Goal: Task Accomplishment & Management: Complete application form

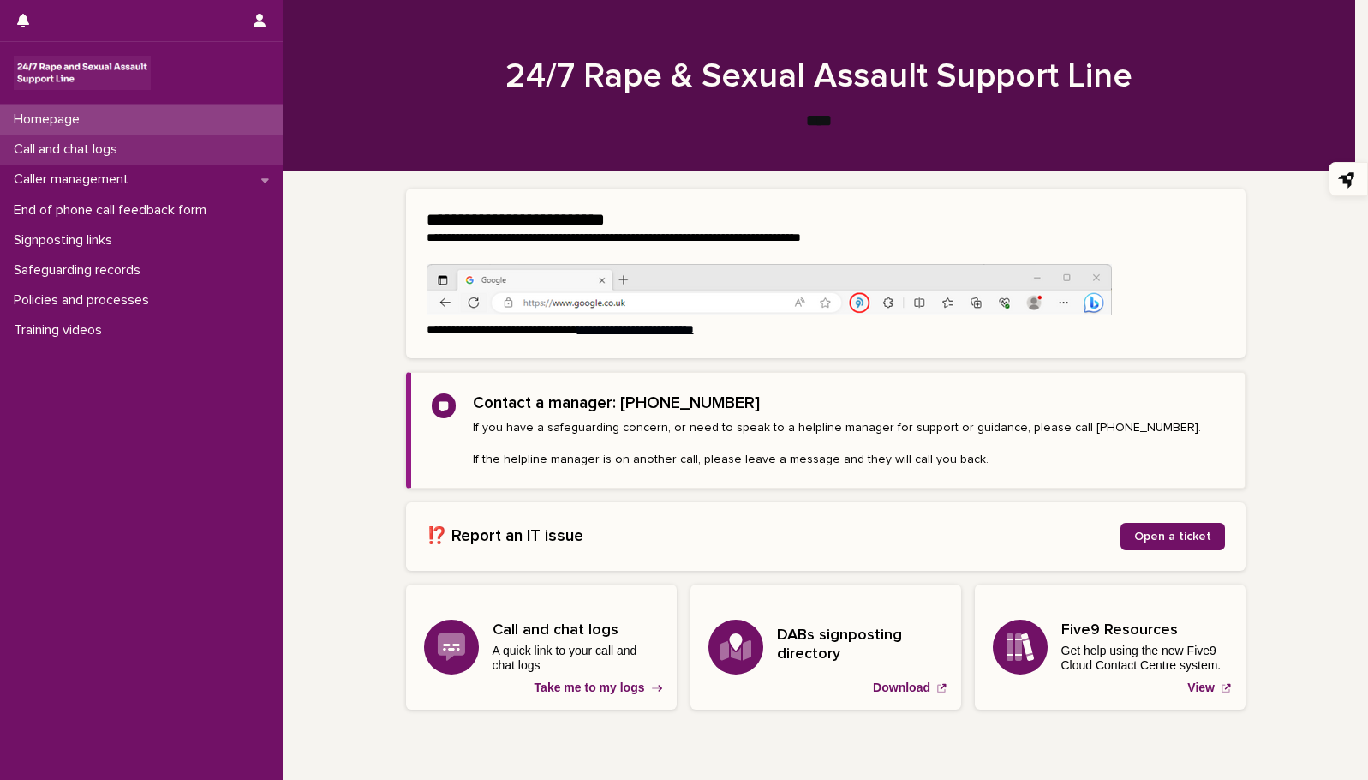
click at [79, 146] on p "Call and chat logs" at bounding box center [69, 149] width 124 height 16
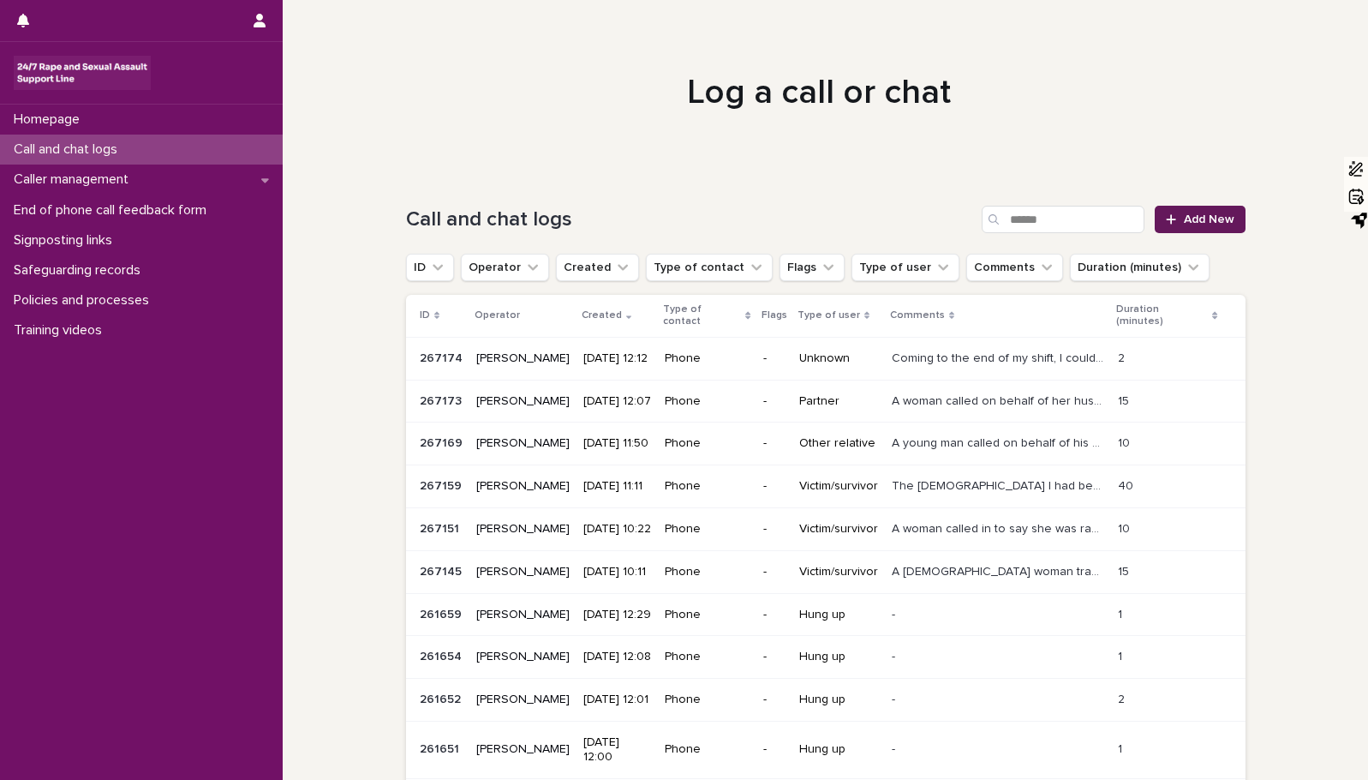
click at [1208, 223] on span "Add New" at bounding box center [1209, 219] width 51 height 12
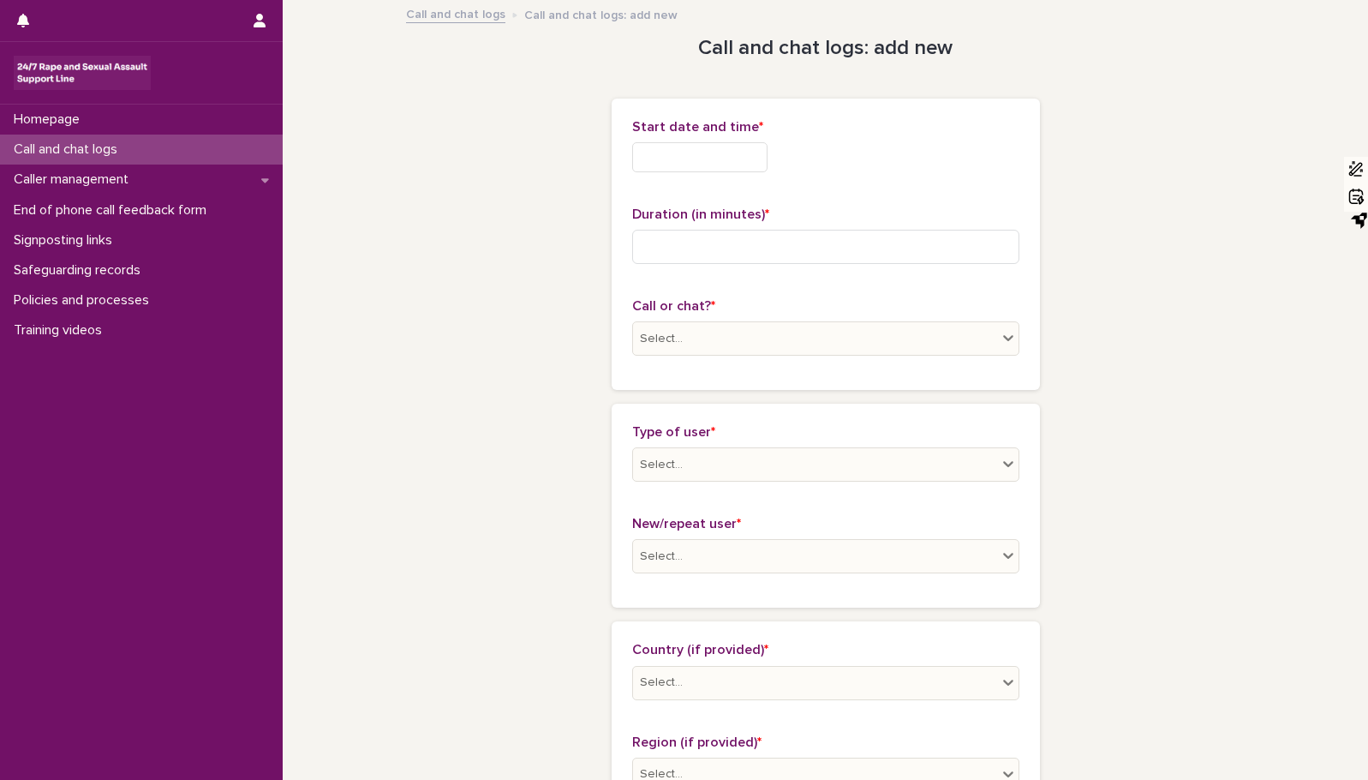
click at [656, 149] on input "text" at bounding box center [699, 157] width 135 height 30
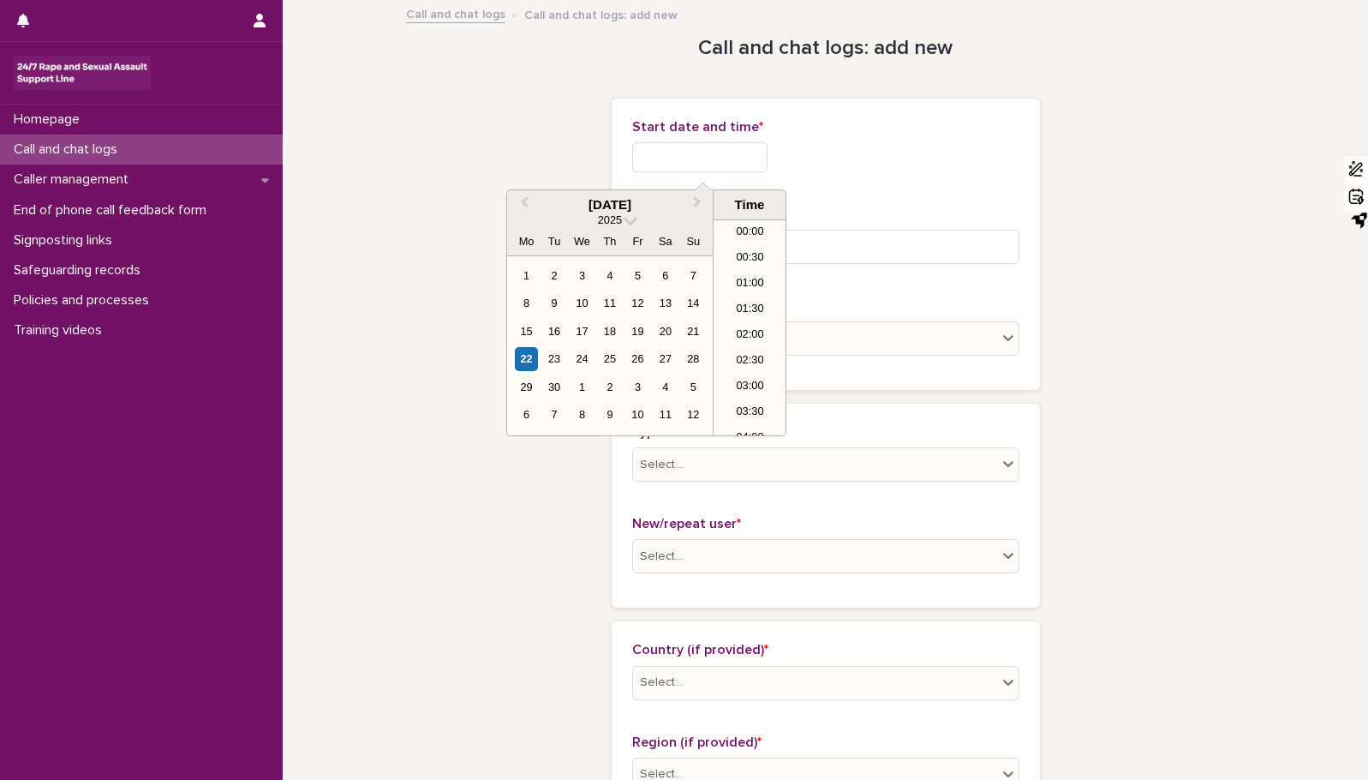
scroll to position [394, 0]
click at [525, 350] on div "22" at bounding box center [526, 358] width 23 height 23
type input "**********"
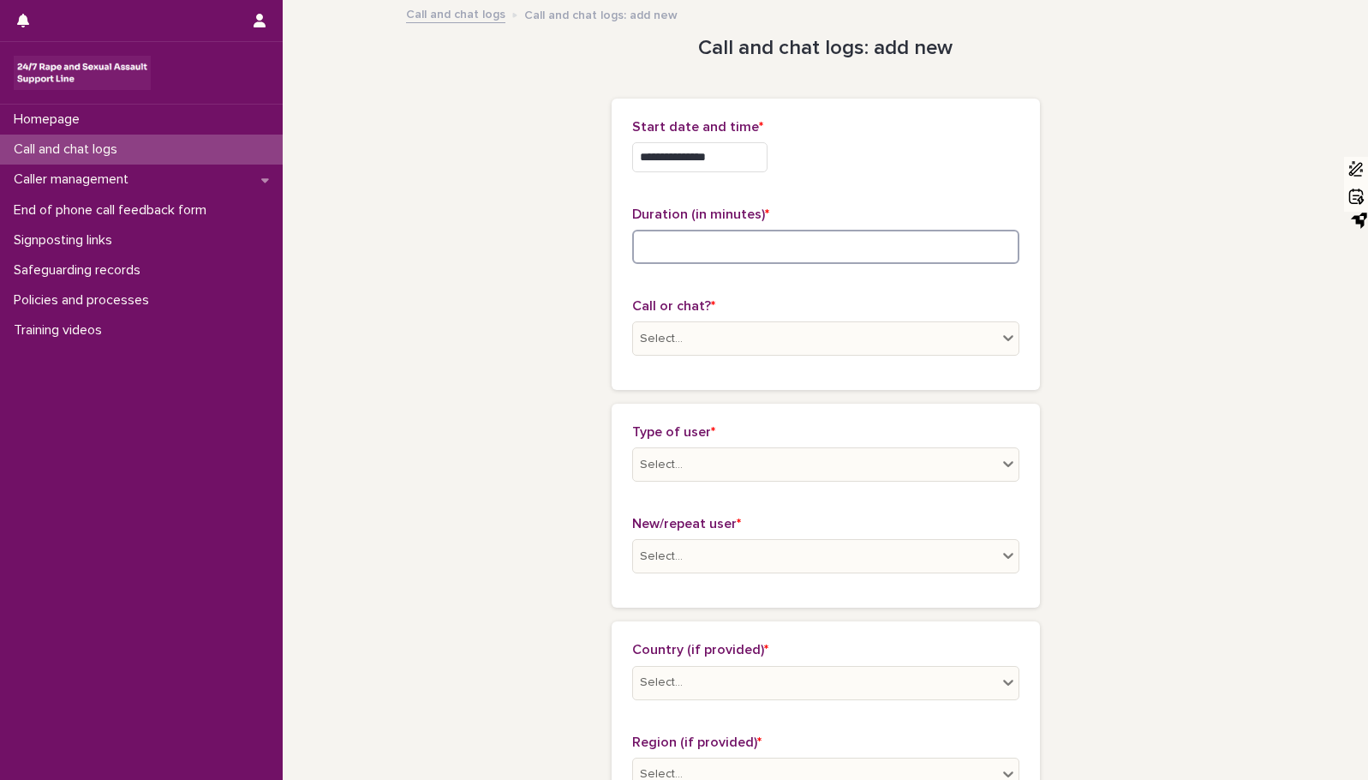
click at [737, 241] on input at bounding box center [825, 247] width 387 height 34
type input "*"
click at [1003, 338] on icon at bounding box center [1008, 338] width 10 height 6
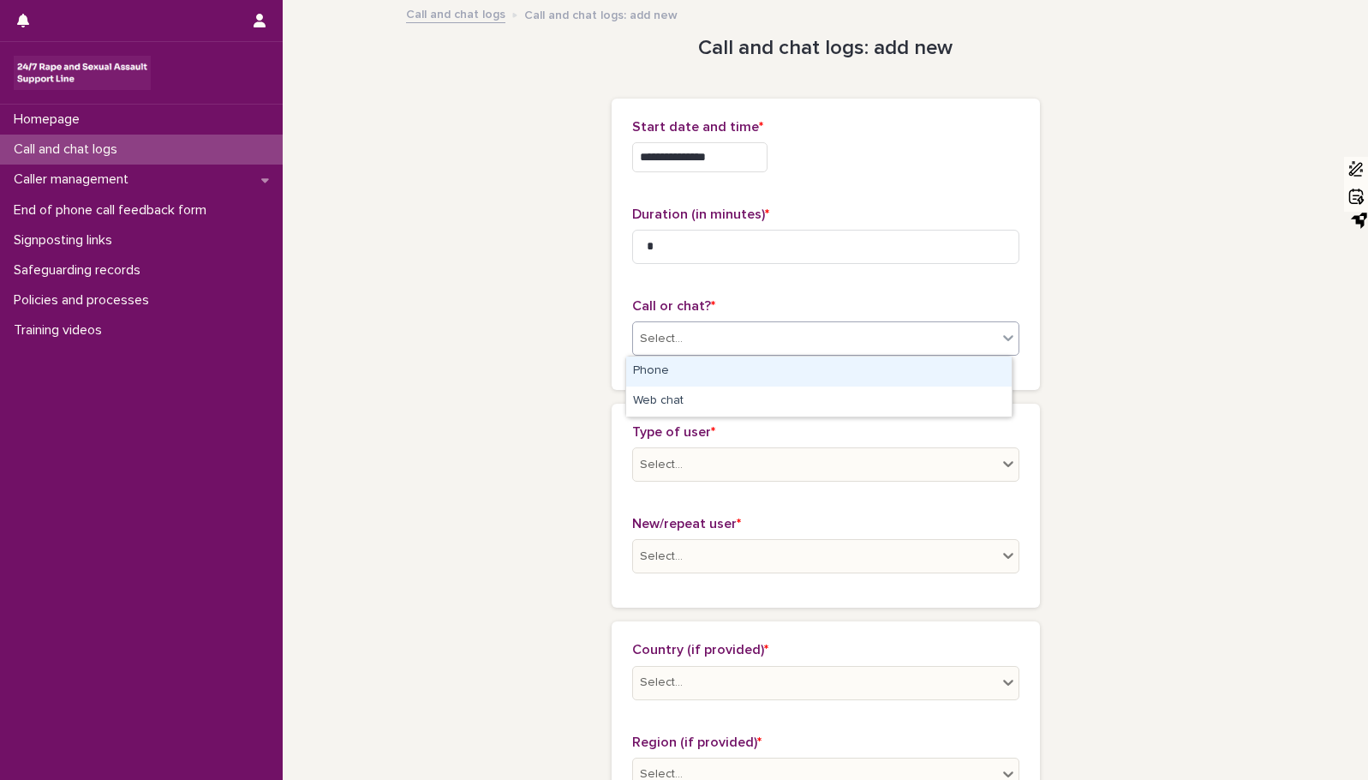
click at [728, 369] on div "Phone" at bounding box center [819, 371] width 386 height 30
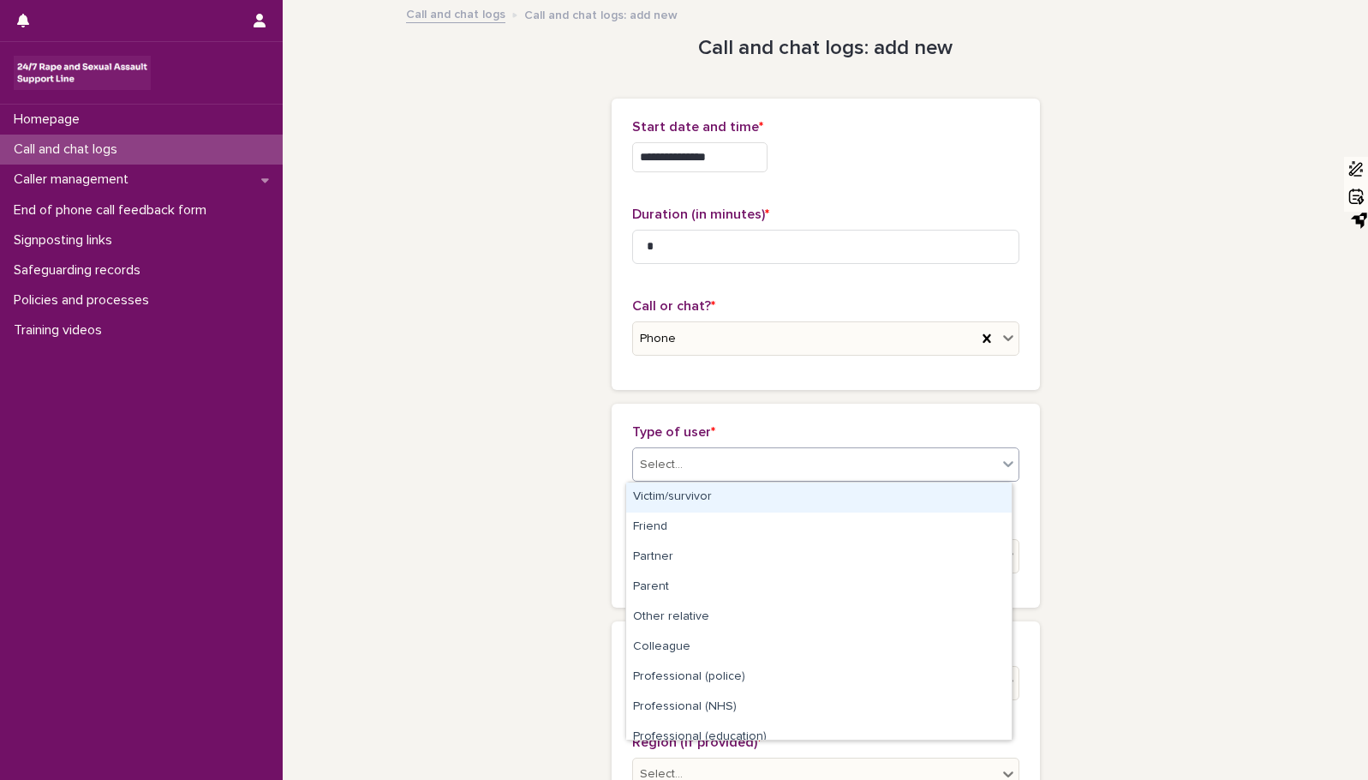
click at [1004, 447] on div "Select..." at bounding box center [825, 464] width 387 height 34
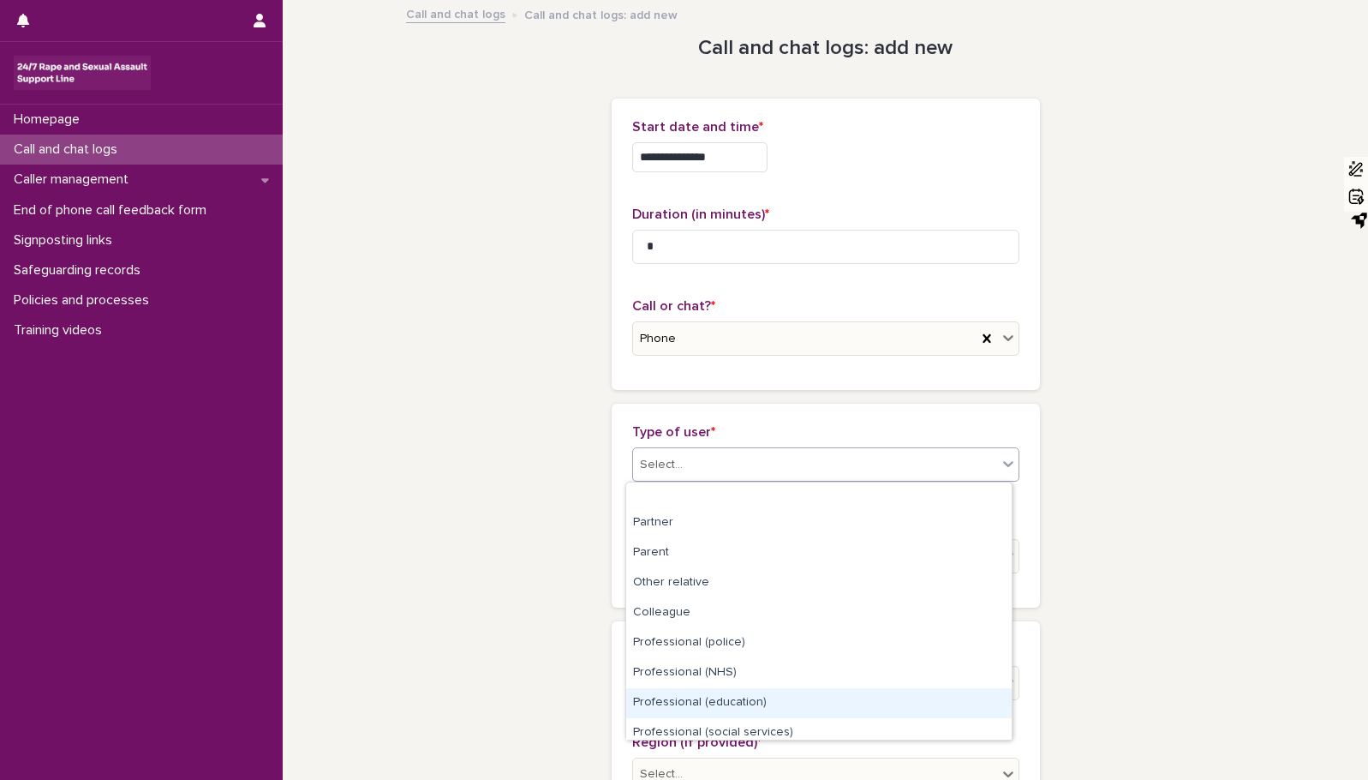
scroll to position [193, 0]
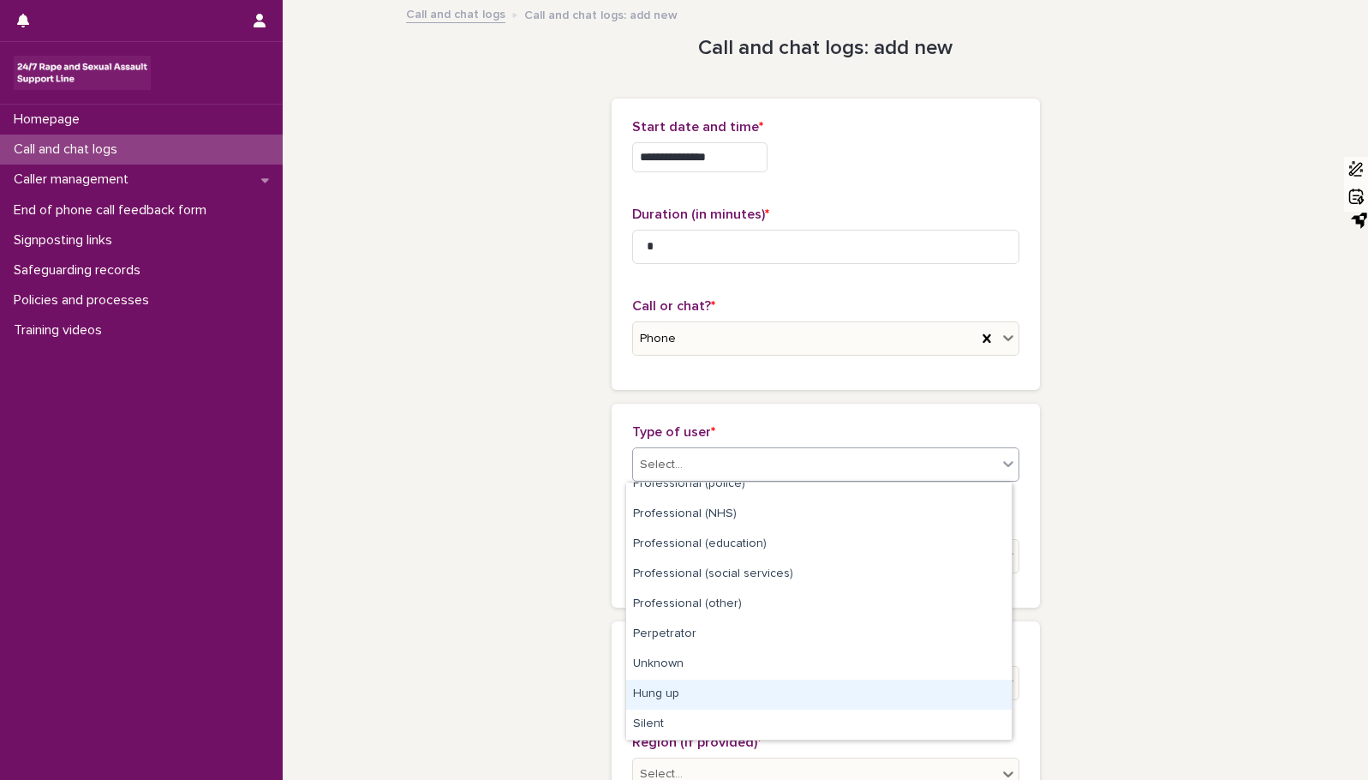
click at [679, 696] on div "Hung up" at bounding box center [819, 694] width 386 height 30
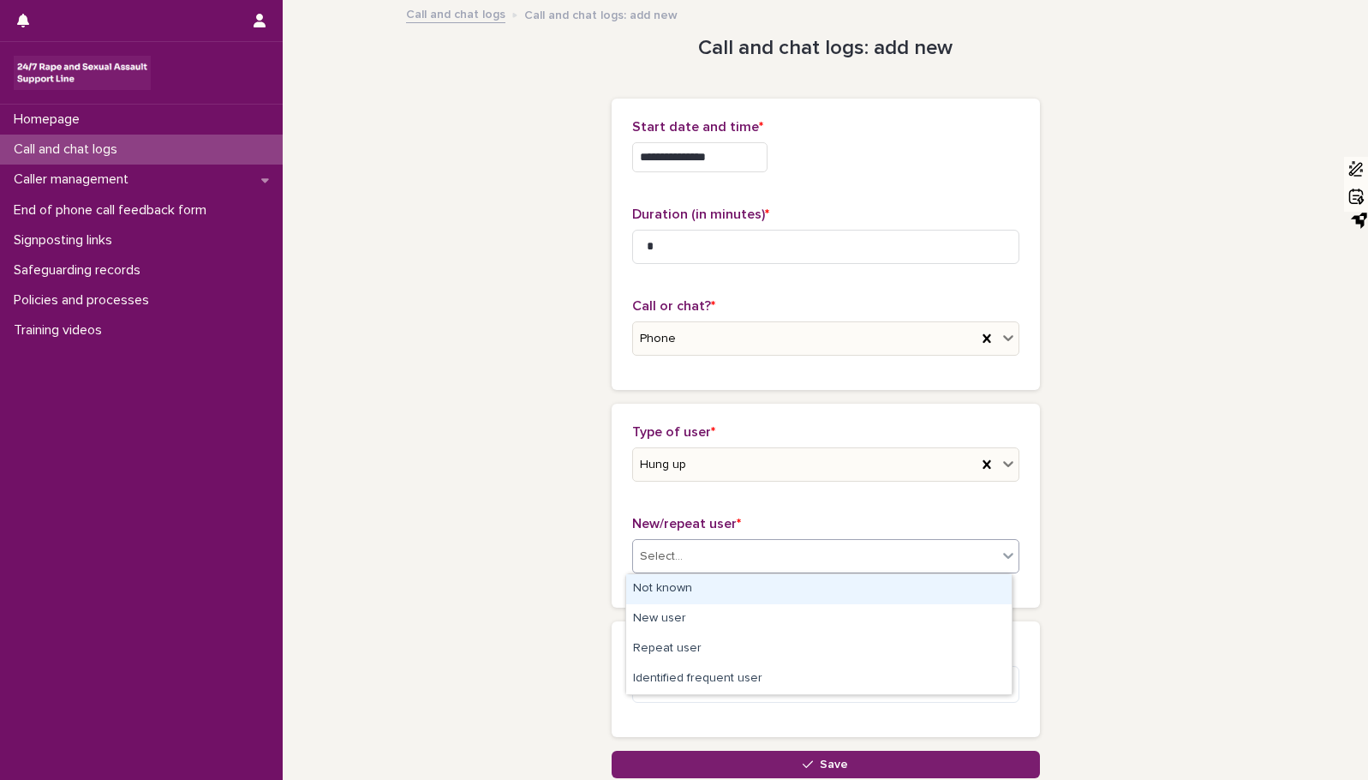
click at [1003, 553] on icon at bounding box center [1008, 555] width 17 height 17
click at [701, 583] on div "Not known" at bounding box center [819, 589] width 386 height 30
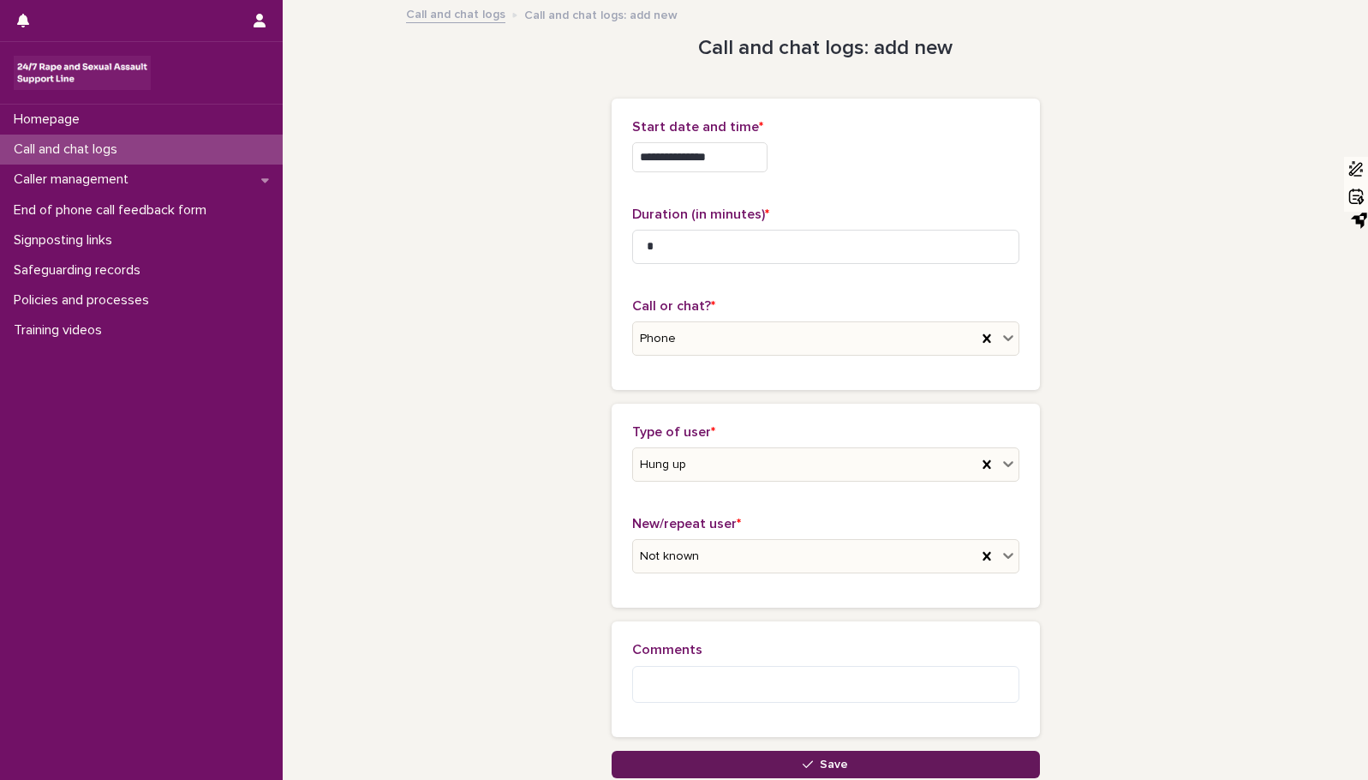
click at [820, 767] on span "Save" at bounding box center [834, 764] width 28 height 12
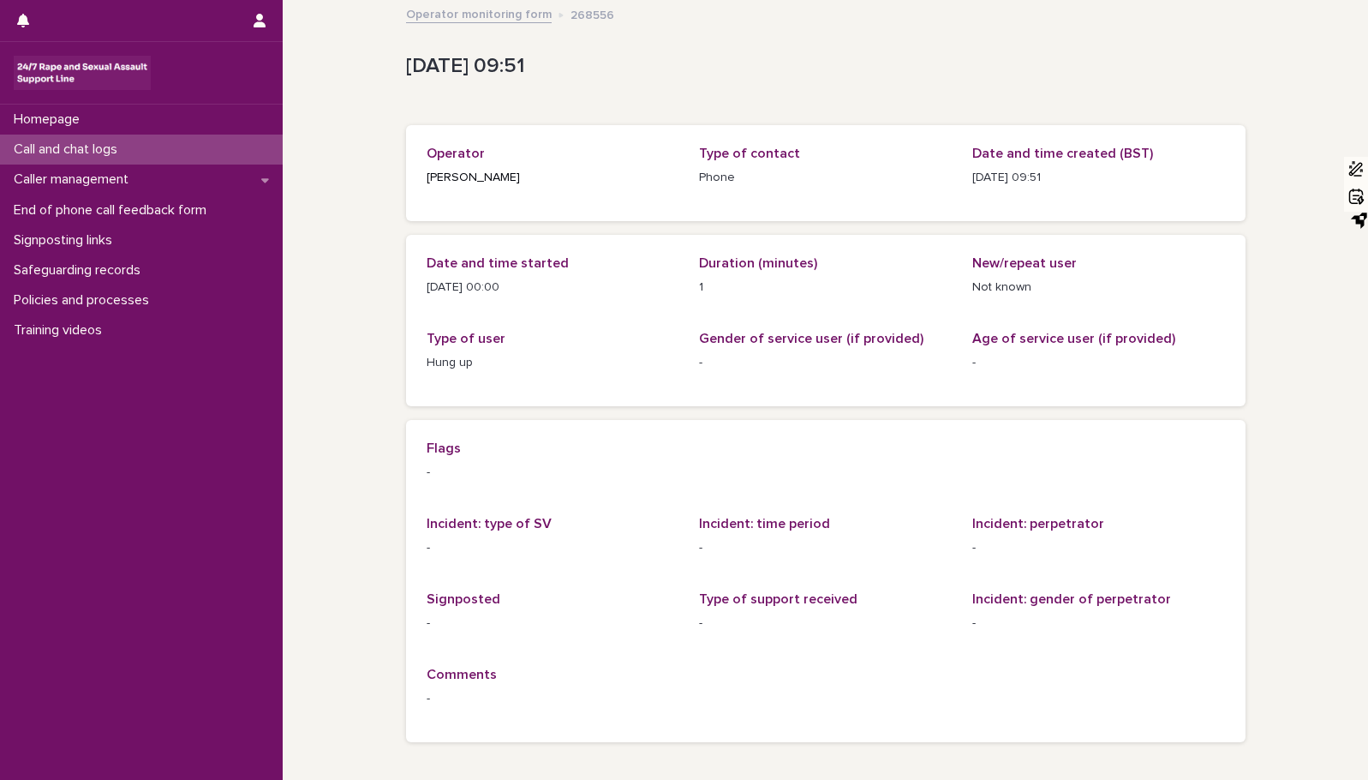
click at [143, 151] on div "Call and chat logs" at bounding box center [141, 150] width 283 height 30
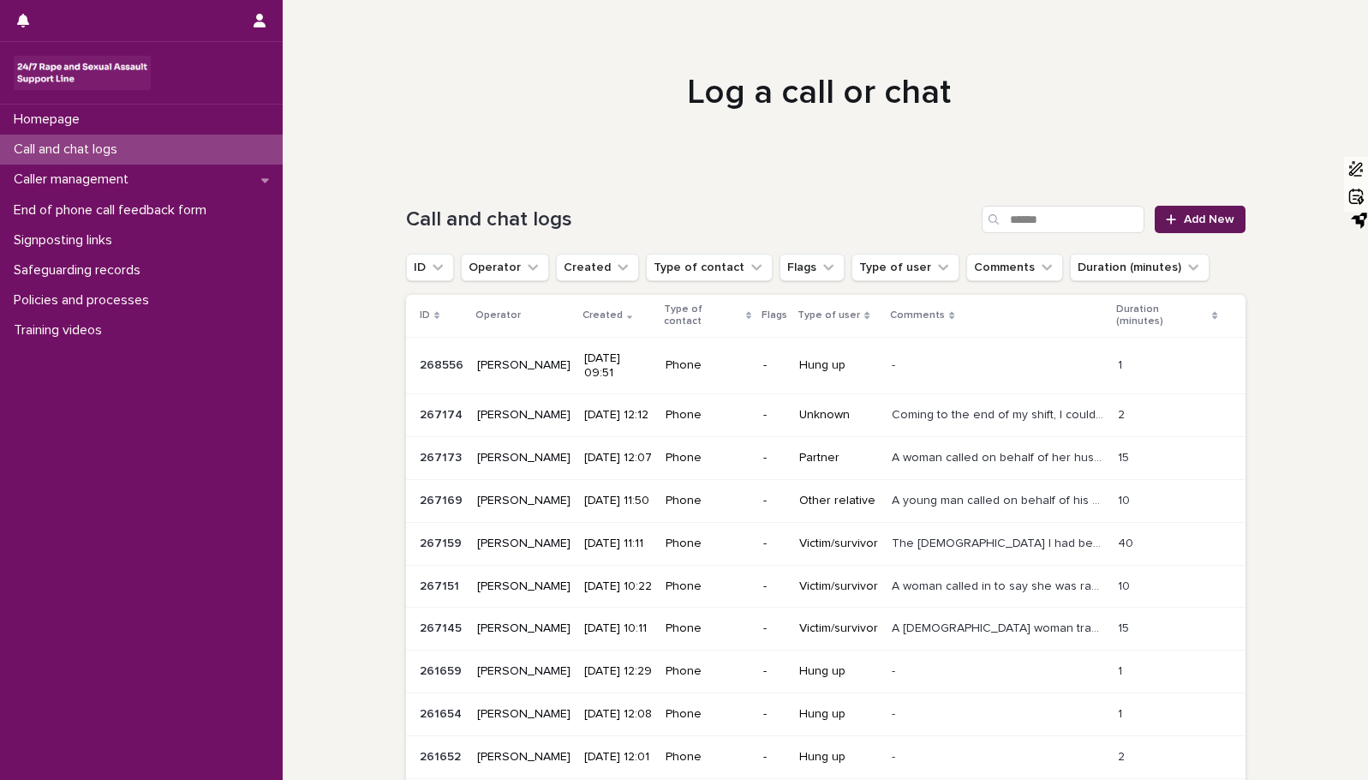
click at [1191, 221] on span "Add New" at bounding box center [1209, 219] width 51 height 12
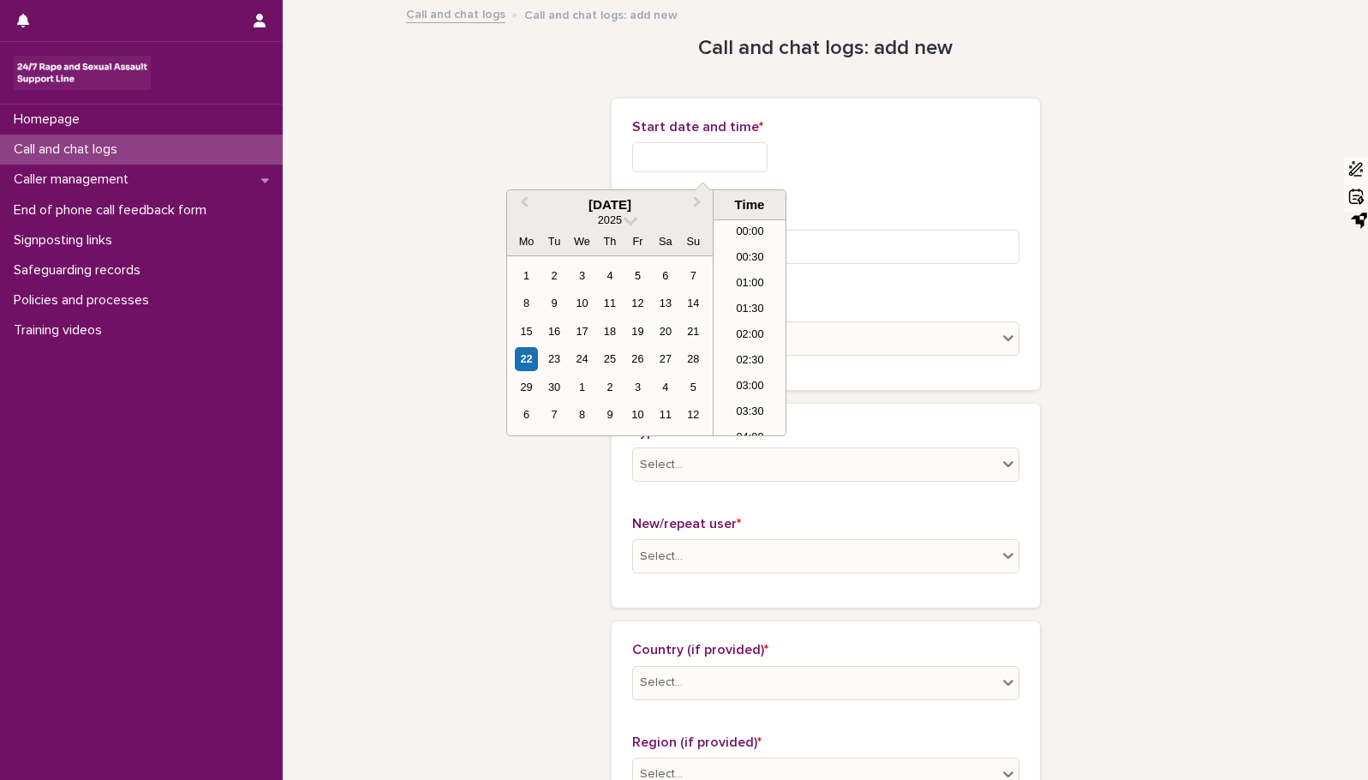
scroll to position [420, 0]
click at [715, 155] on input "text" at bounding box center [699, 157] width 135 height 30
click at [521, 359] on div "22" at bounding box center [526, 358] width 23 height 23
type input "**********"
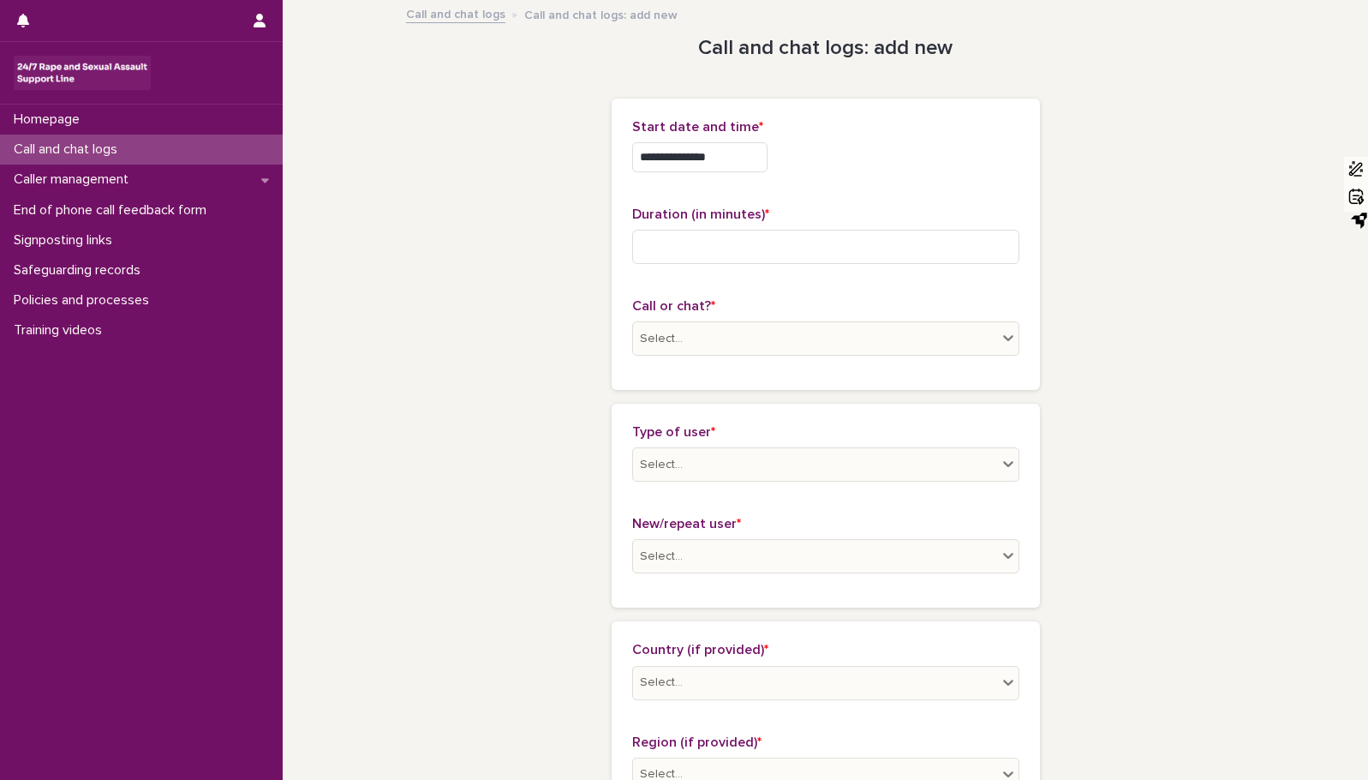
click at [743, 251] on input at bounding box center [825, 247] width 387 height 34
type input "*"
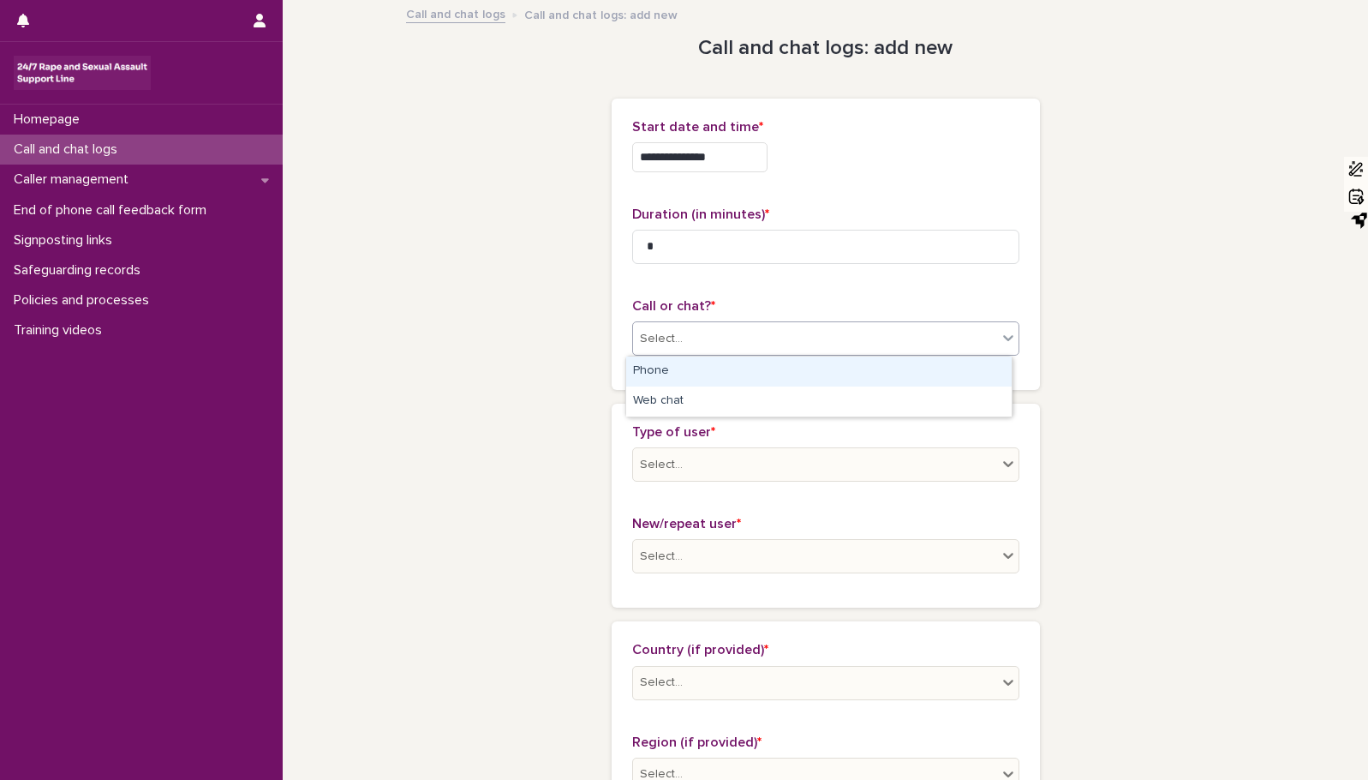
click at [1003, 338] on icon at bounding box center [1008, 338] width 10 height 6
click at [935, 371] on div "Phone" at bounding box center [819, 371] width 386 height 30
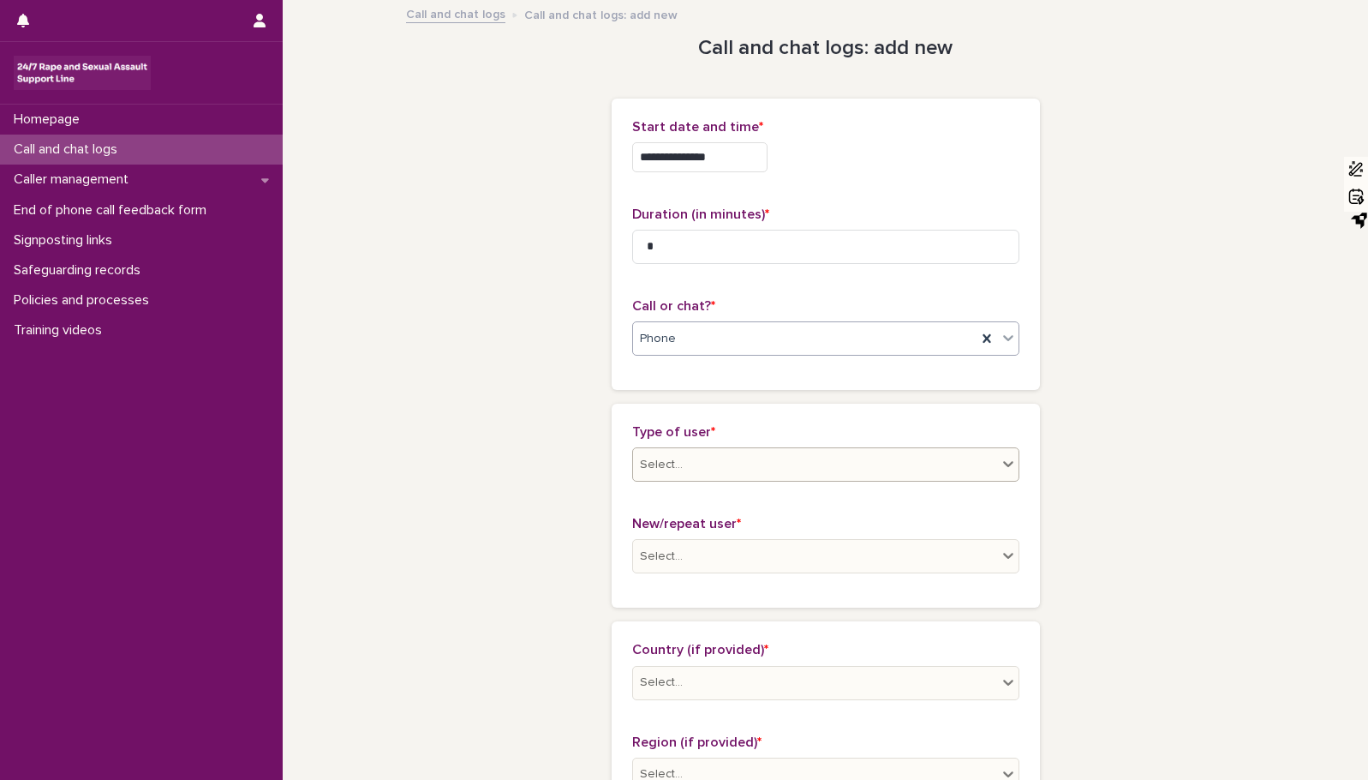
click at [1000, 465] on icon at bounding box center [1008, 463] width 17 height 17
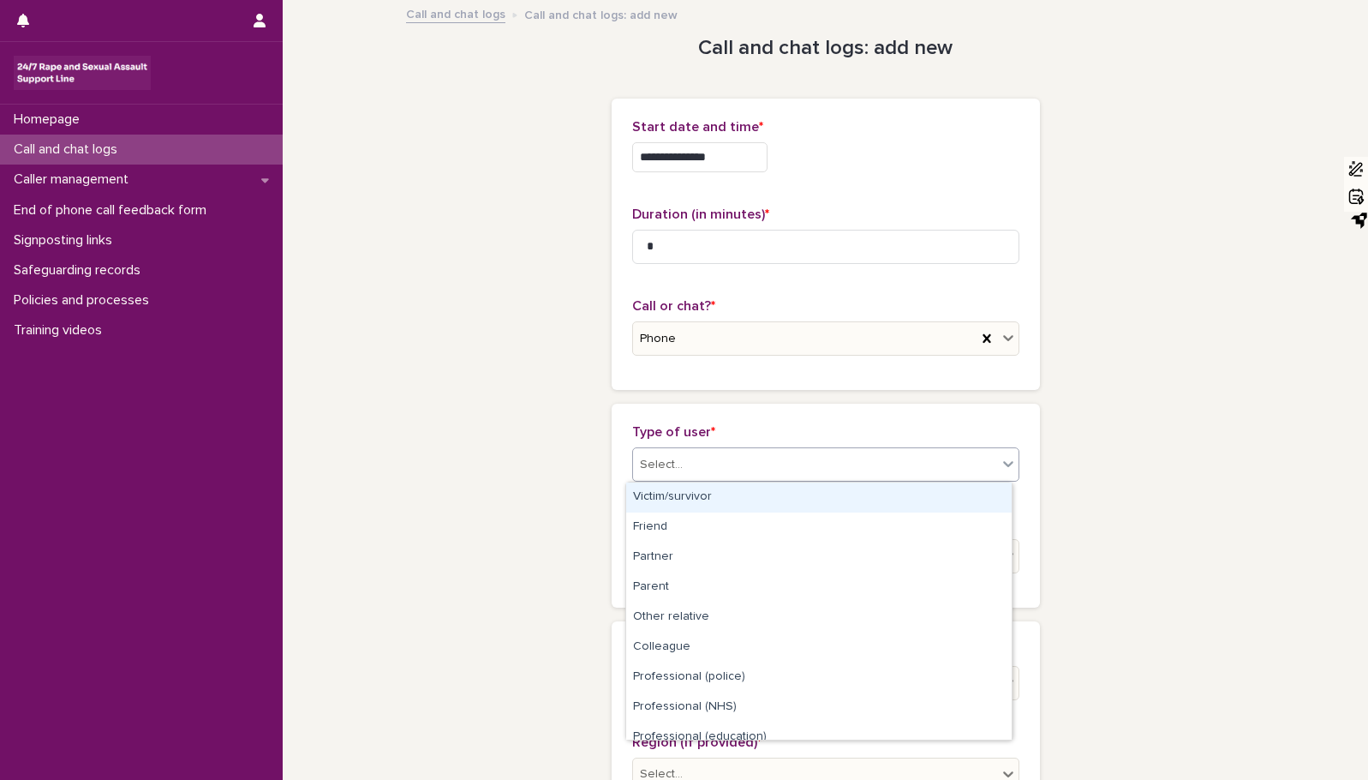
click at [961, 492] on div "Victim/survivor" at bounding box center [819, 497] width 386 height 30
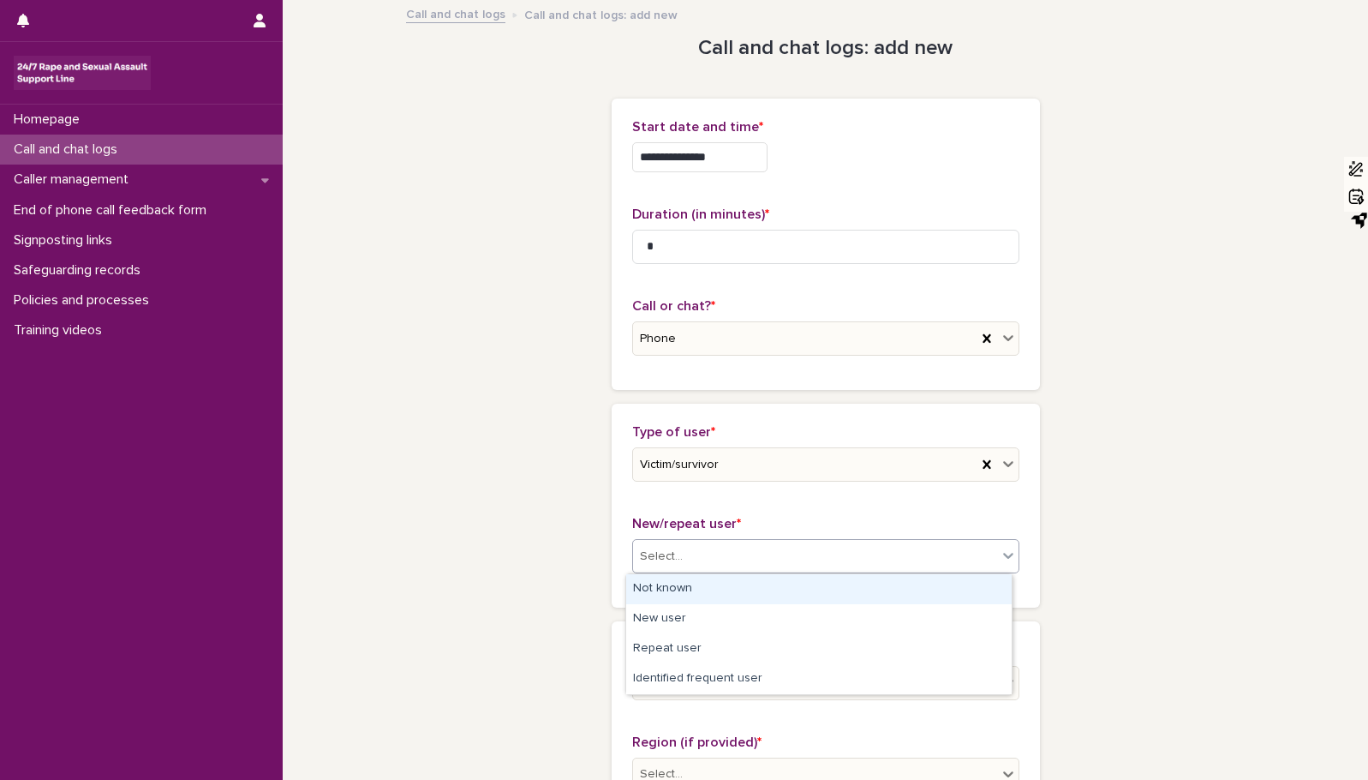
click at [1005, 555] on icon at bounding box center [1008, 556] width 10 height 6
click at [967, 592] on div "Not known" at bounding box center [819, 589] width 386 height 30
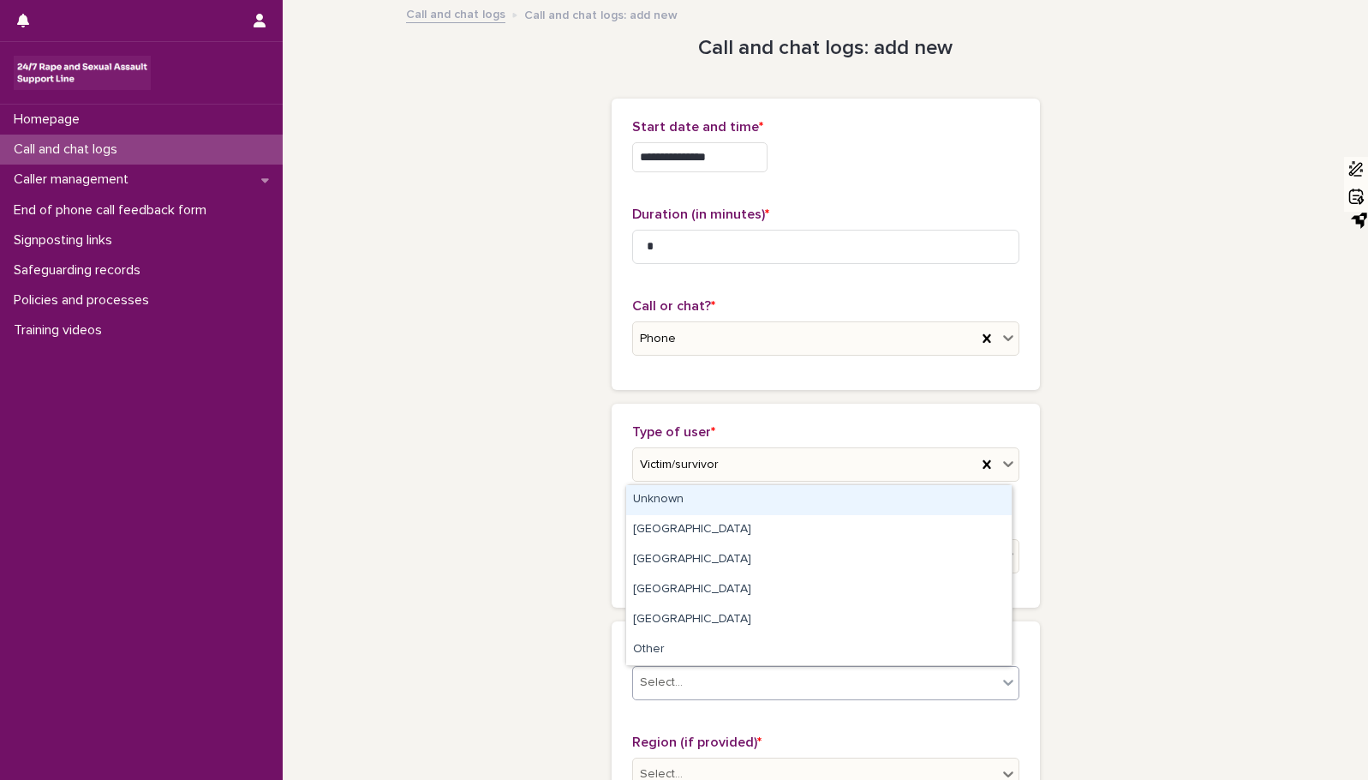
click at [1000, 685] on icon at bounding box center [1008, 681] width 17 height 17
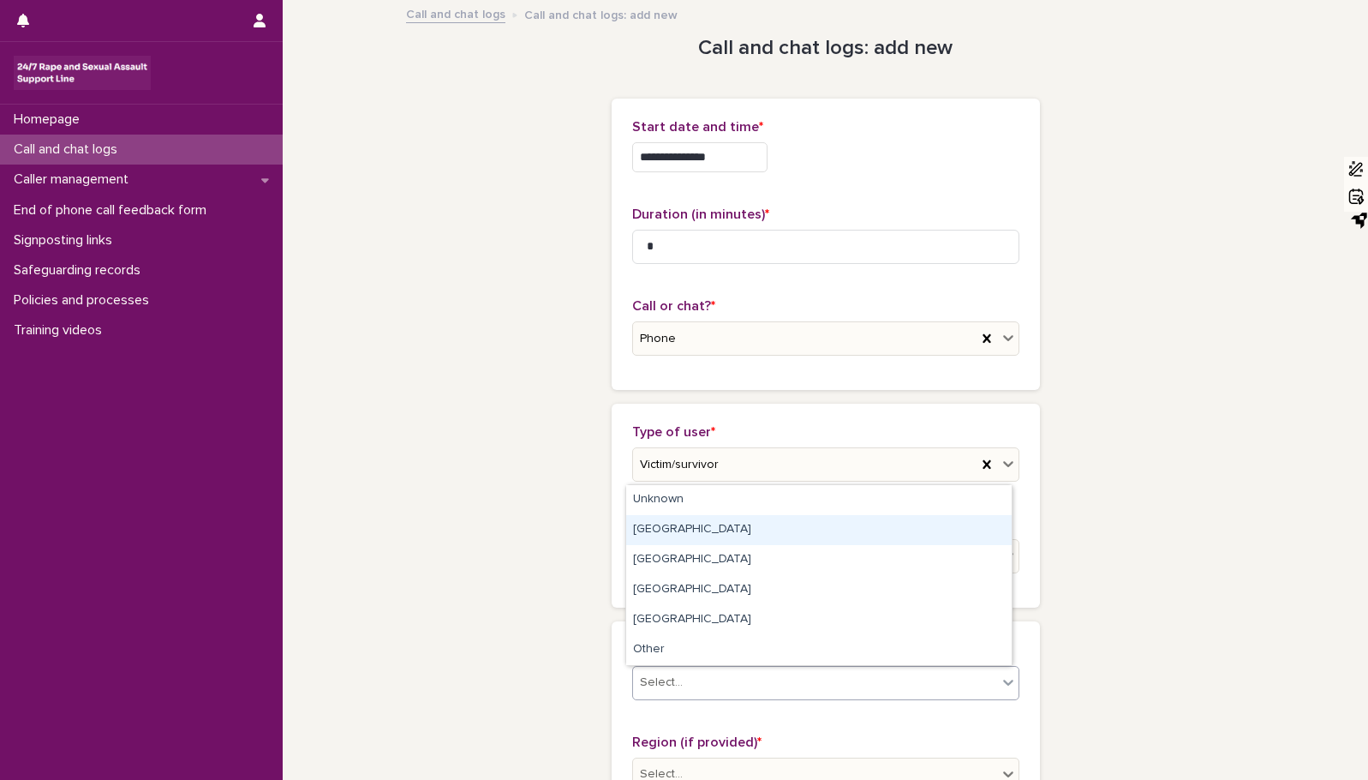
click at [647, 532] on div "[GEOGRAPHIC_DATA]" at bounding box center [819, 530] width 386 height 30
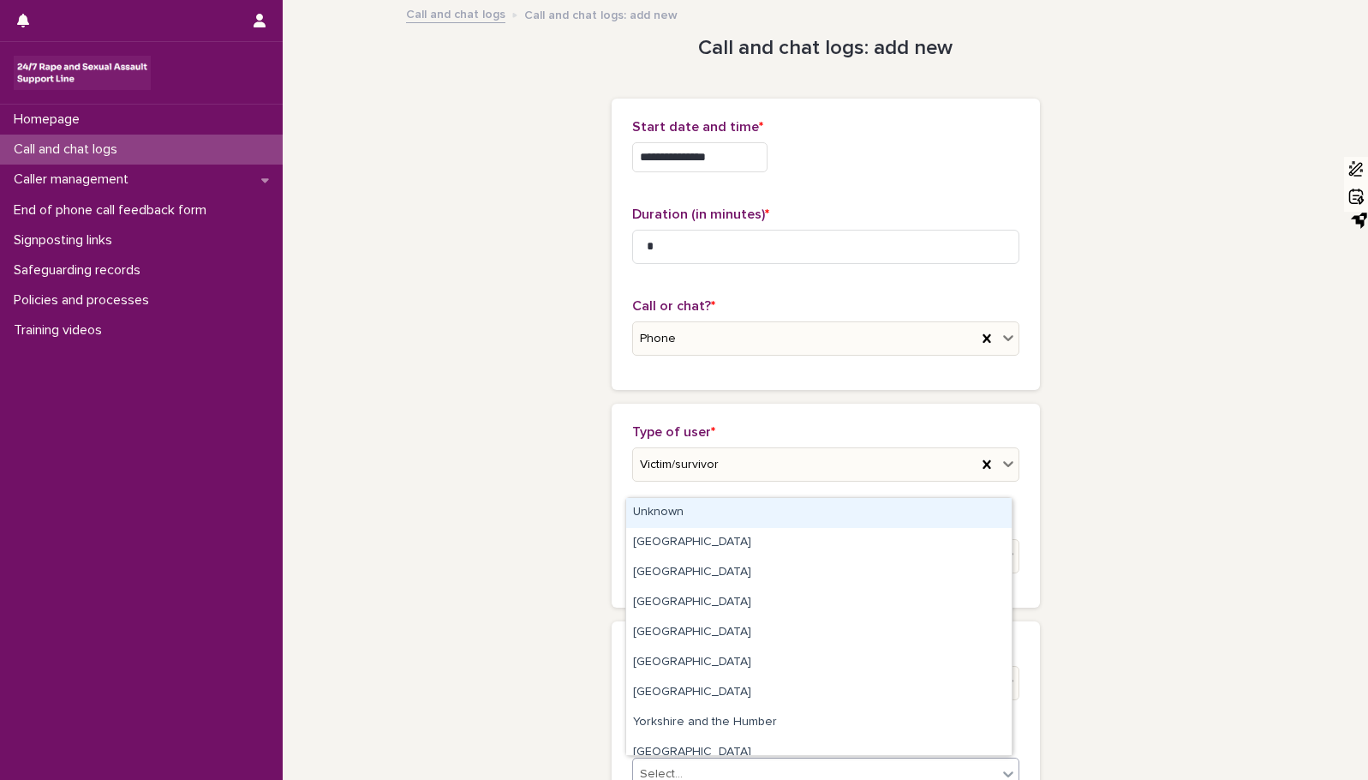
scroll to position [2, 0]
click at [1005, 770] on icon at bounding box center [1008, 771] width 17 height 17
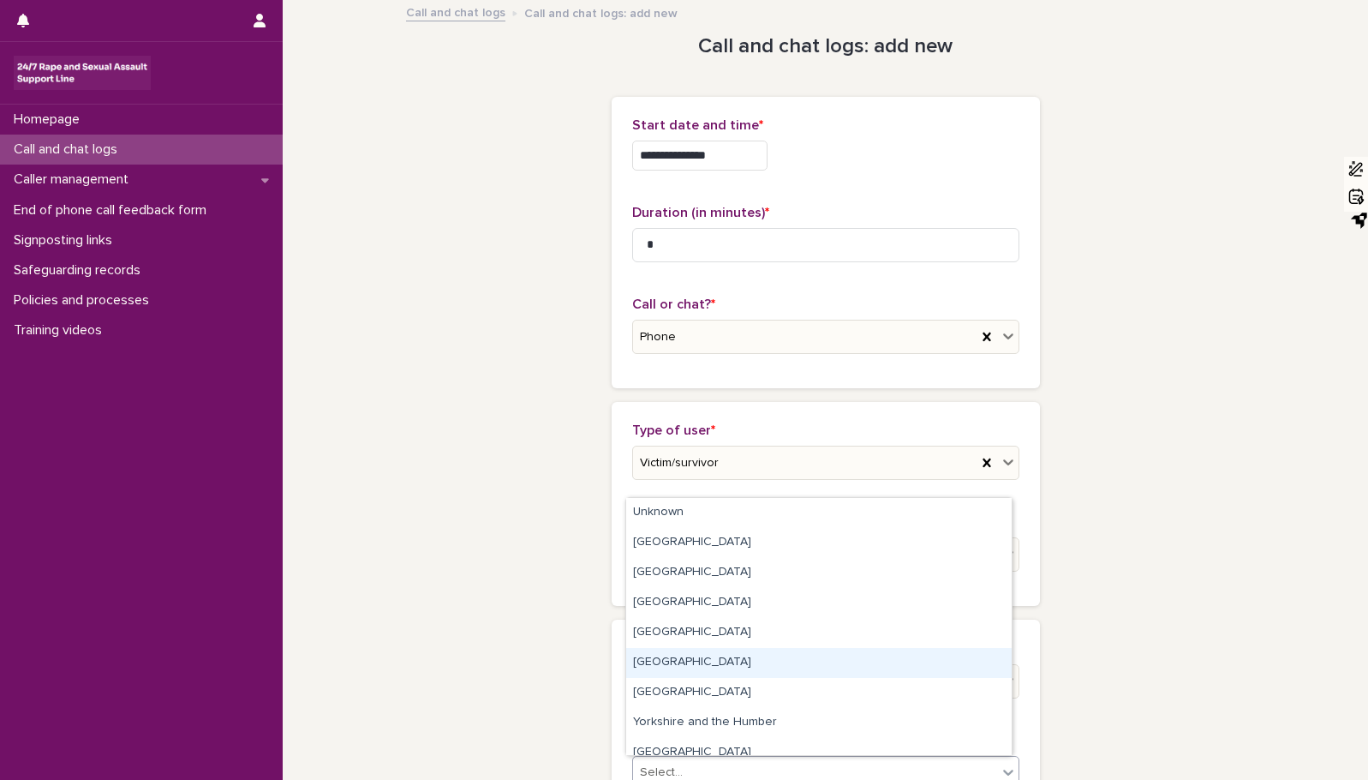
click at [862, 665] on div "[GEOGRAPHIC_DATA]" at bounding box center [819, 663] width 386 height 30
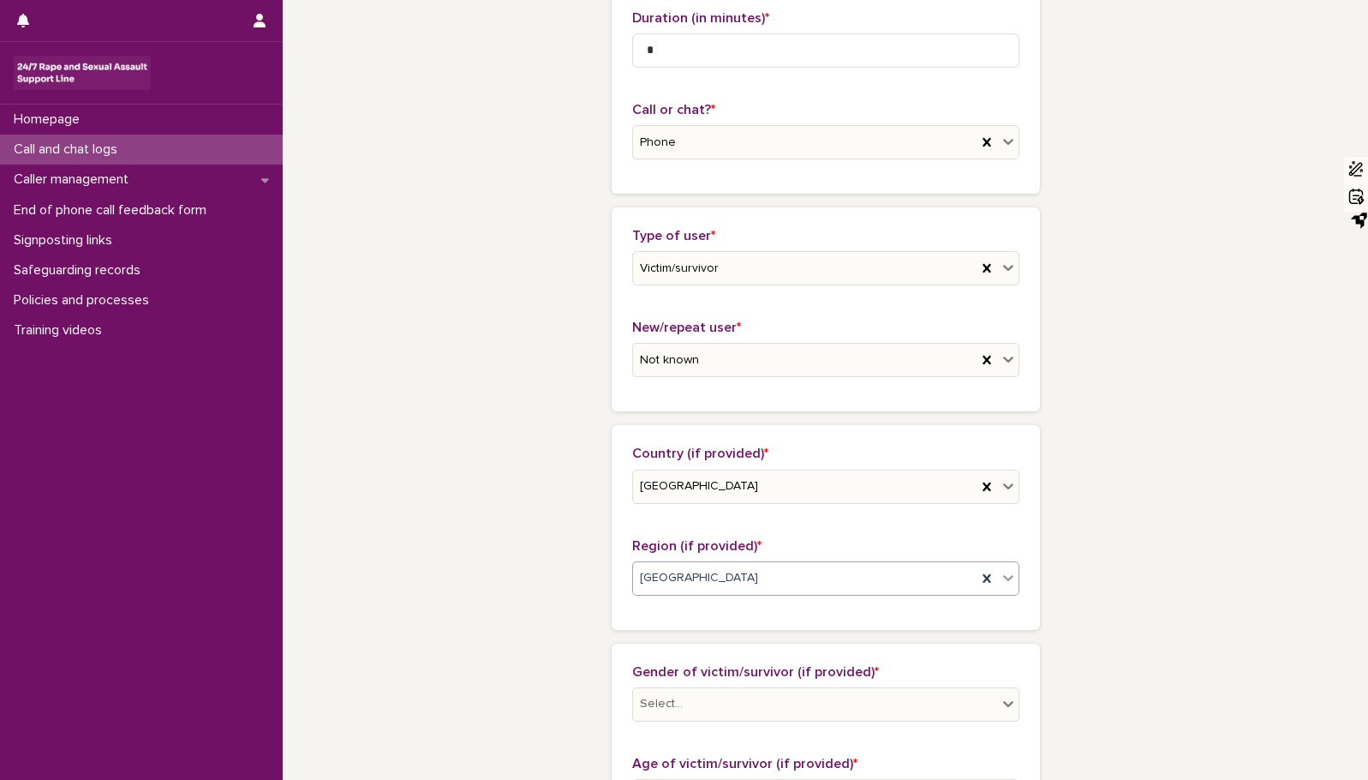
scroll to position [265, 0]
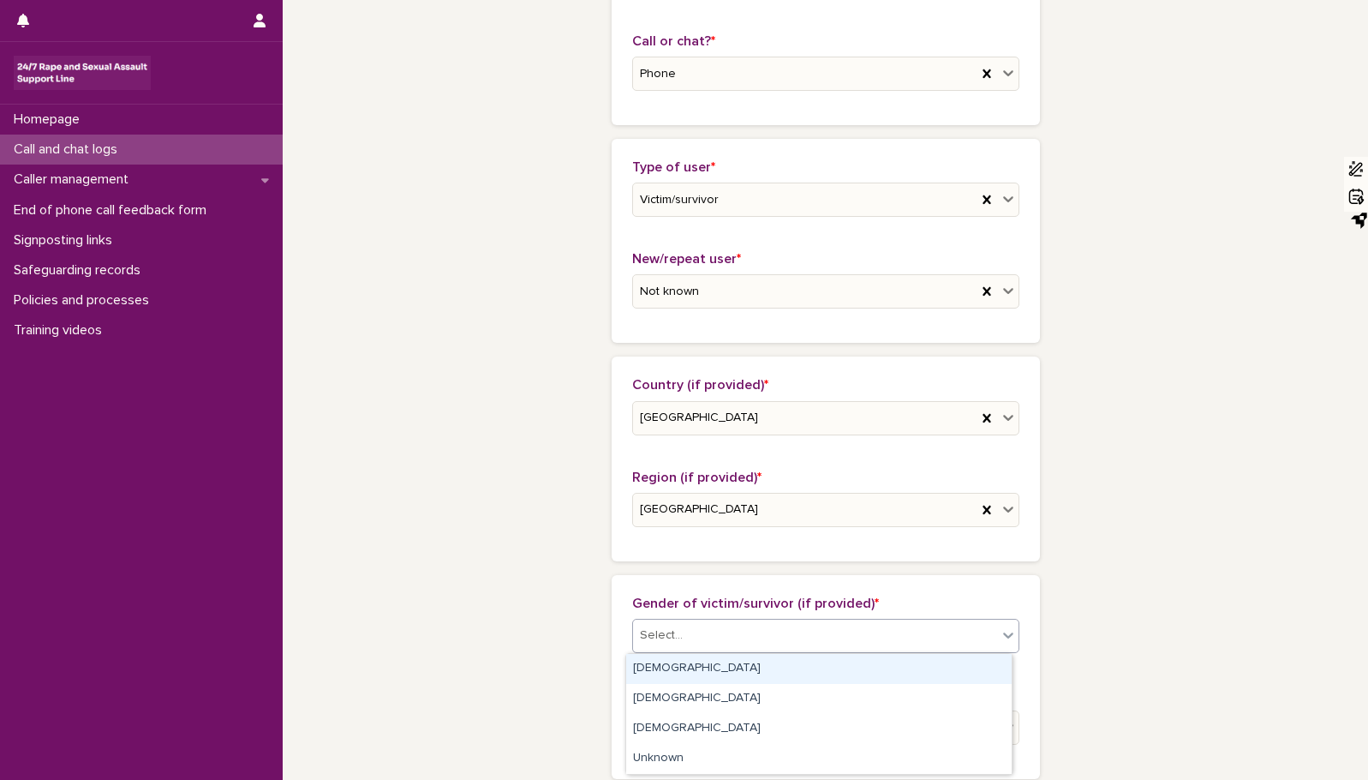
click at [1006, 636] on icon at bounding box center [1008, 634] width 17 height 17
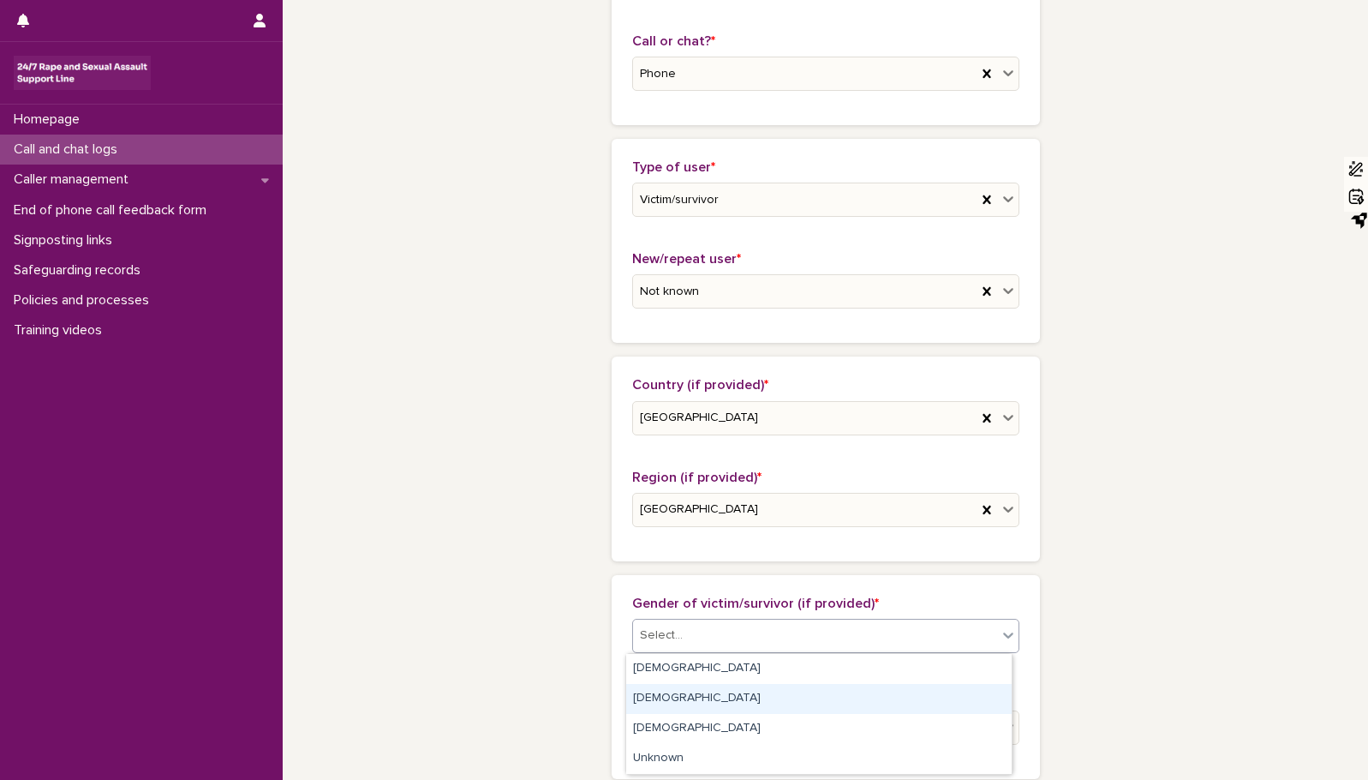
click at [856, 690] on div "[DEMOGRAPHIC_DATA]" at bounding box center [819, 699] width 386 height 30
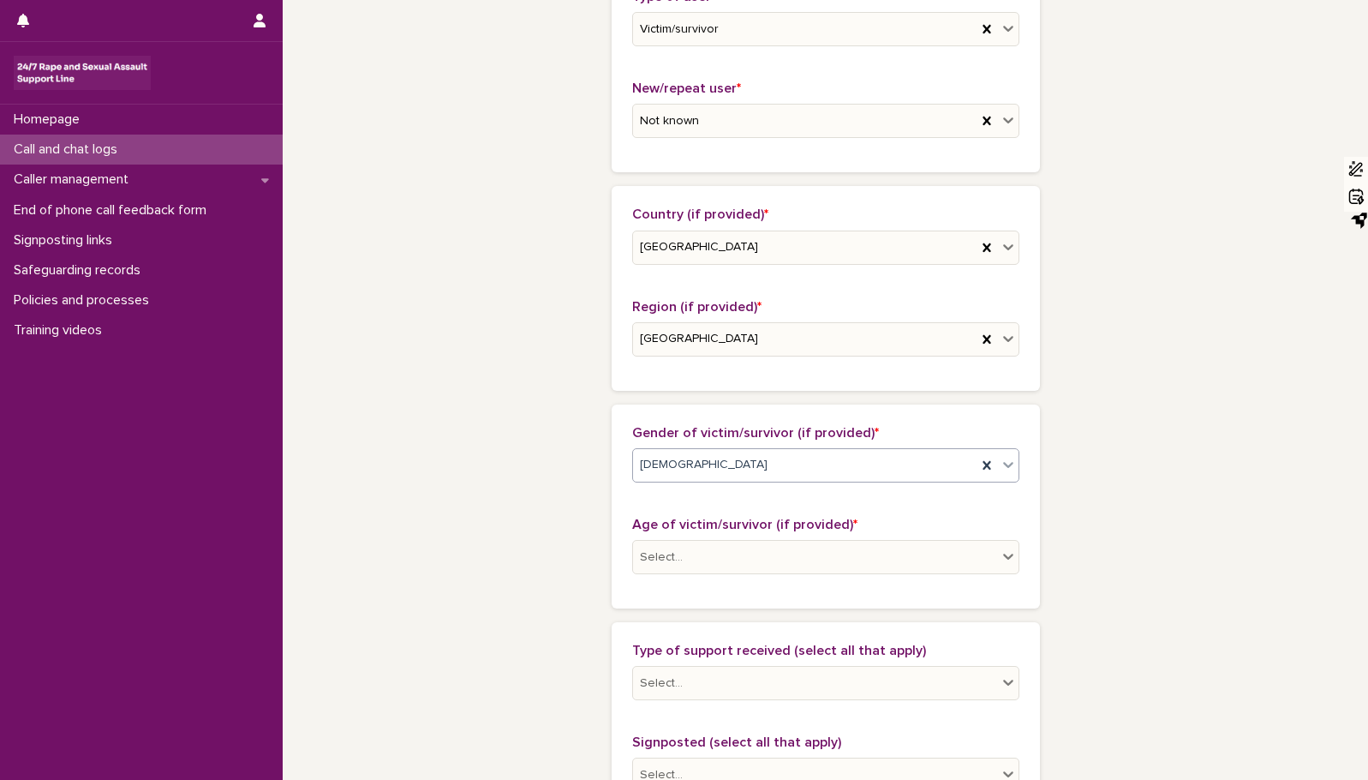
scroll to position [516, 0]
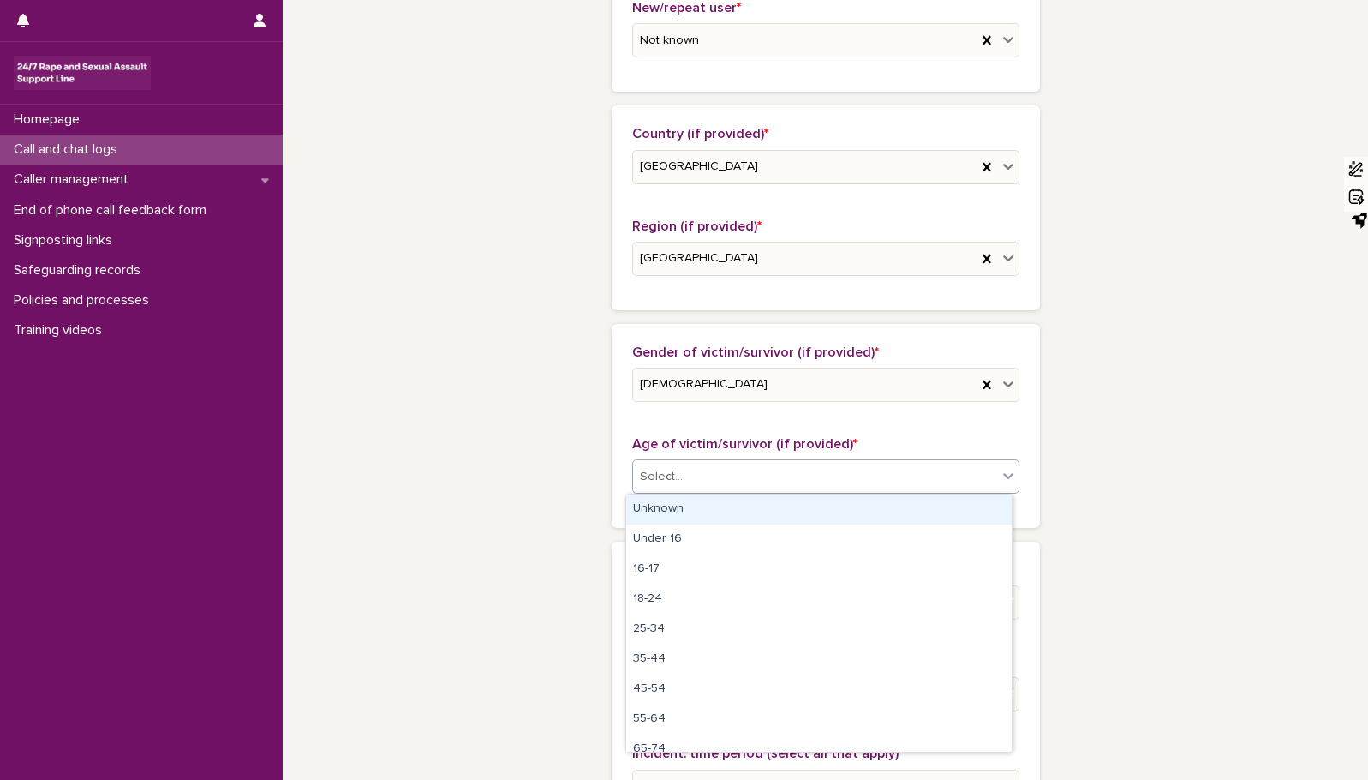
click at [1003, 474] on icon at bounding box center [1008, 475] width 17 height 17
click at [966, 505] on div "Unknown" at bounding box center [819, 509] width 386 height 30
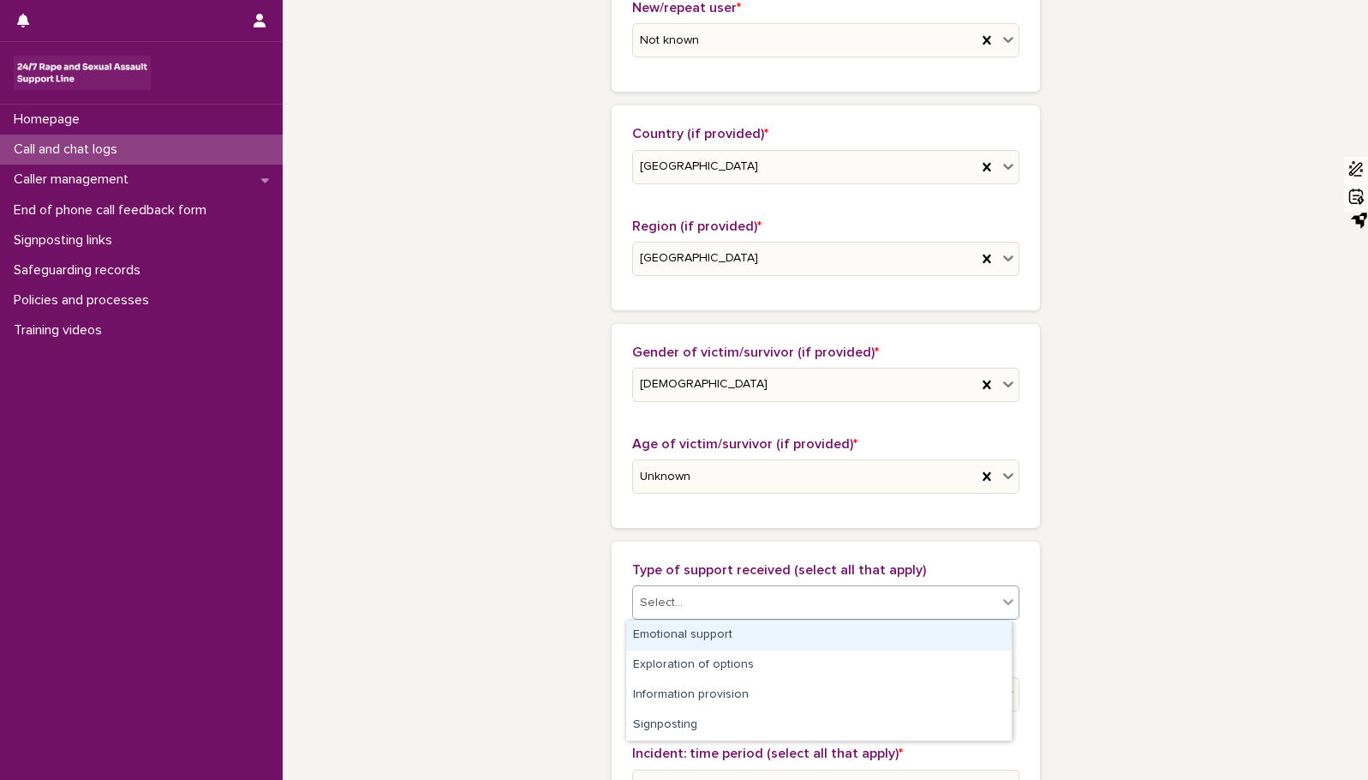
click at [1000, 598] on icon at bounding box center [1008, 601] width 17 height 17
click at [989, 631] on div "Emotional support" at bounding box center [819, 635] width 386 height 30
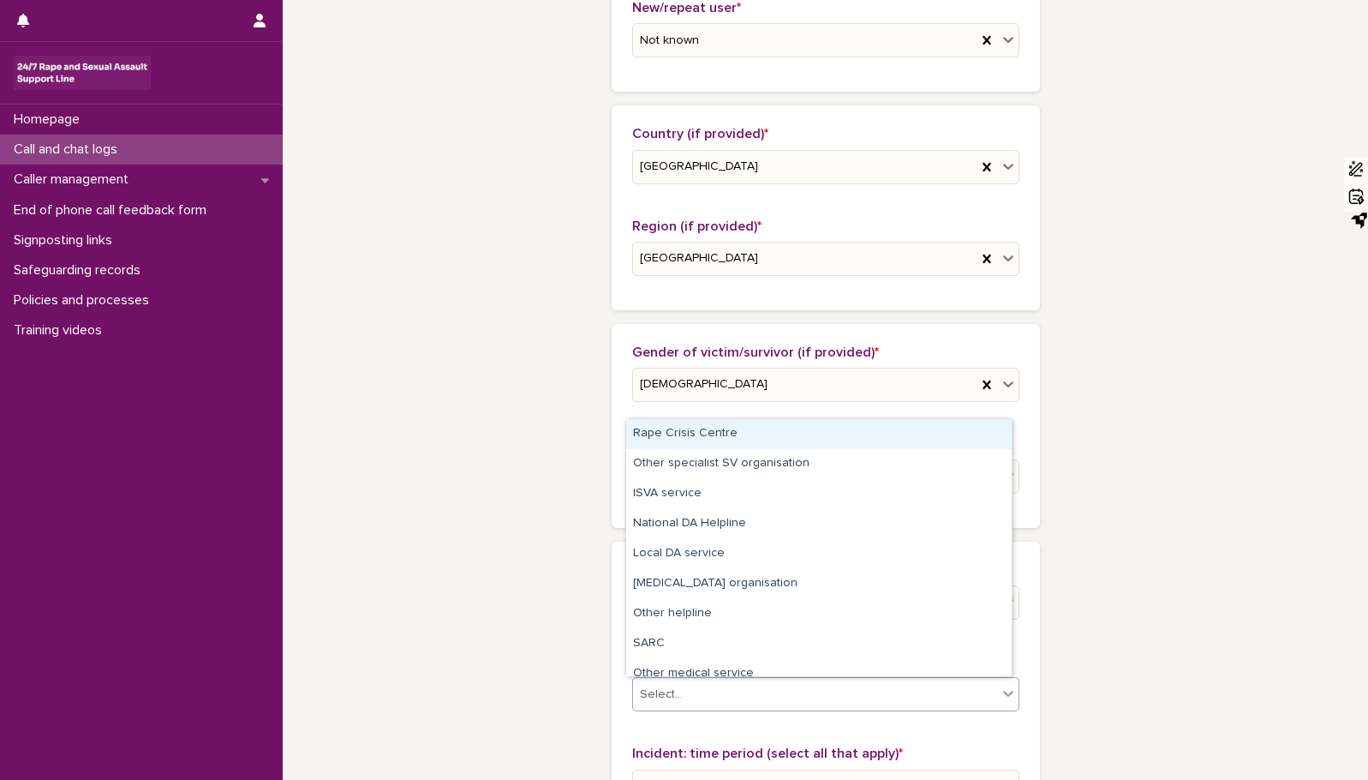
click at [1003, 695] on icon at bounding box center [1008, 694] width 10 height 6
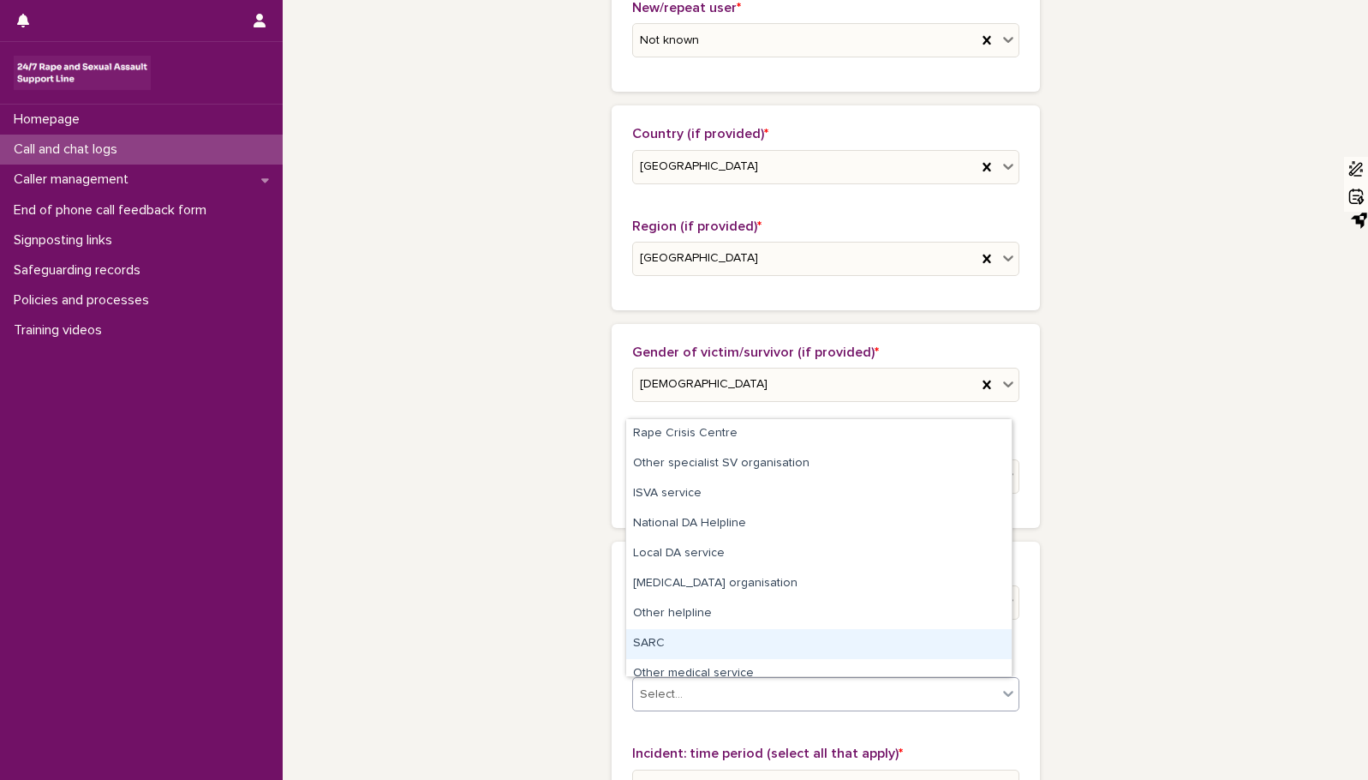
click at [942, 648] on div "SARC" at bounding box center [819, 644] width 386 height 30
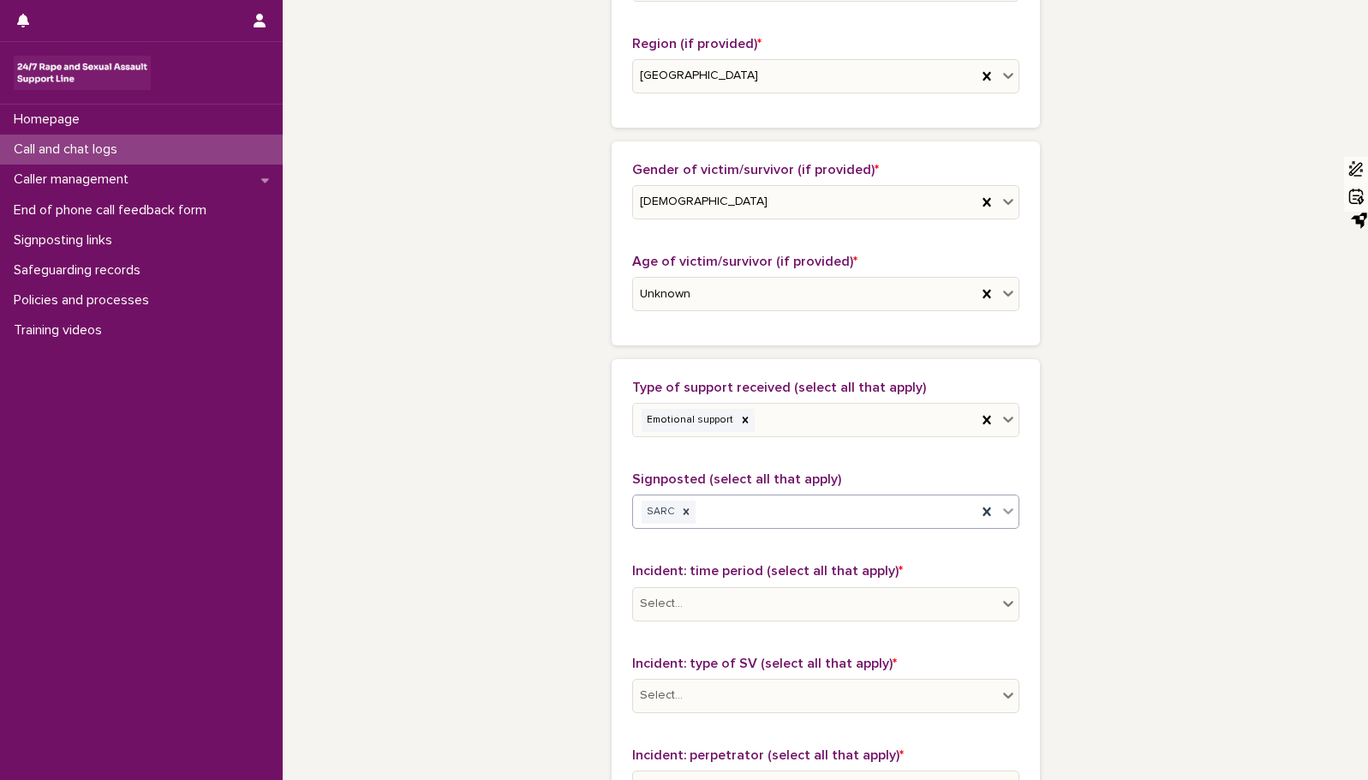
scroll to position [858, 0]
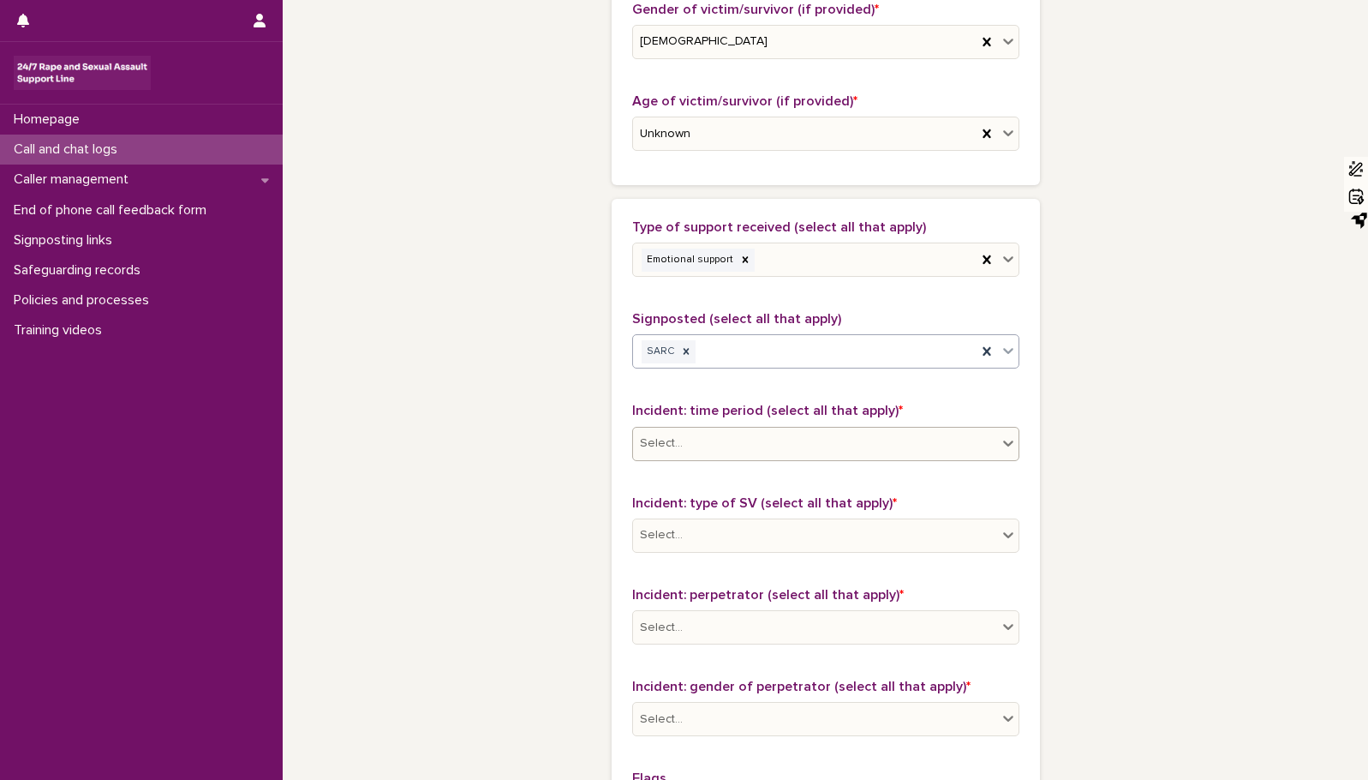
click at [1002, 441] on icon at bounding box center [1008, 442] width 17 height 17
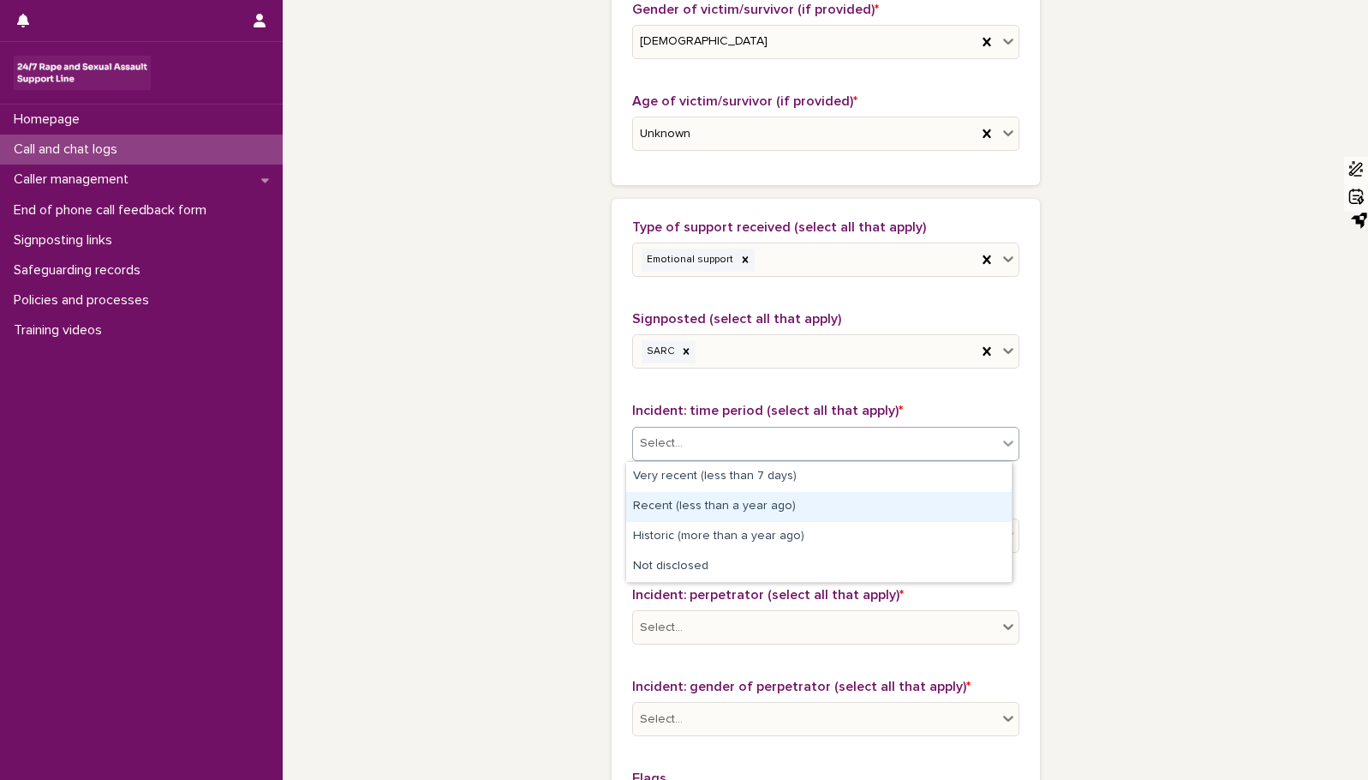
click at [947, 500] on div "Recent (less than a year ago)" at bounding box center [819, 507] width 386 height 30
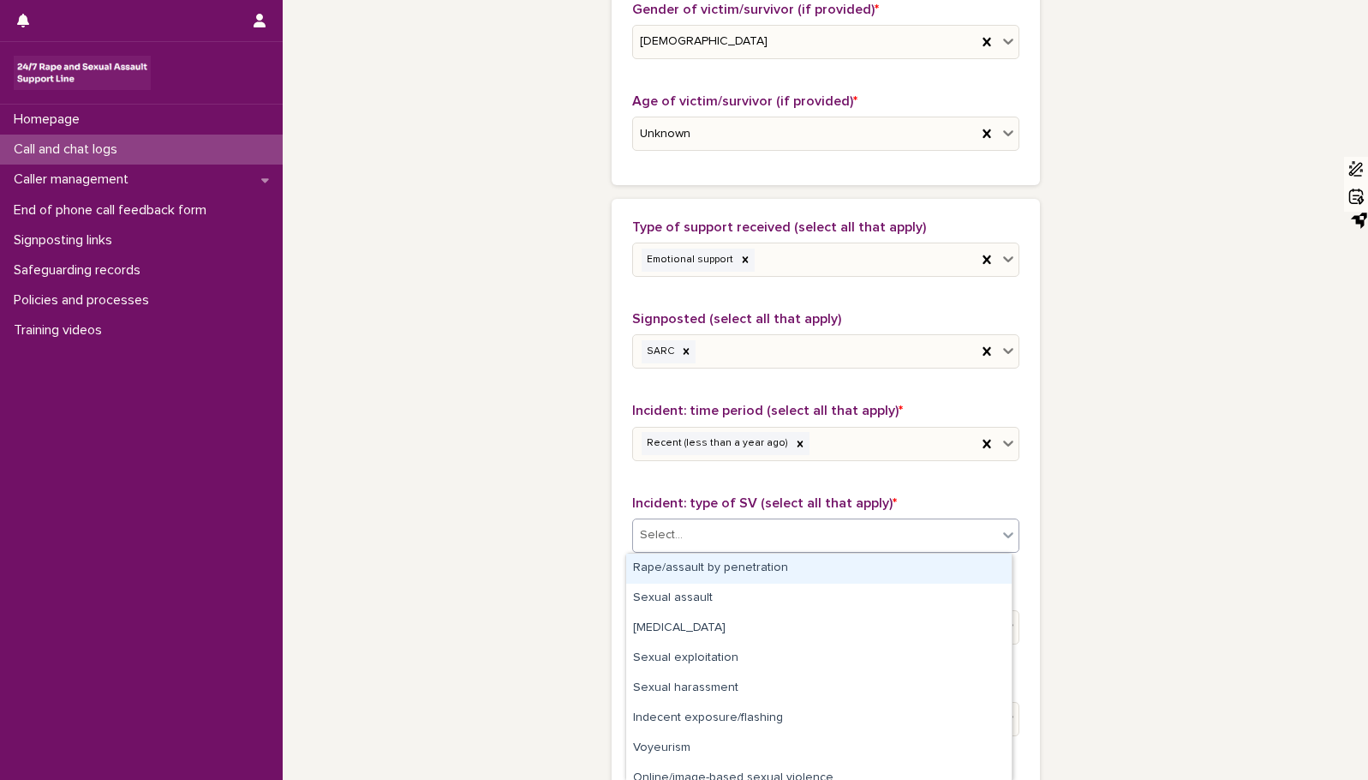
click at [1000, 530] on icon at bounding box center [1008, 534] width 17 height 17
click at [965, 565] on div "Rape/assault by penetration" at bounding box center [819, 568] width 386 height 30
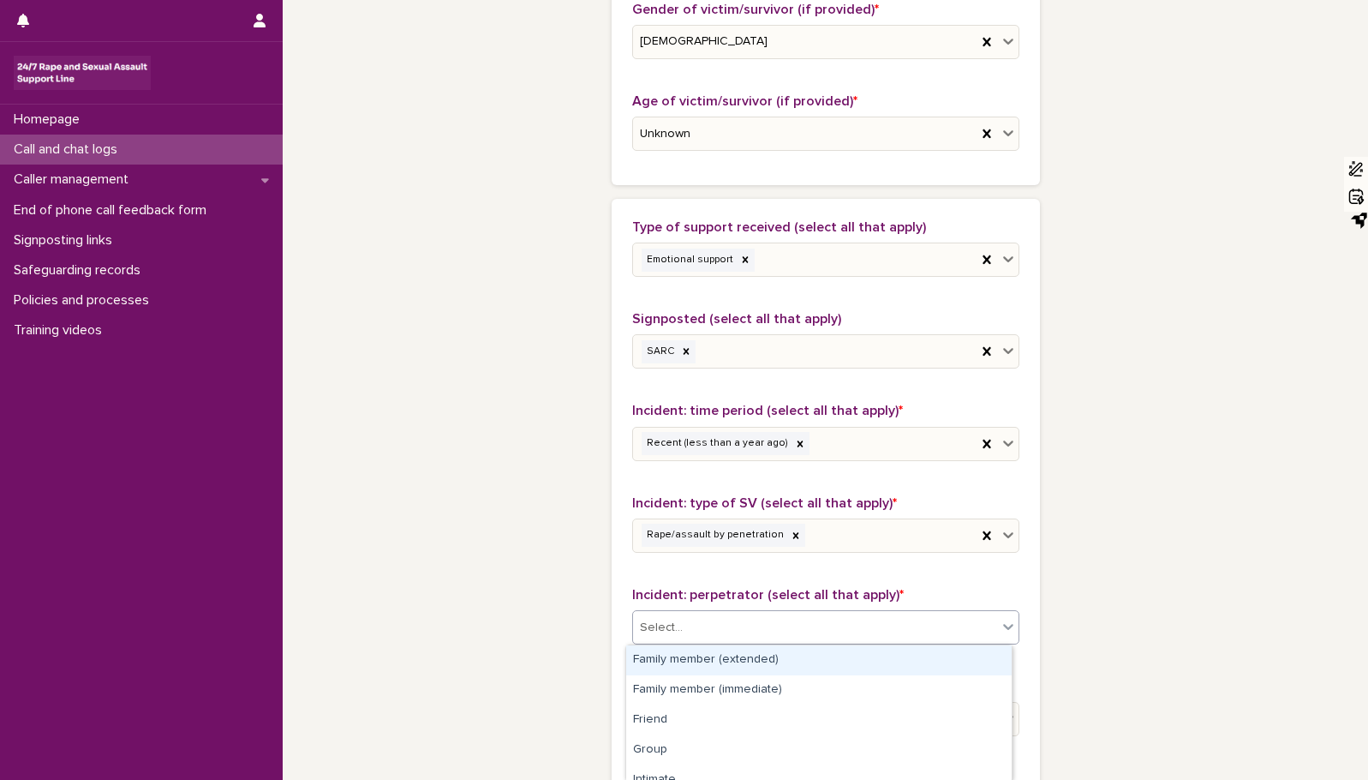
click at [1000, 624] on icon at bounding box center [1008, 626] width 17 height 17
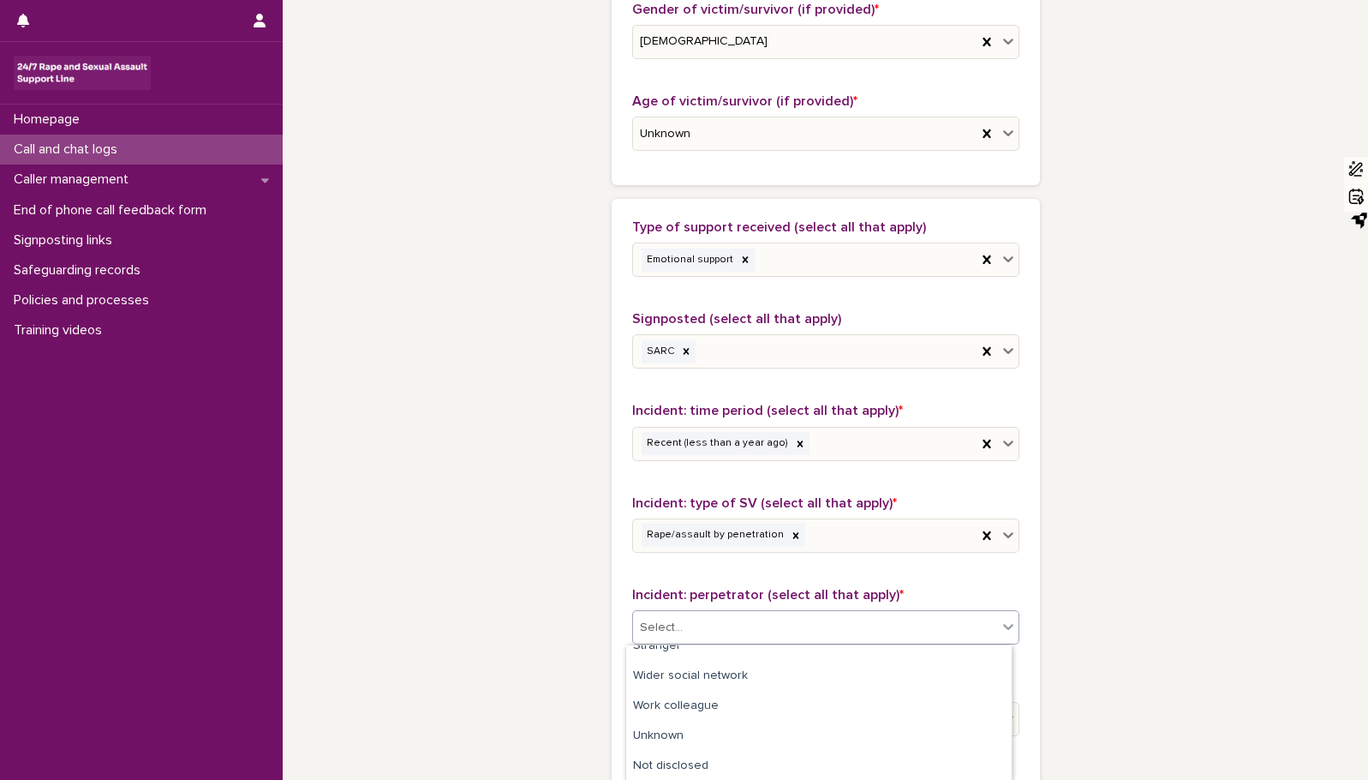
scroll to position [194, 0]
drag, startPoint x: 937, startPoint y: 752, endPoint x: 912, endPoint y: 730, distance: 34.0
click at [912, 730] on div "Unknown" at bounding box center [819, 736] width 386 height 30
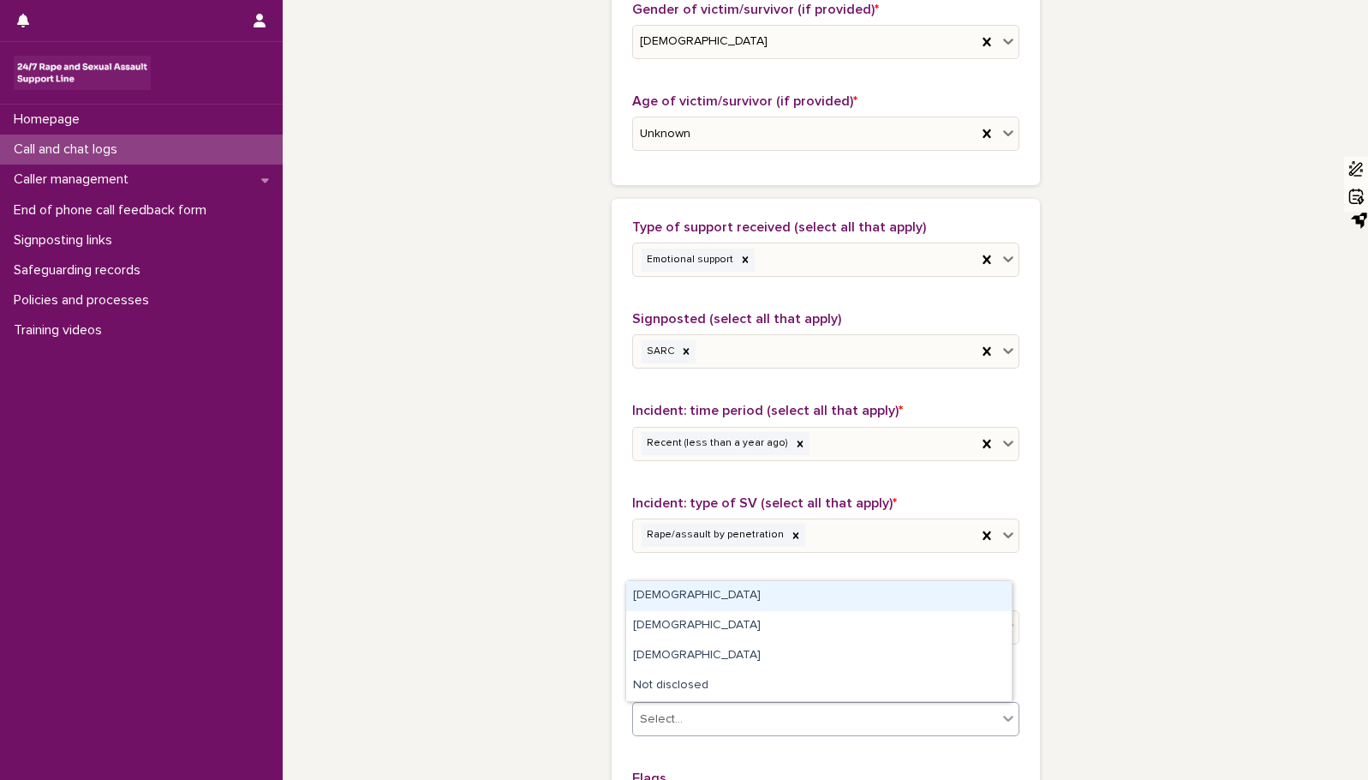
click at [1003, 716] on icon at bounding box center [1008, 718] width 10 height 6
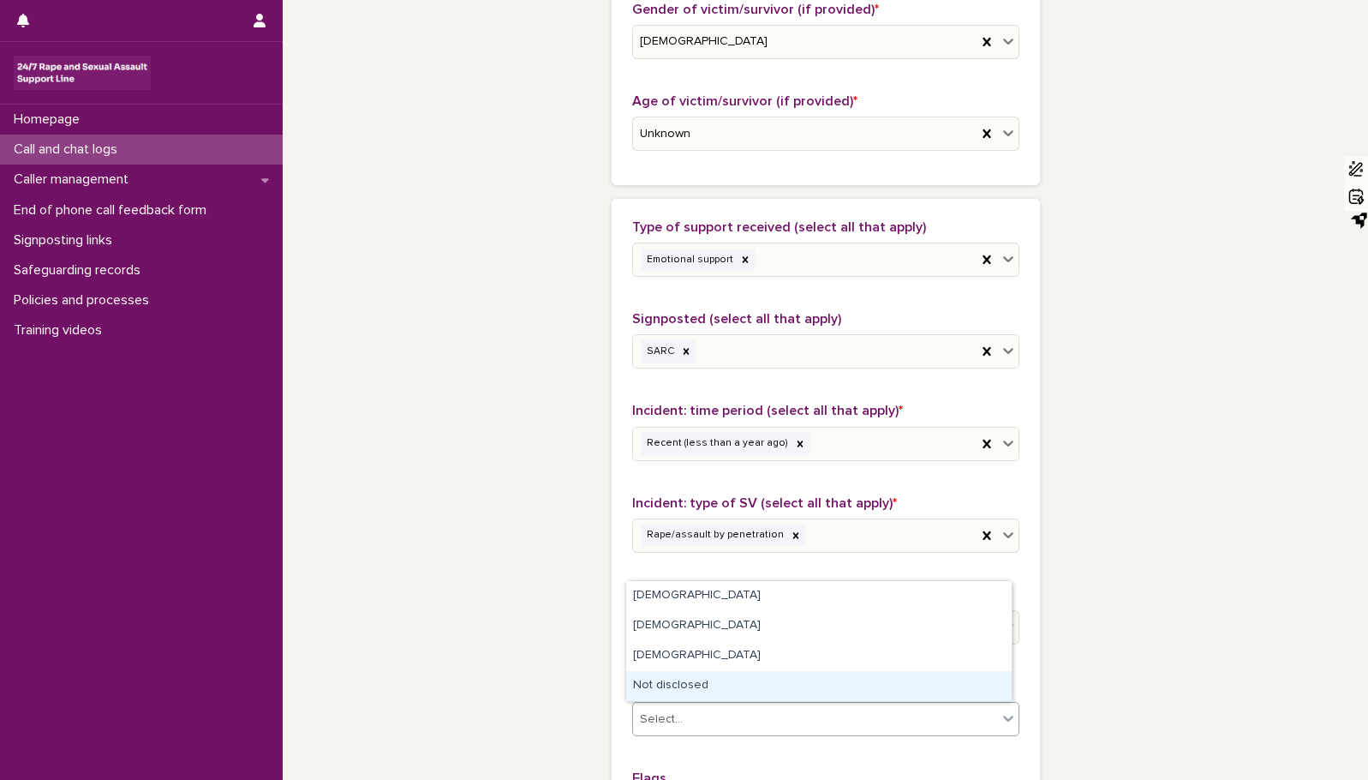
click at [950, 685] on div "Not disclosed" at bounding box center [819, 686] width 386 height 30
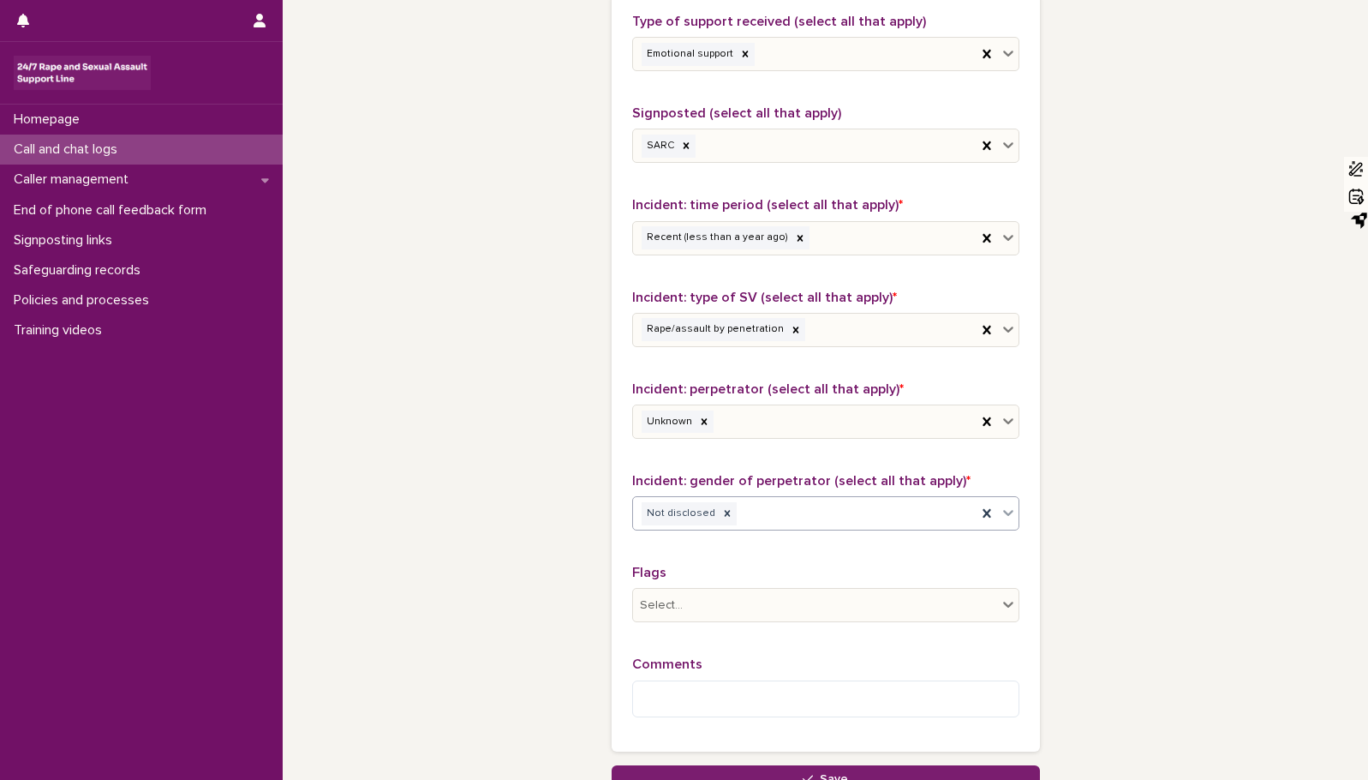
scroll to position [1211, 0]
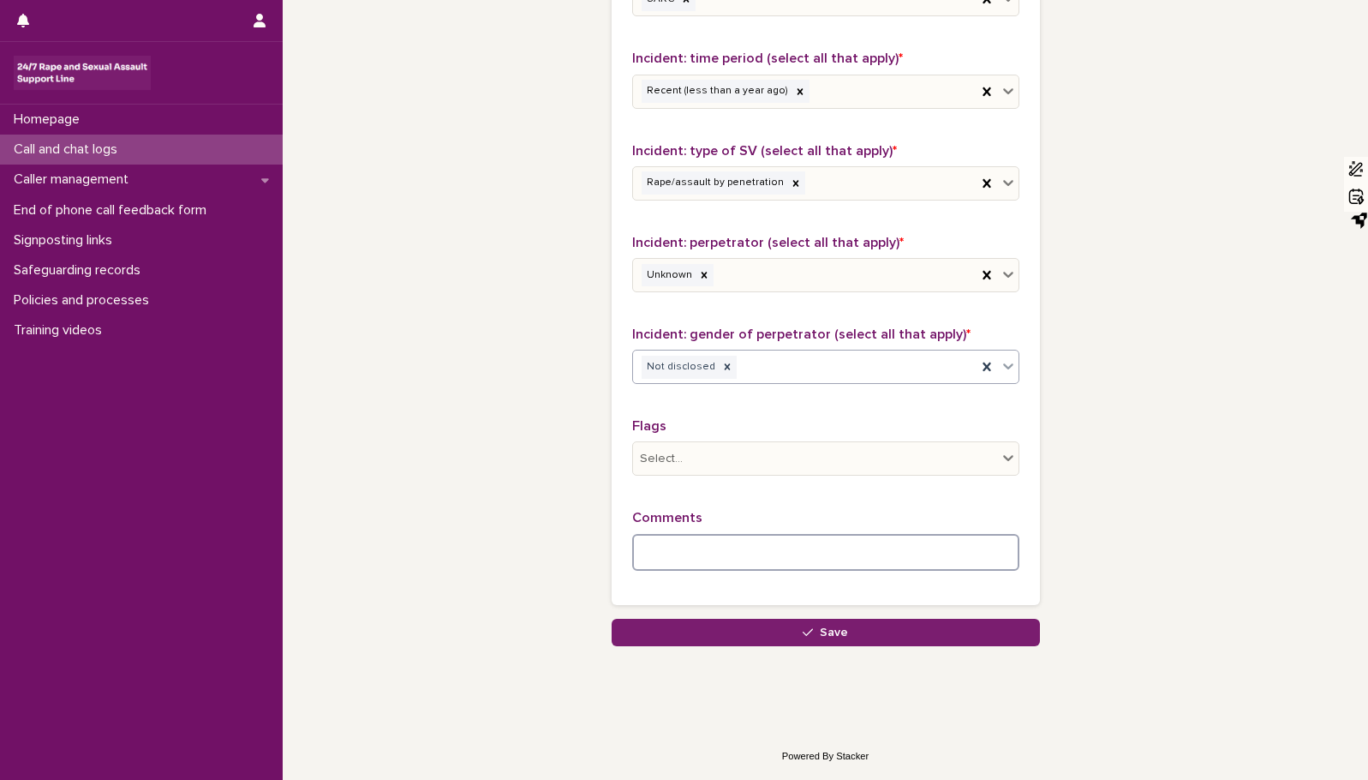
click at [721, 556] on textarea at bounding box center [825, 552] width 387 height 37
click at [957, 553] on textarea "**********" at bounding box center [825, 552] width 387 height 37
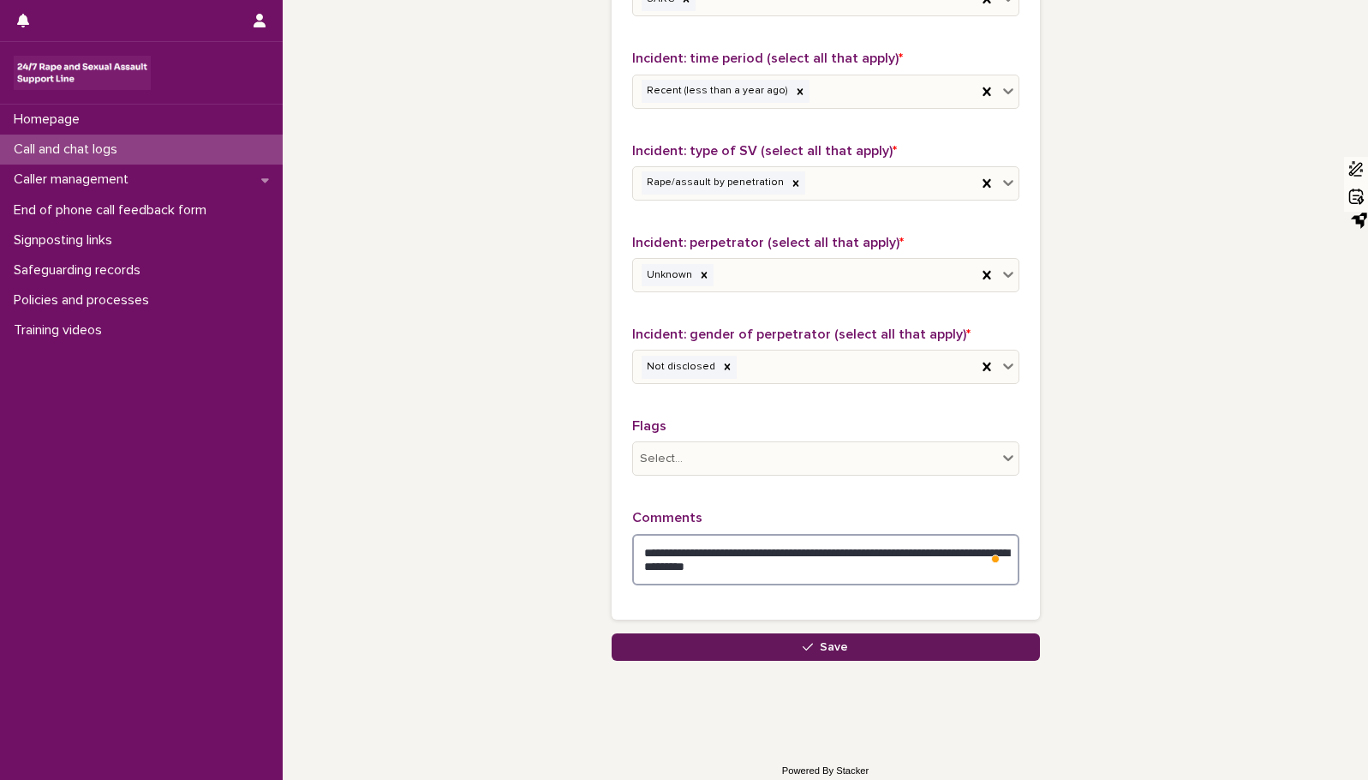
type textarea "**********"
click at [808, 643] on div "button" at bounding box center [811, 647] width 17 height 12
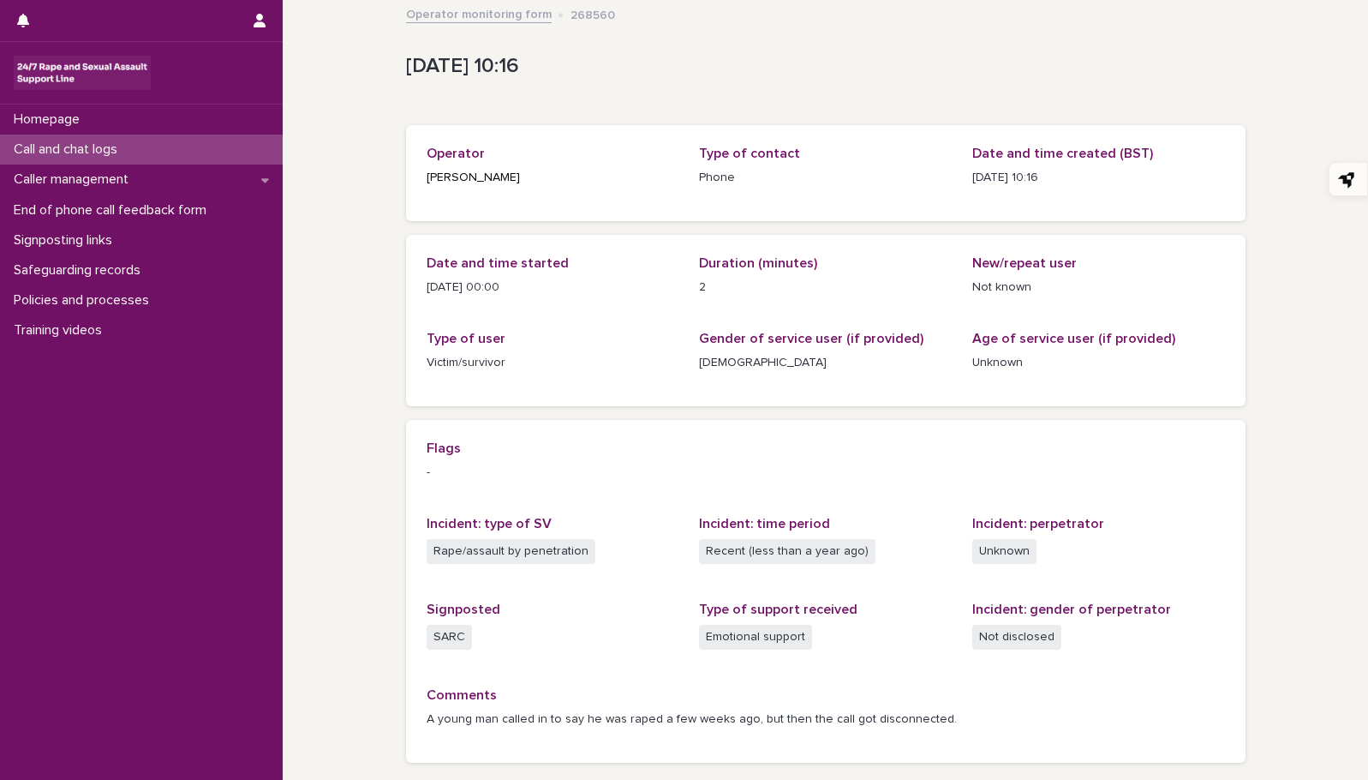
click at [33, 148] on p "Call and chat logs" at bounding box center [69, 149] width 124 height 16
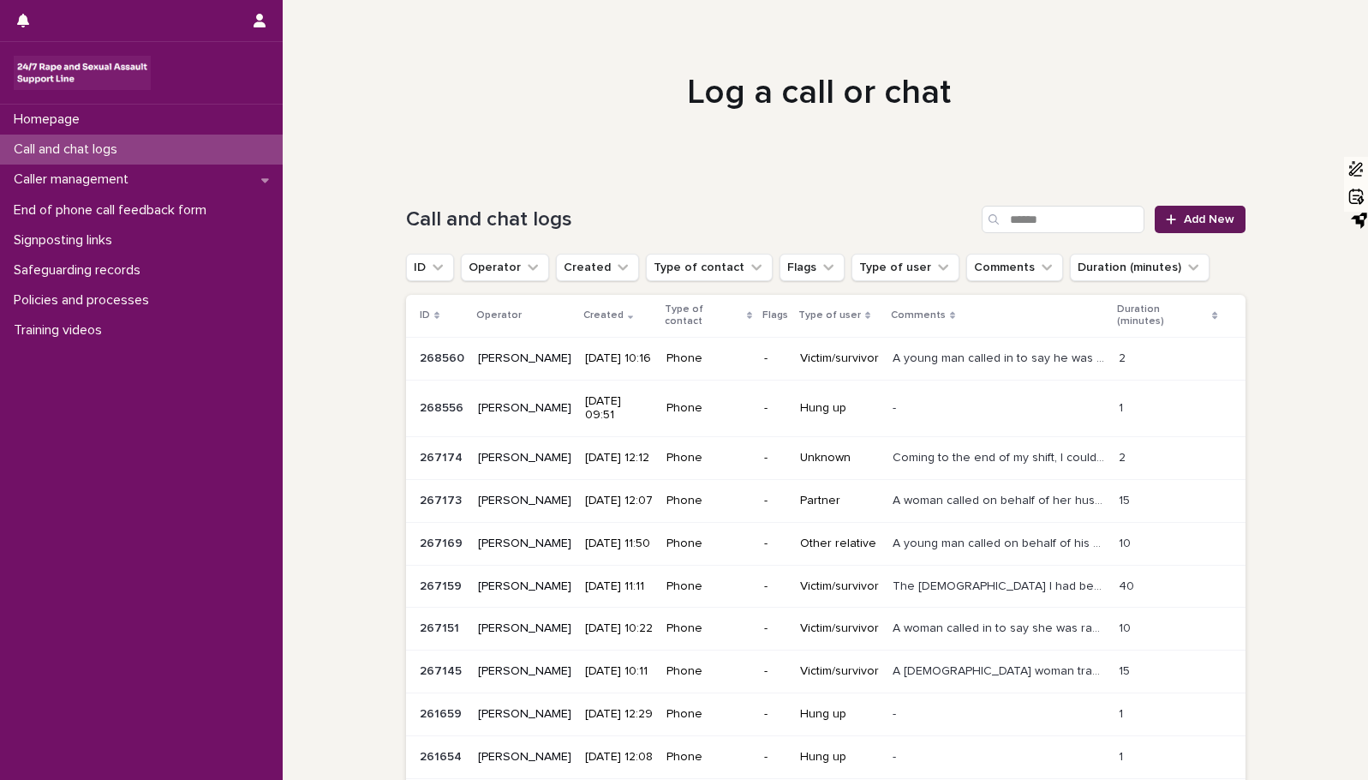
click at [1226, 218] on span "Add New" at bounding box center [1209, 219] width 51 height 12
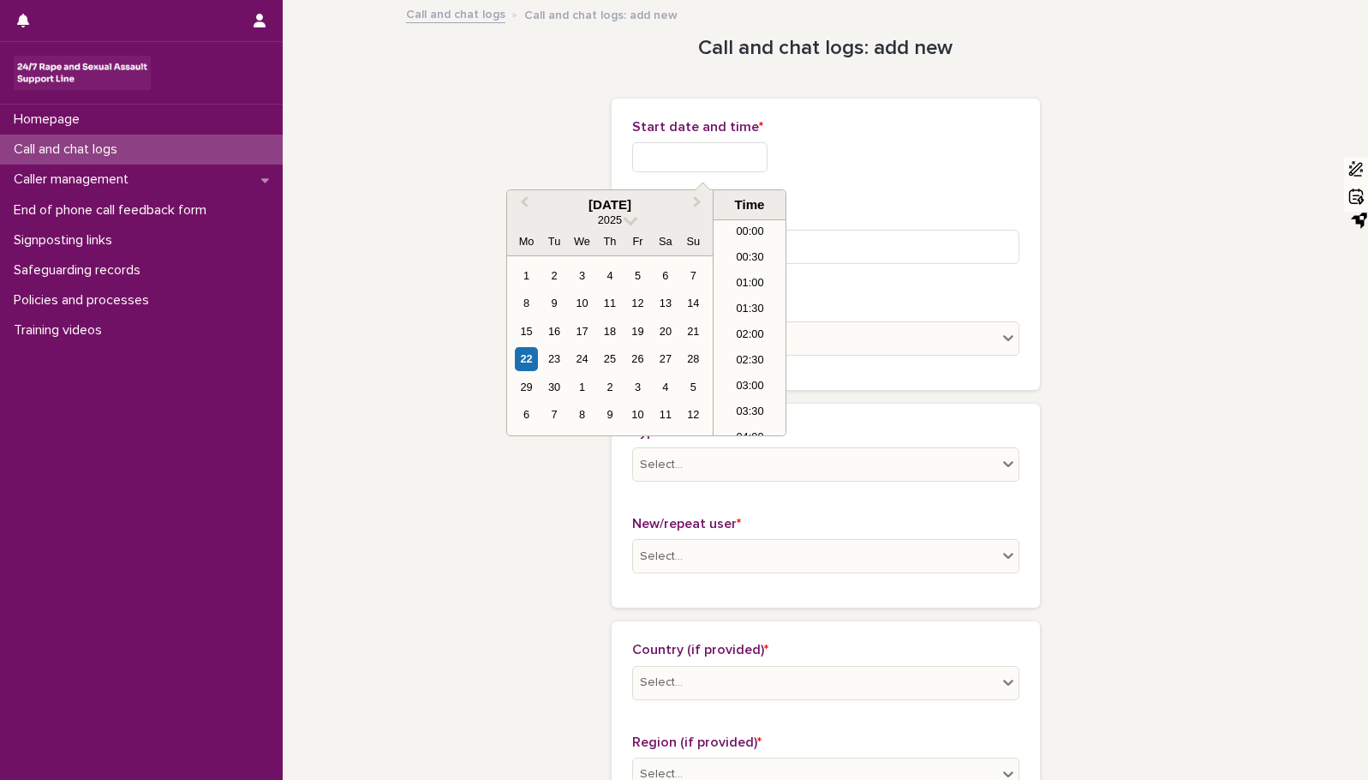
scroll to position [420, 0]
click at [713, 147] on input "text" at bounding box center [699, 157] width 135 height 30
click at [521, 353] on div "22" at bounding box center [526, 358] width 23 height 23
type input "**********"
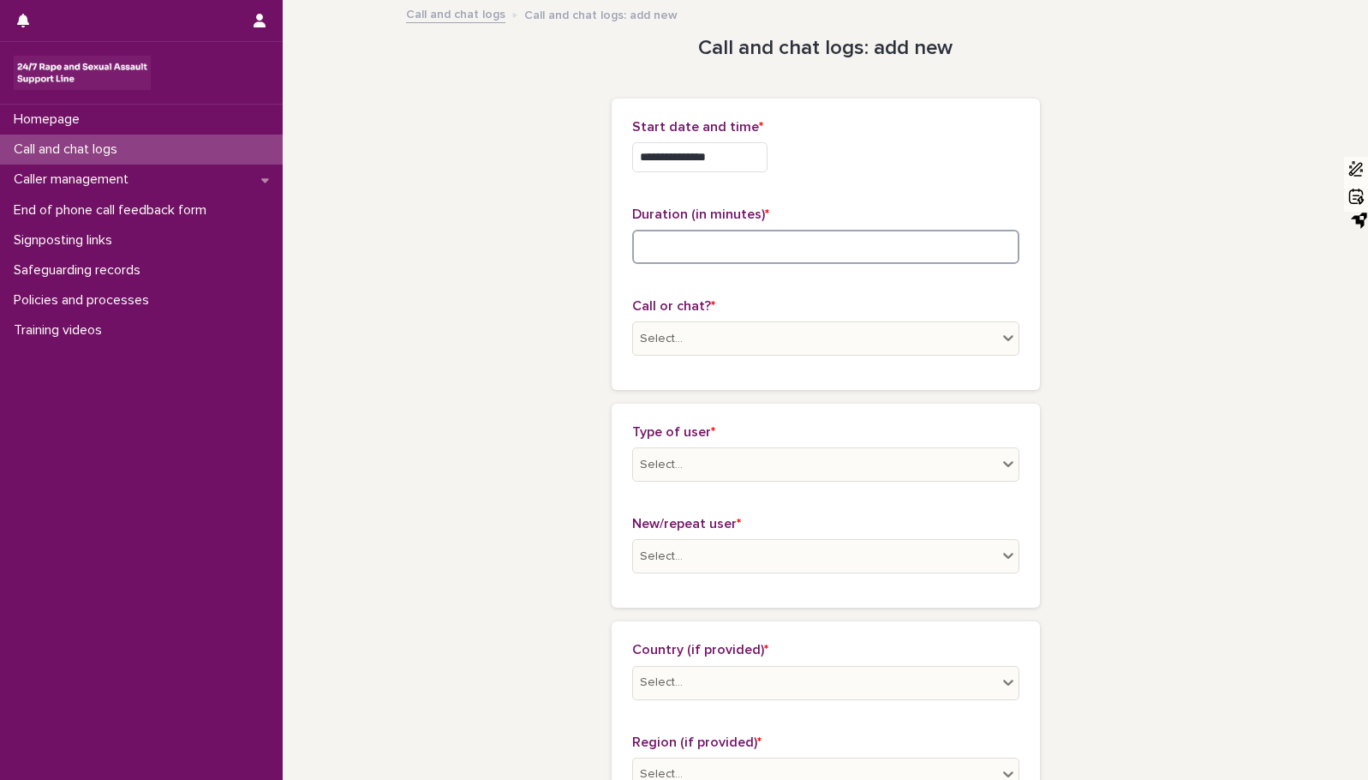
click at [788, 251] on input at bounding box center [825, 247] width 387 height 34
type input "*"
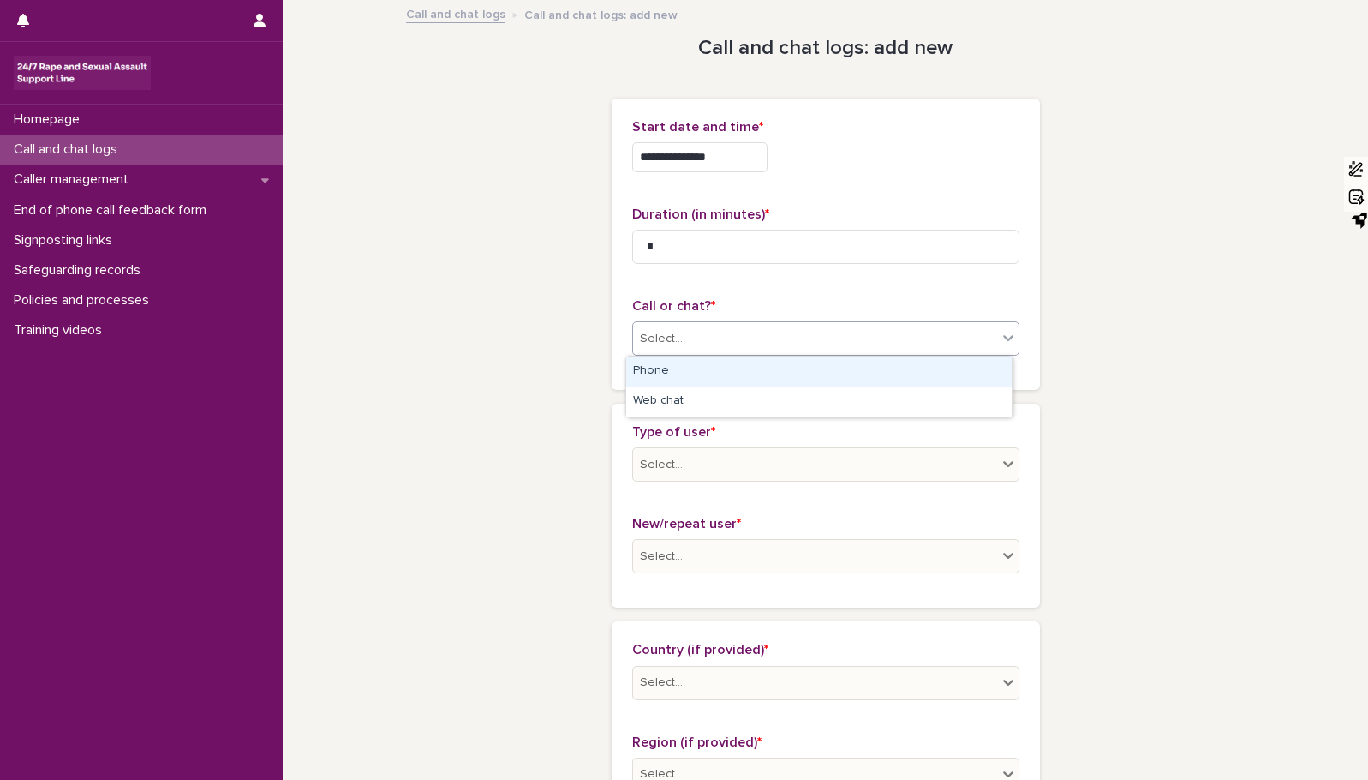
click at [1008, 336] on icon at bounding box center [1008, 337] width 17 height 17
click at [885, 378] on div "Phone" at bounding box center [819, 371] width 386 height 30
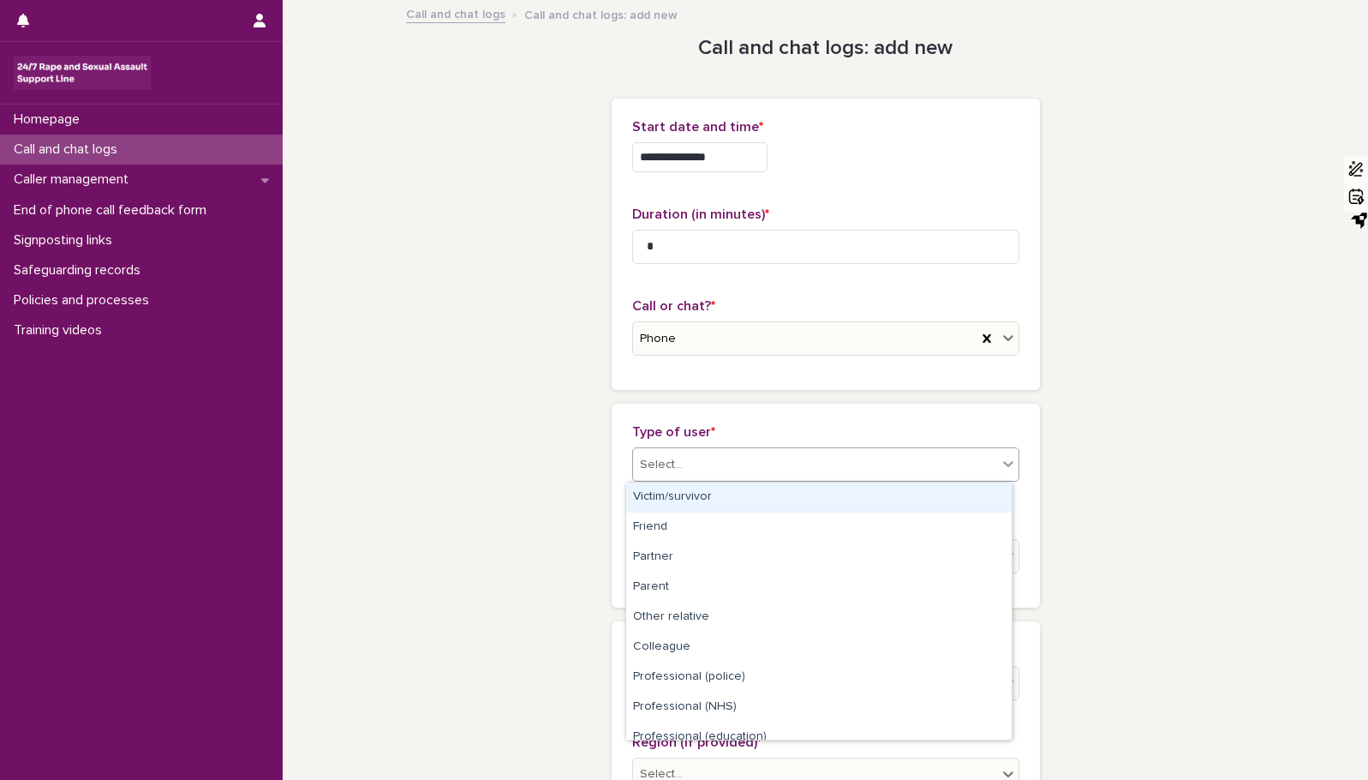
click at [1002, 458] on icon at bounding box center [1008, 463] width 17 height 17
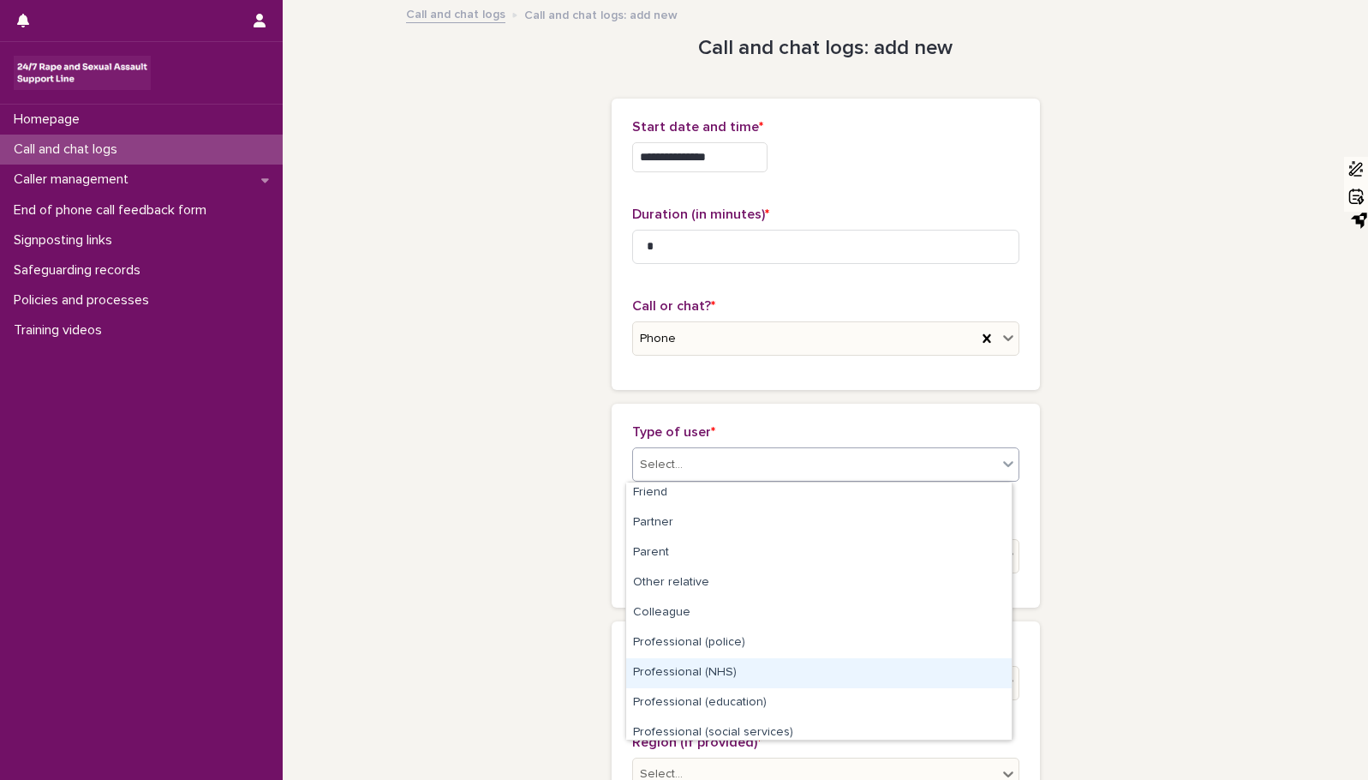
scroll to position [193, 0]
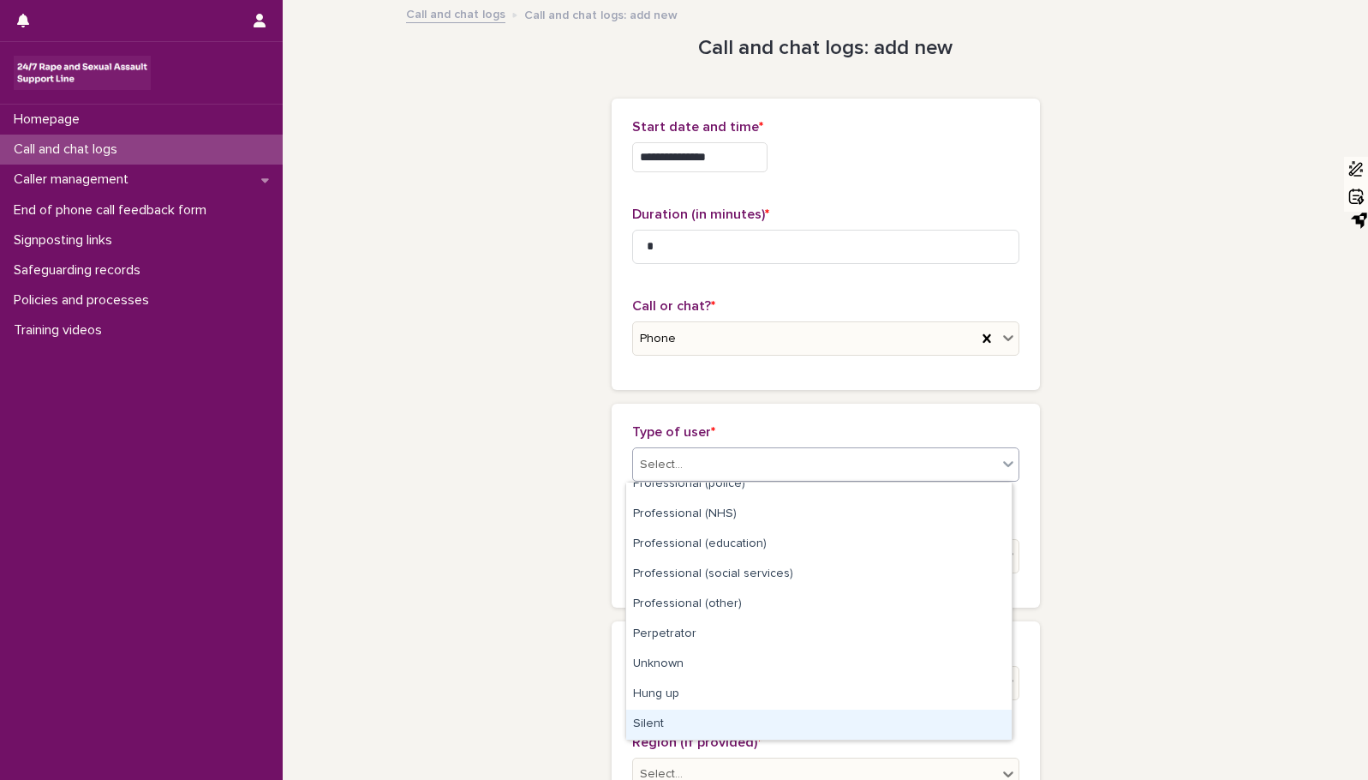
click at [776, 718] on div "Silent" at bounding box center [819, 724] width 386 height 30
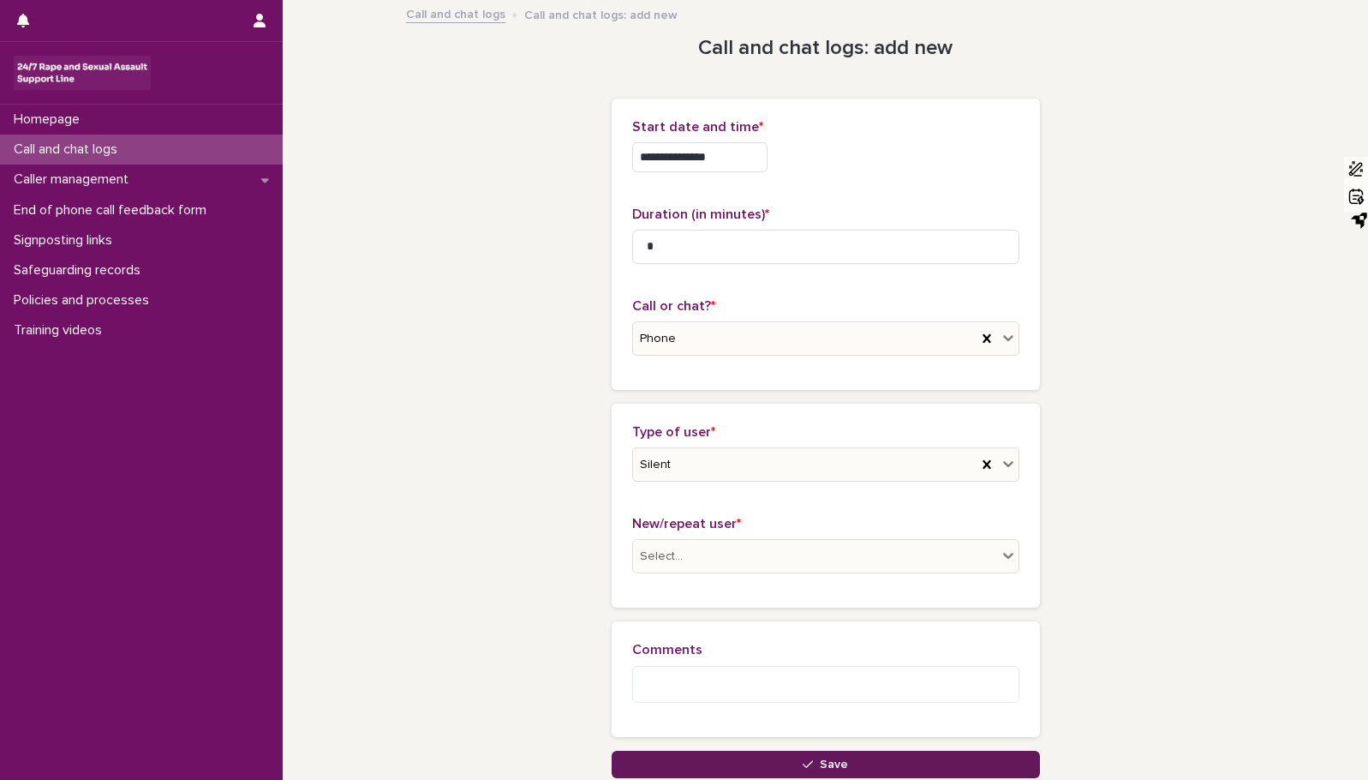
click at [821, 757] on button "Save" at bounding box center [826, 764] width 428 height 27
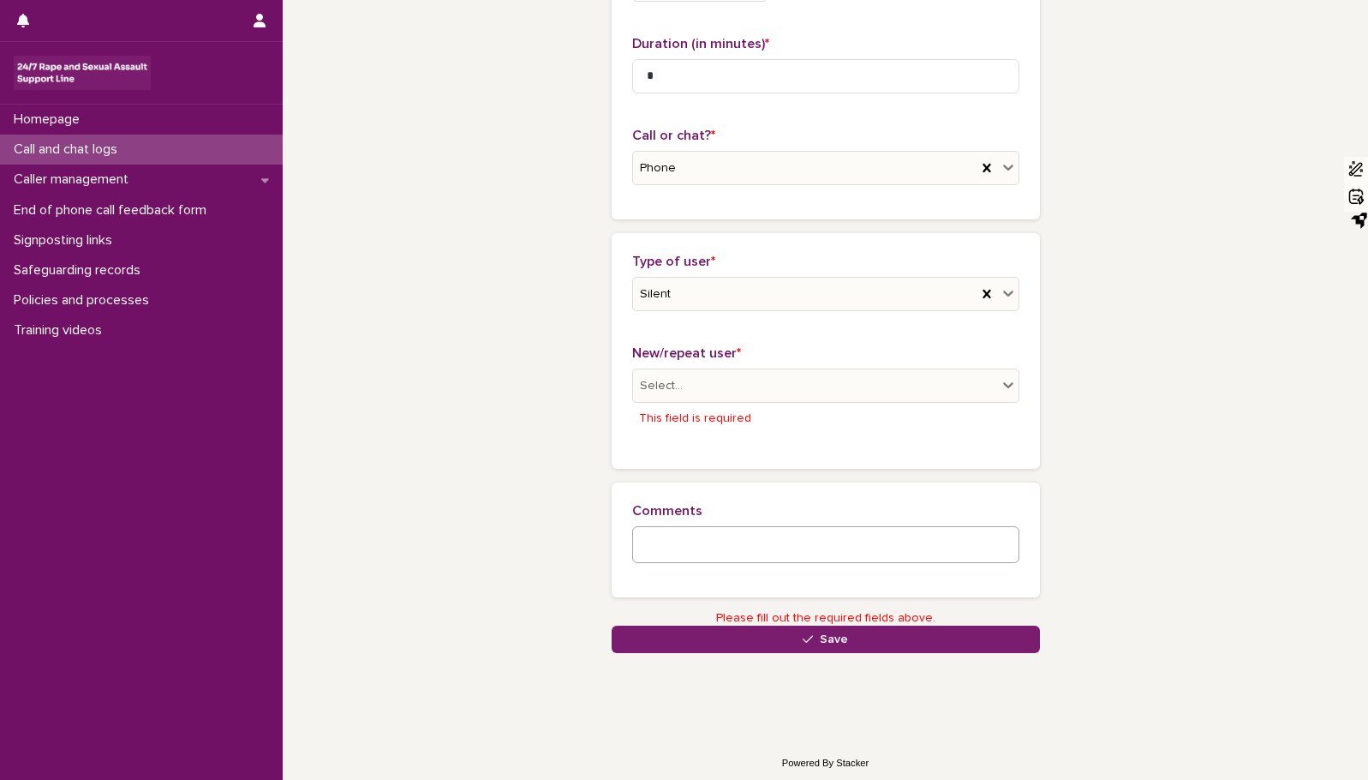
scroll to position [176, 0]
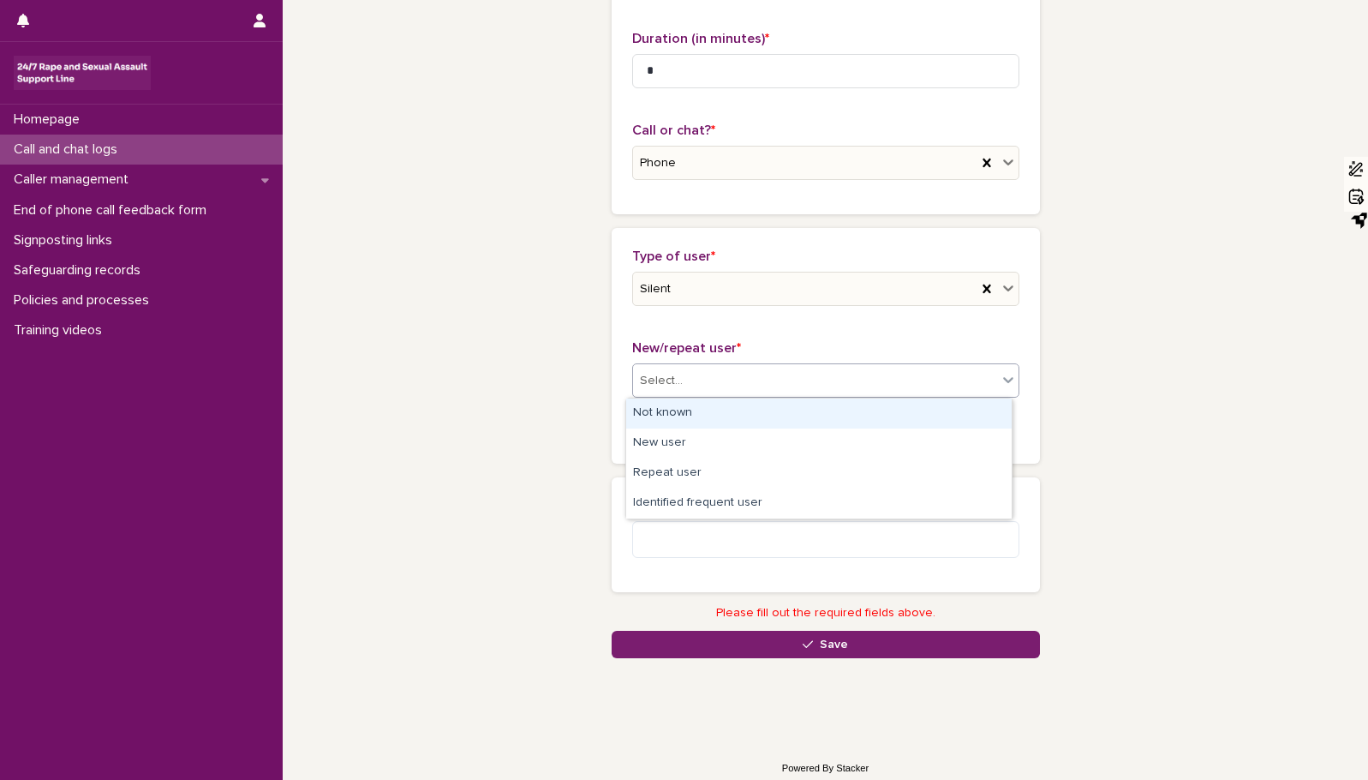
click at [1000, 381] on icon at bounding box center [1008, 379] width 17 height 17
click at [843, 414] on div "Not known" at bounding box center [819, 413] width 386 height 30
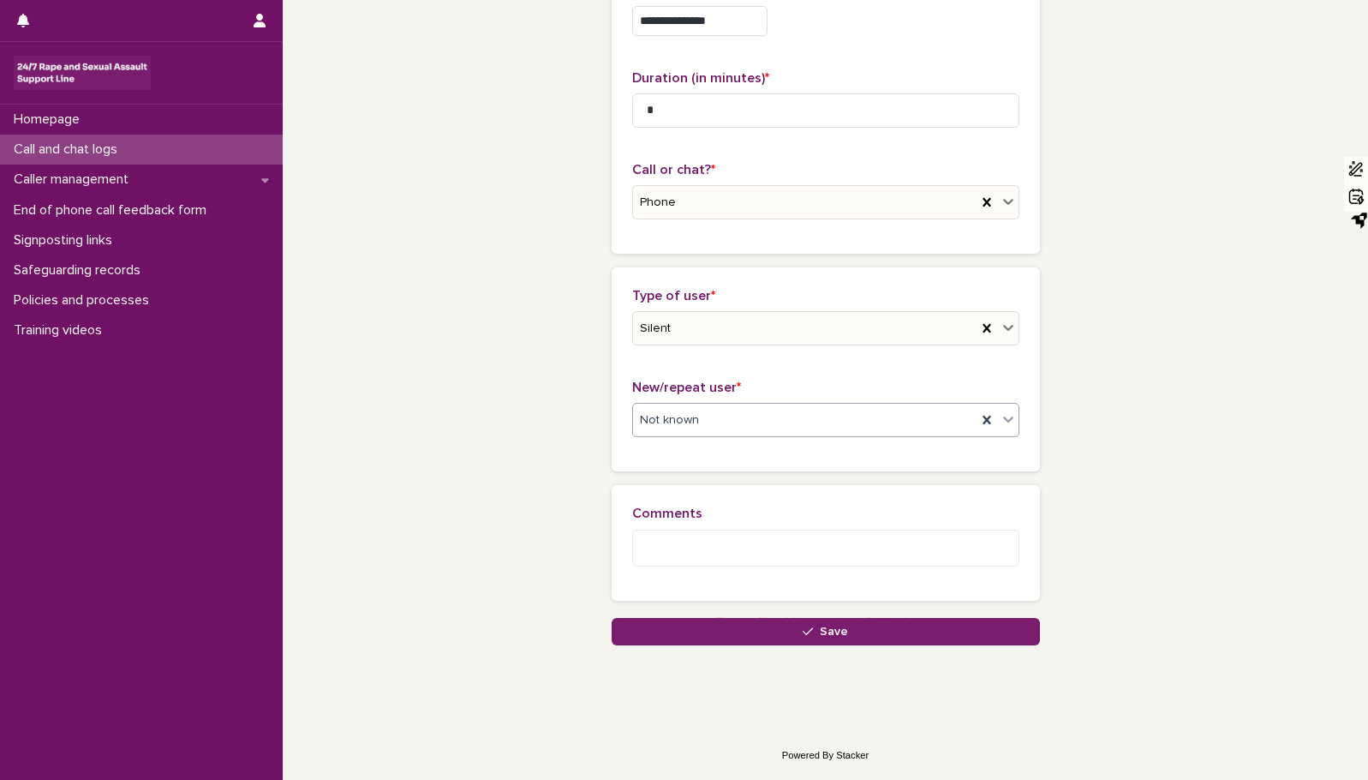
scroll to position [132, 0]
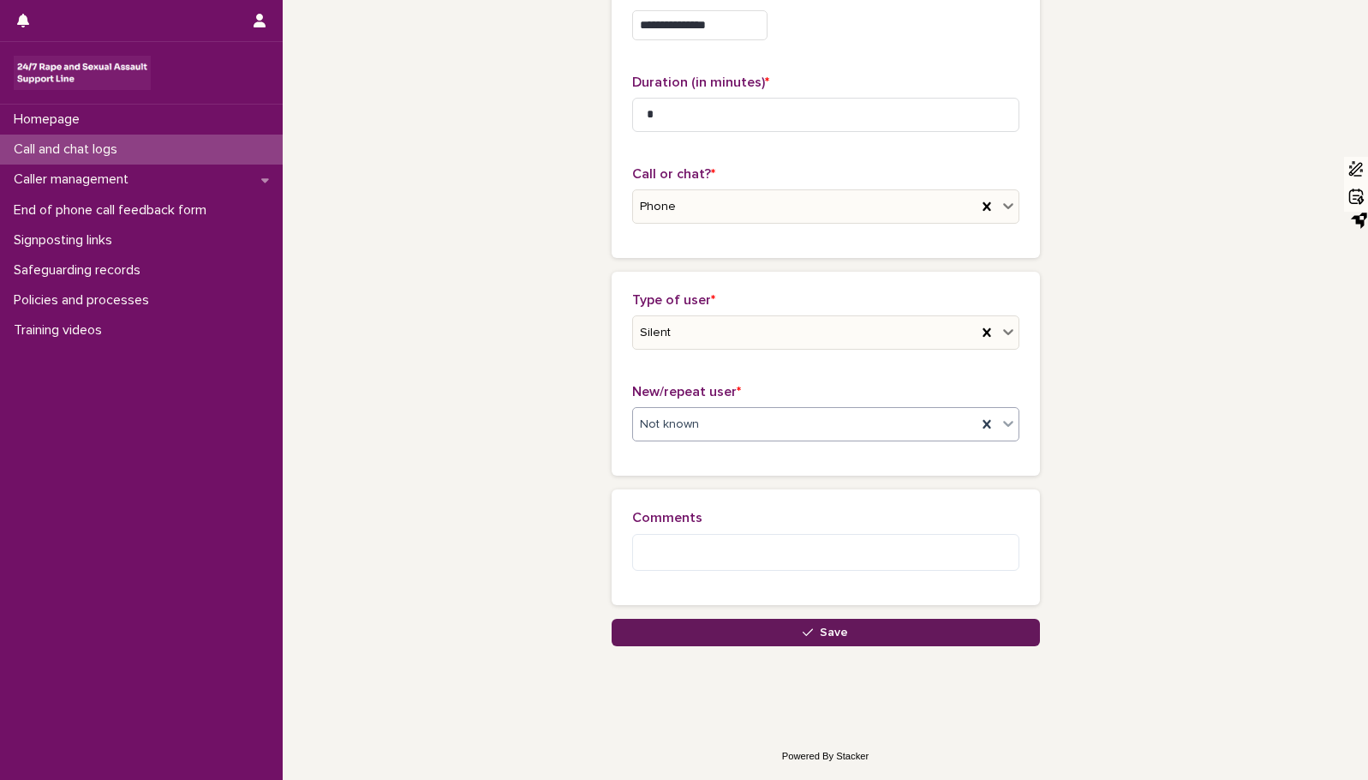
click at [834, 635] on span "Save" at bounding box center [834, 632] width 28 height 12
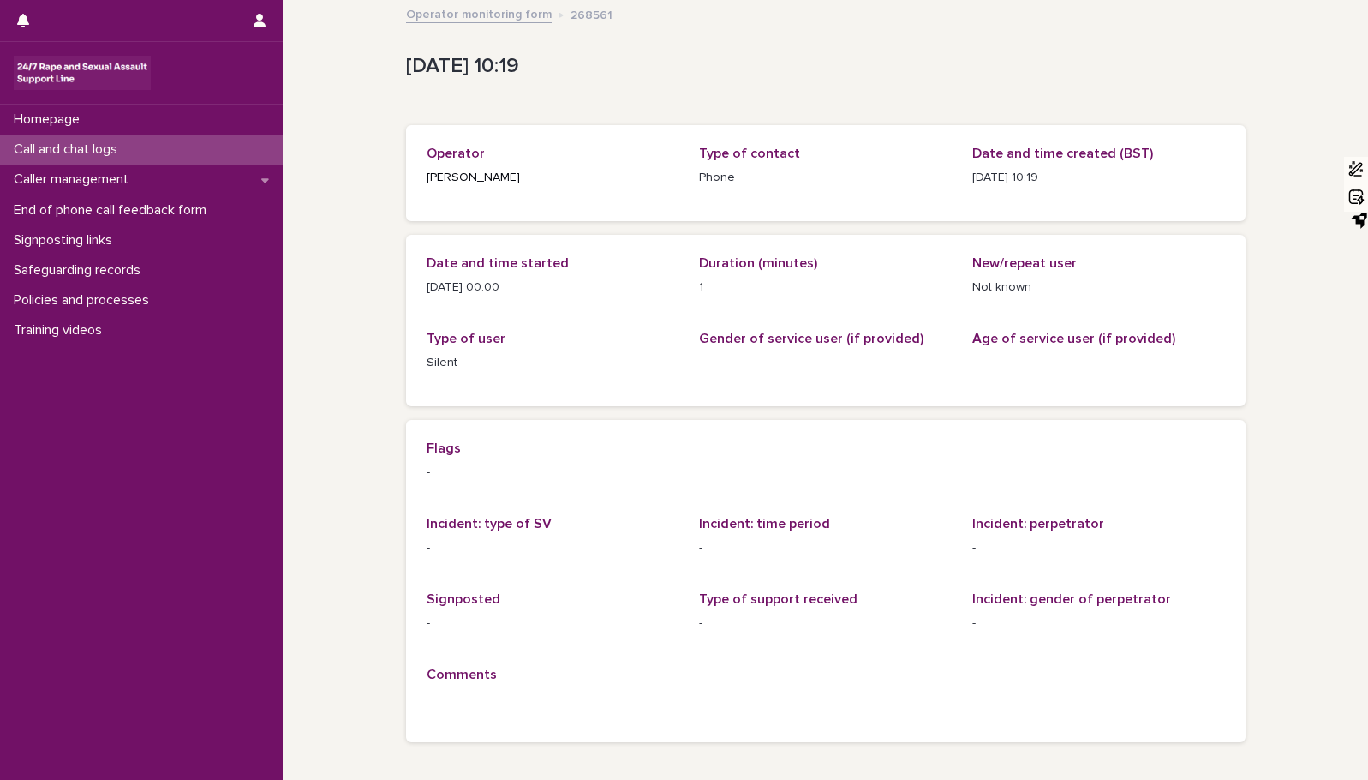
click at [46, 146] on p "Call and chat logs" at bounding box center [69, 149] width 124 height 16
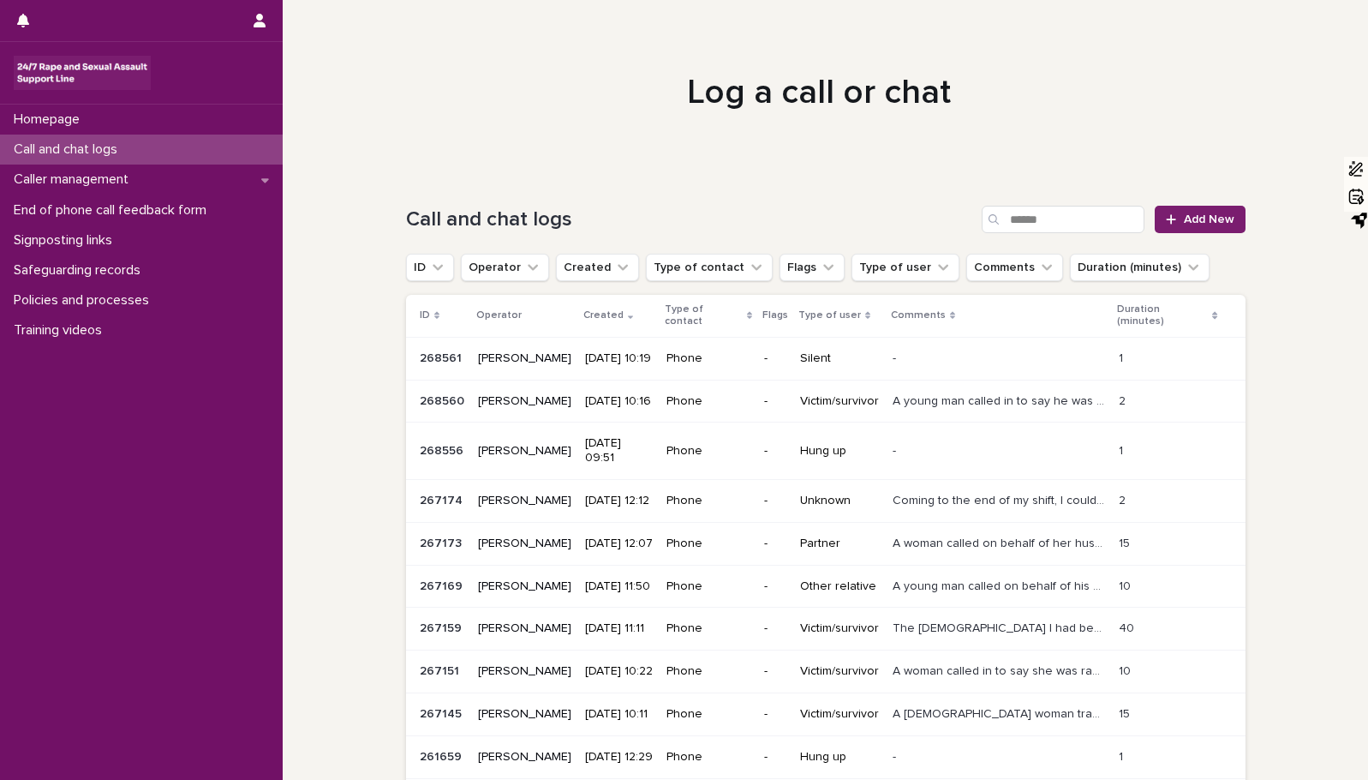
click at [395, 94] on div "Log a call or chat" at bounding box center [819, 92] width 857 height 41
click at [1199, 217] on span "Add New" at bounding box center [1209, 219] width 51 height 12
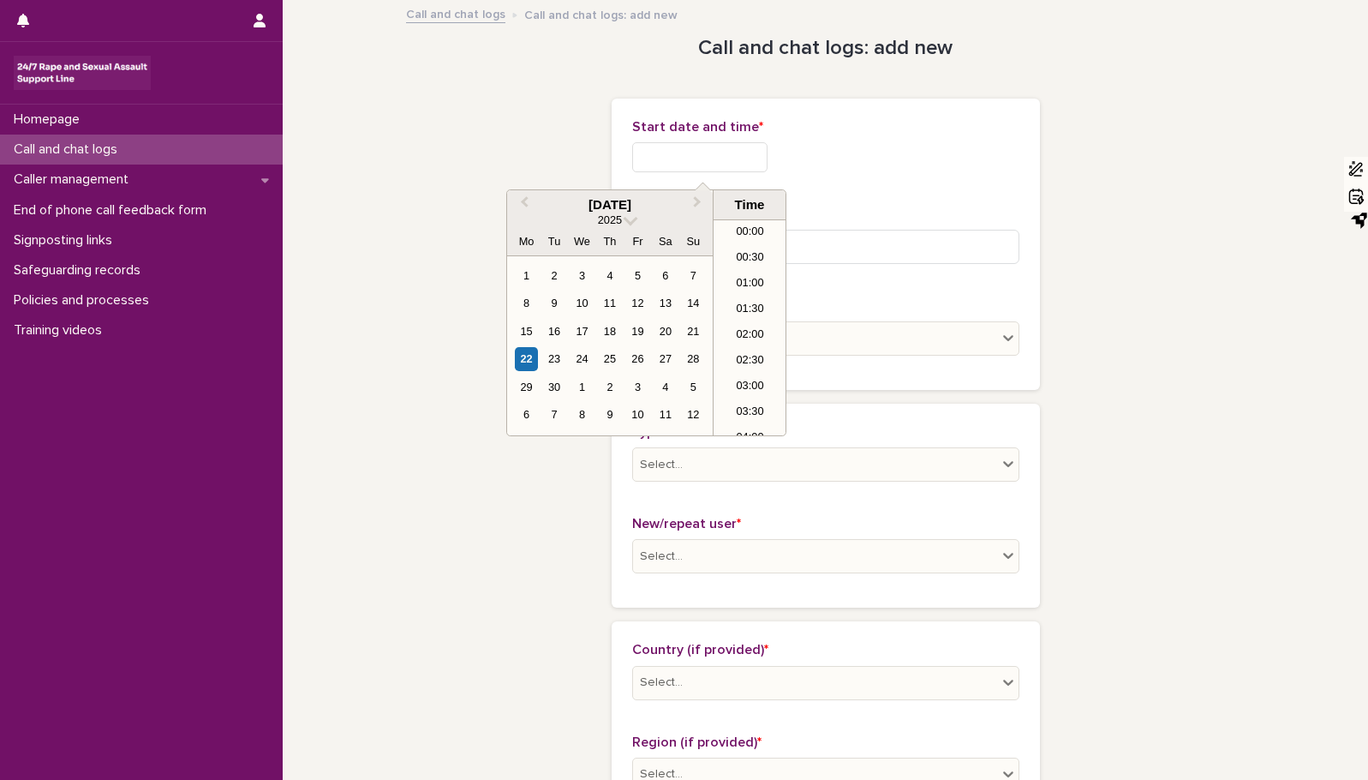
click at [663, 153] on input "text" at bounding box center [699, 157] width 135 height 30
click at [524, 356] on div "22" at bounding box center [526, 358] width 23 height 23
type input "**********"
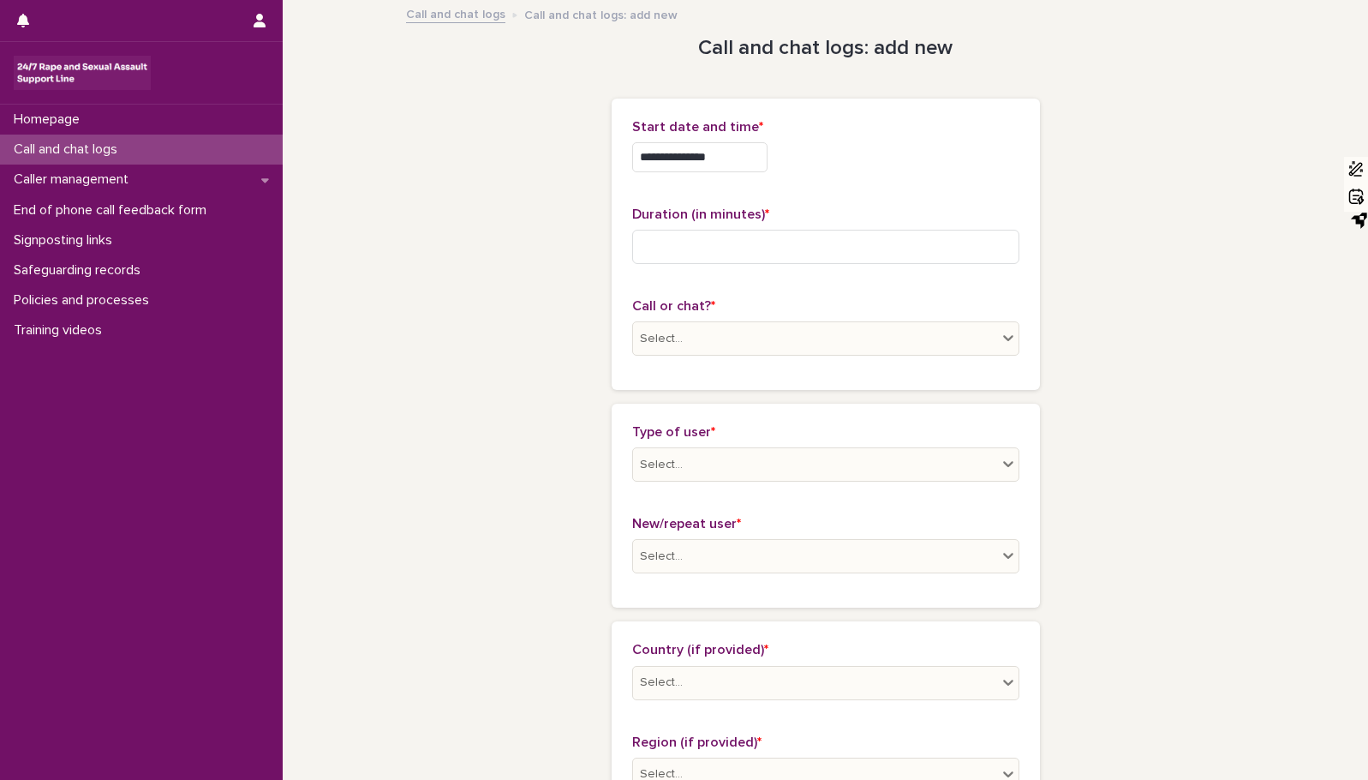
click at [660, 251] on input at bounding box center [825, 247] width 387 height 34
type input "*"
click at [1004, 338] on icon at bounding box center [1008, 338] width 10 height 6
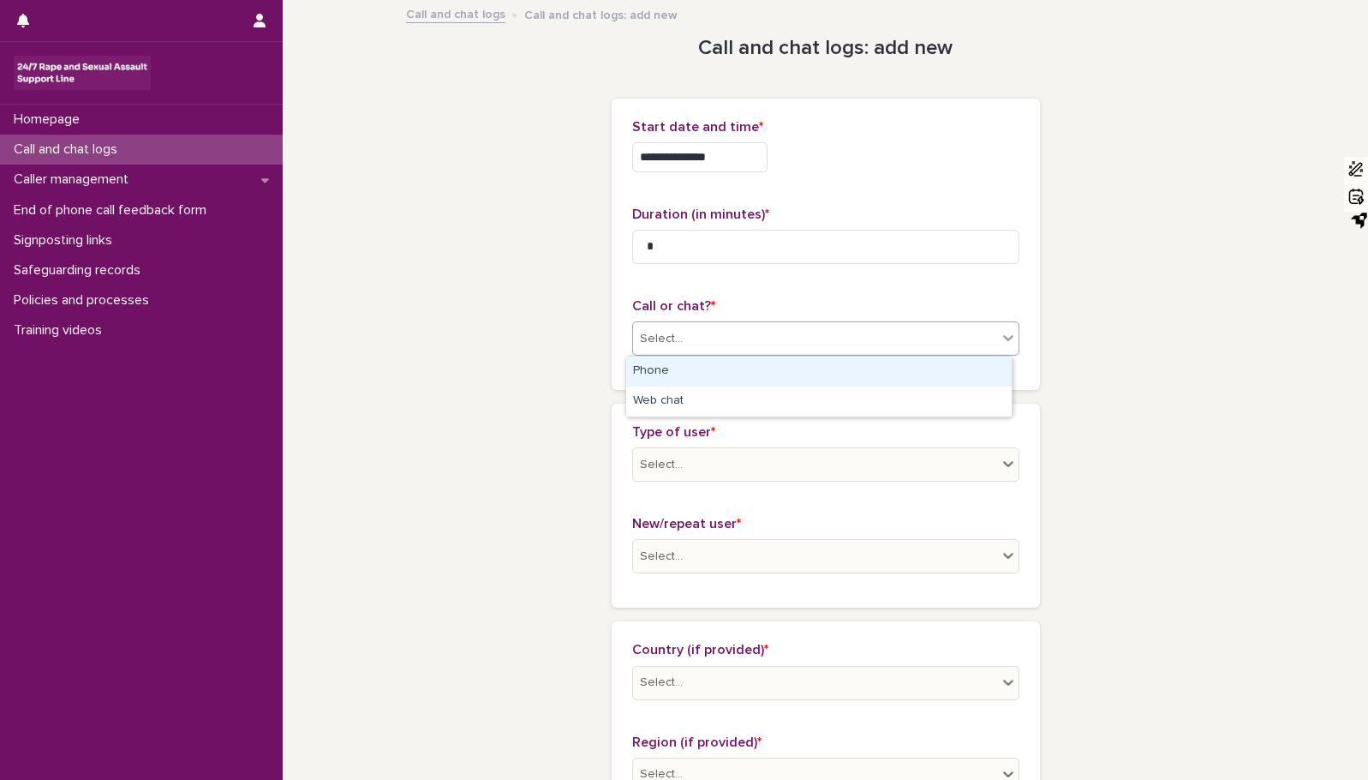
click at [835, 378] on div "Phone" at bounding box center [819, 371] width 386 height 30
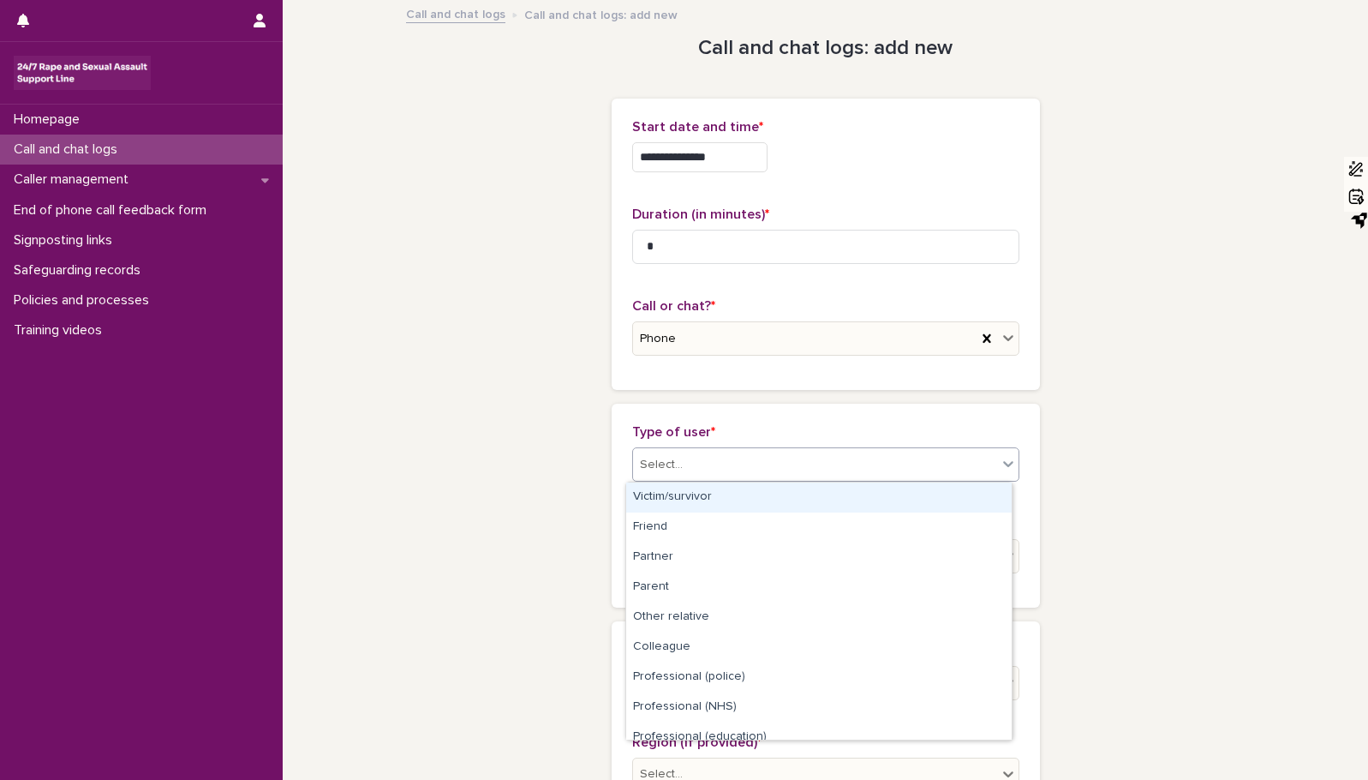
click at [1004, 459] on icon at bounding box center [1008, 463] width 17 height 17
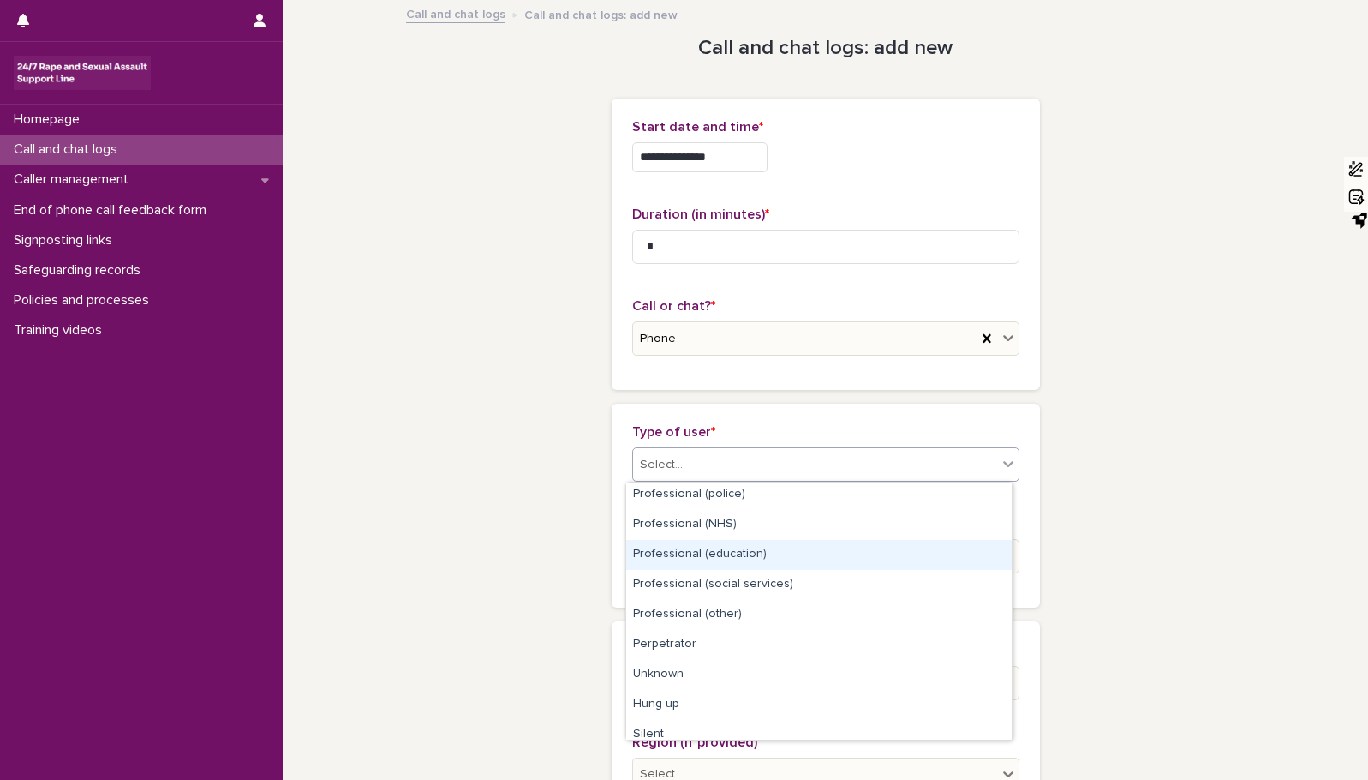
scroll to position [193, 0]
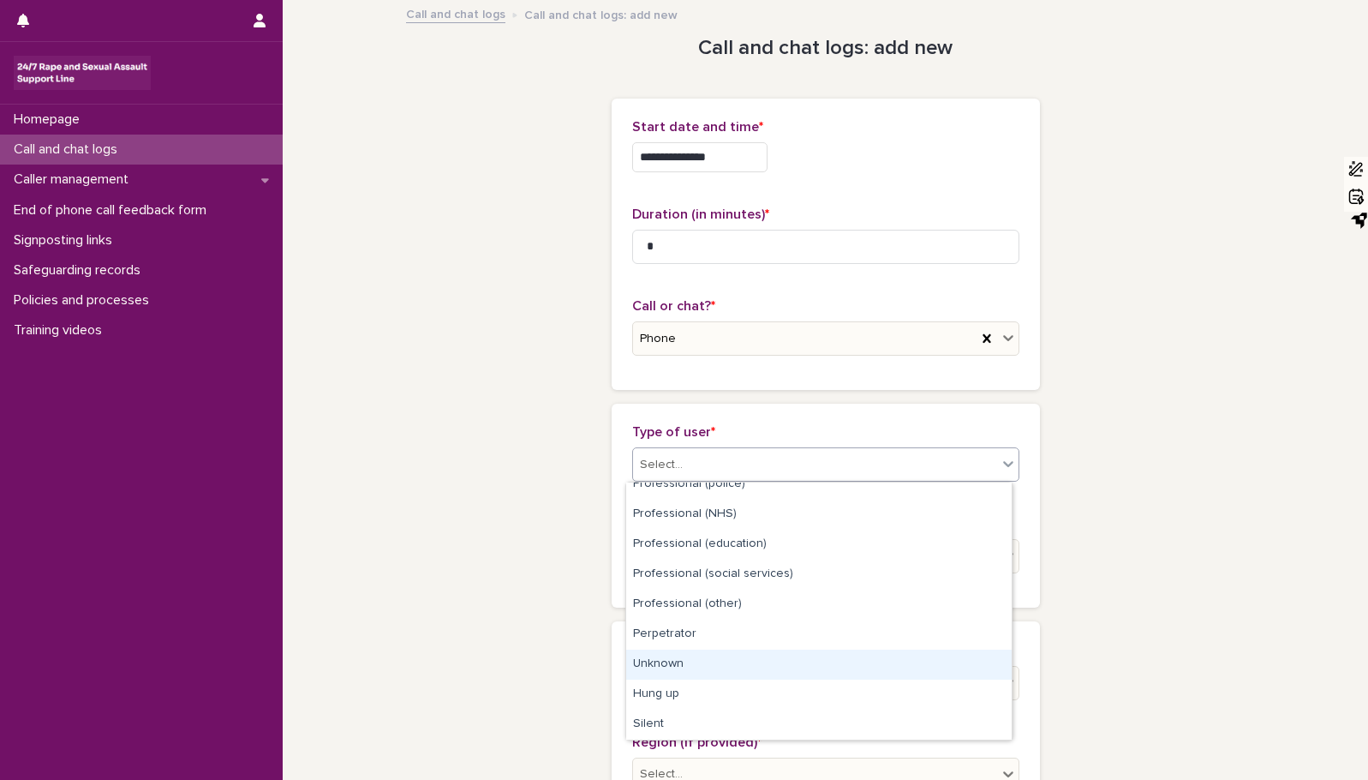
click at [686, 657] on div "Unknown" at bounding box center [819, 664] width 386 height 30
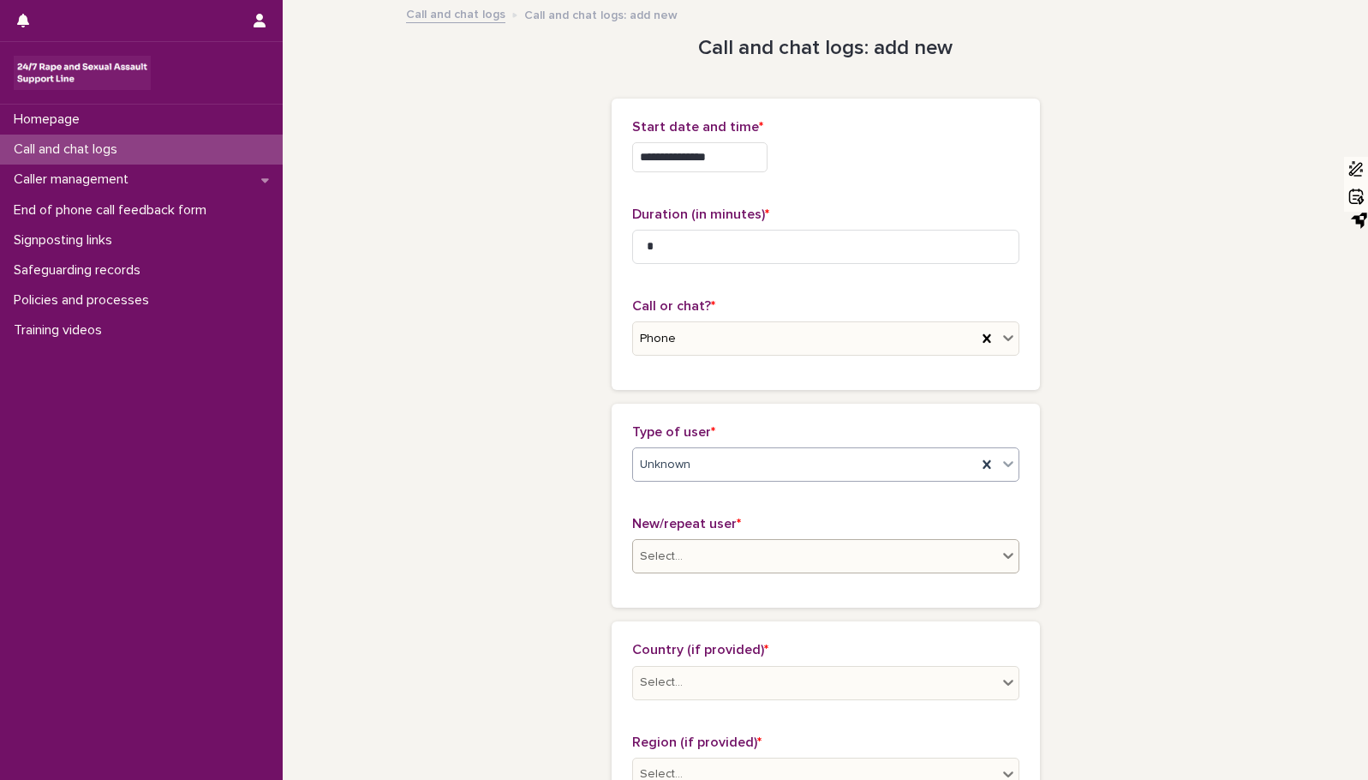
click at [1002, 553] on icon at bounding box center [1008, 555] width 17 height 17
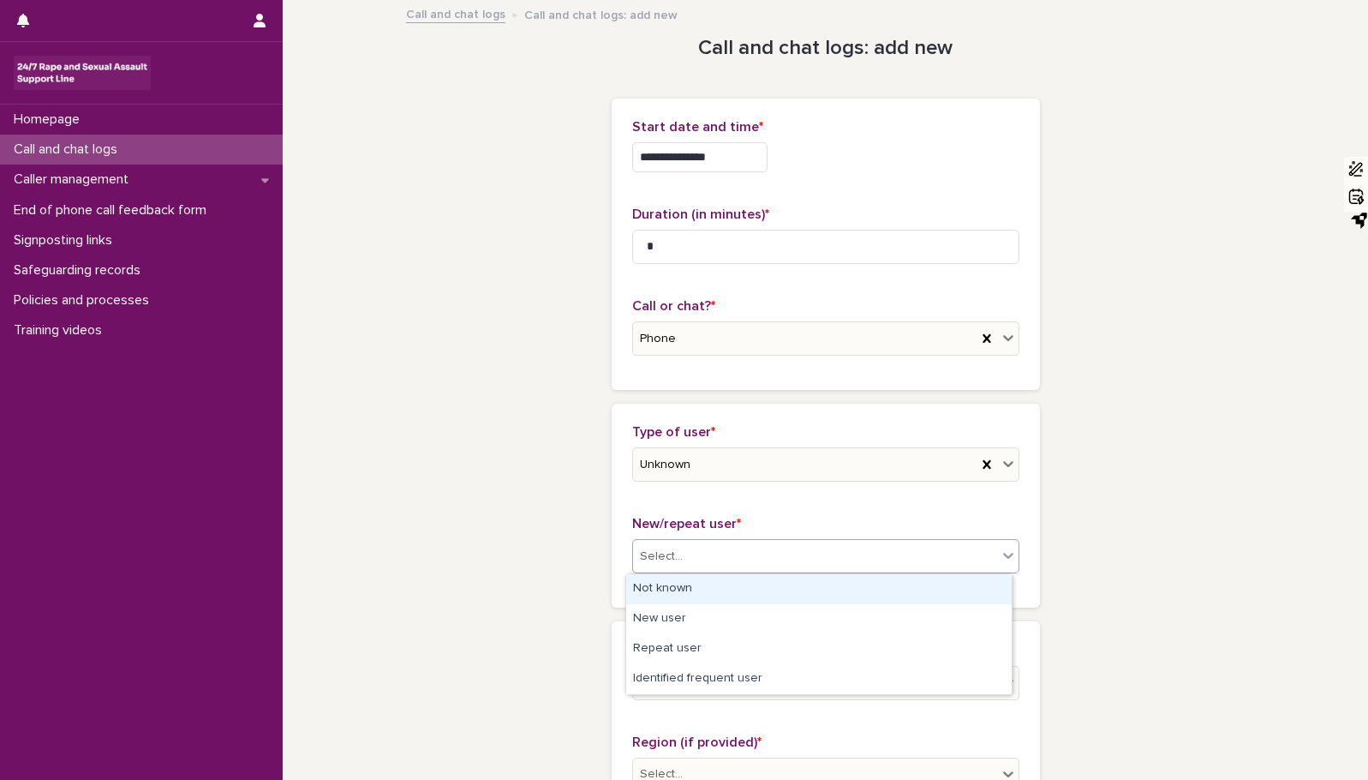
click at [954, 587] on div "Not known" at bounding box center [819, 589] width 386 height 30
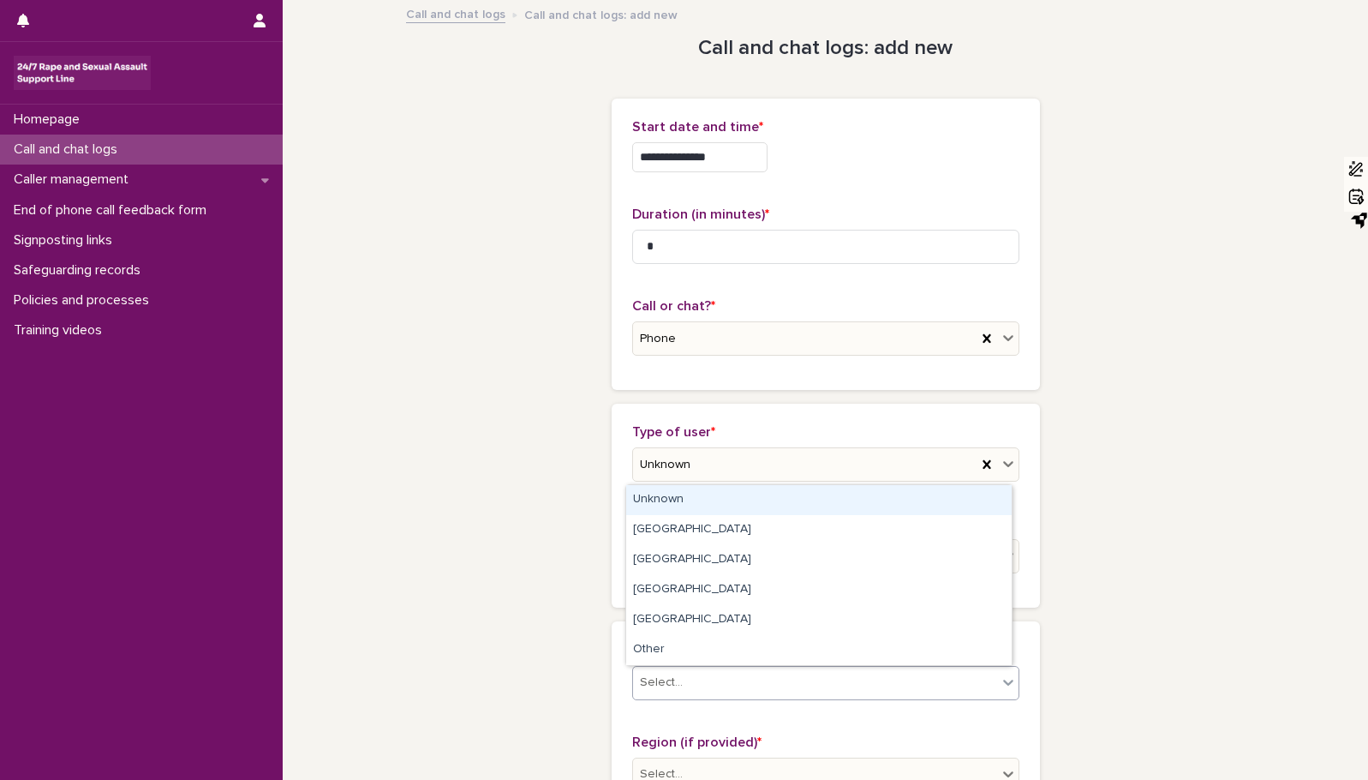
click at [1000, 679] on icon at bounding box center [1008, 681] width 17 height 17
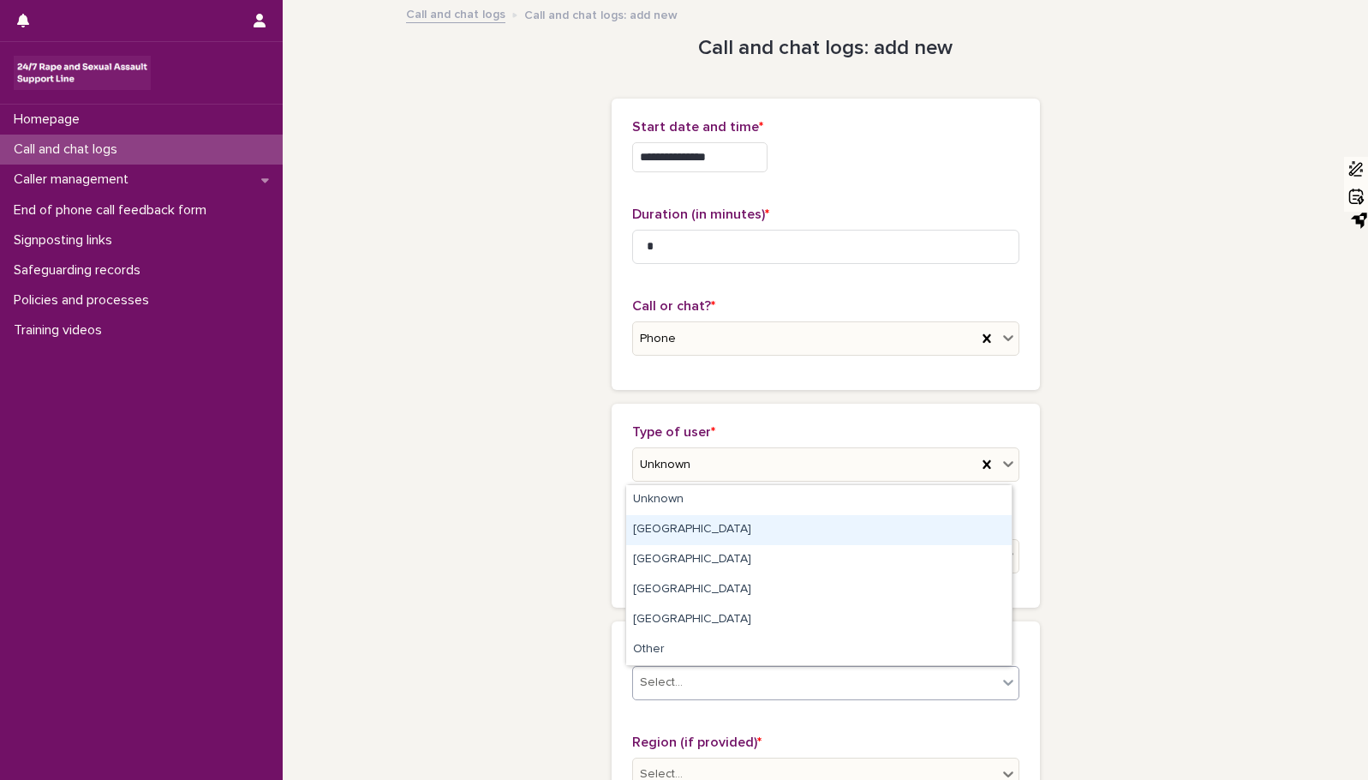
click at [905, 535] on div "[GEOGRAPHIC_DATA]" at bounding box center [819, 530] width 386 height 30
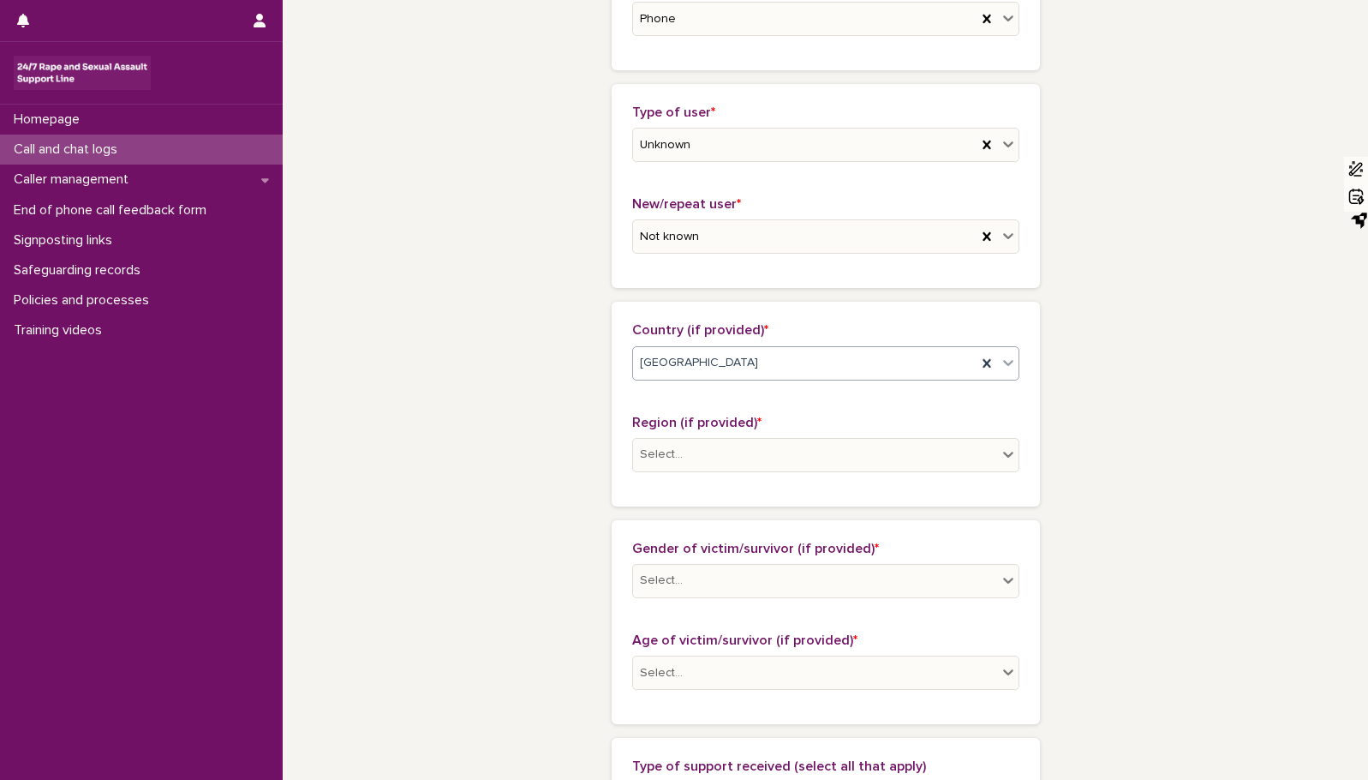
scroll to position [388, 0]
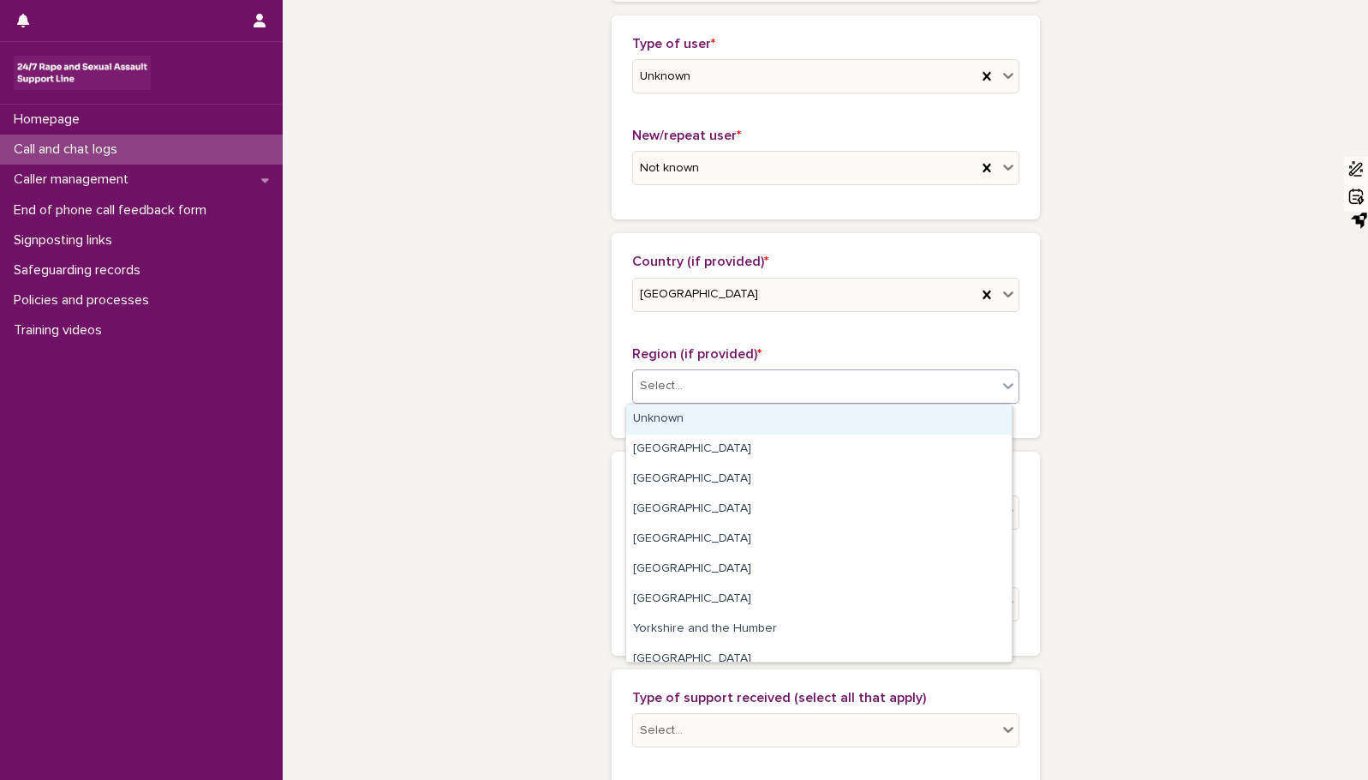
click at [1000, 384] on icon at bounding box center [1008, 385] width 17 height 17
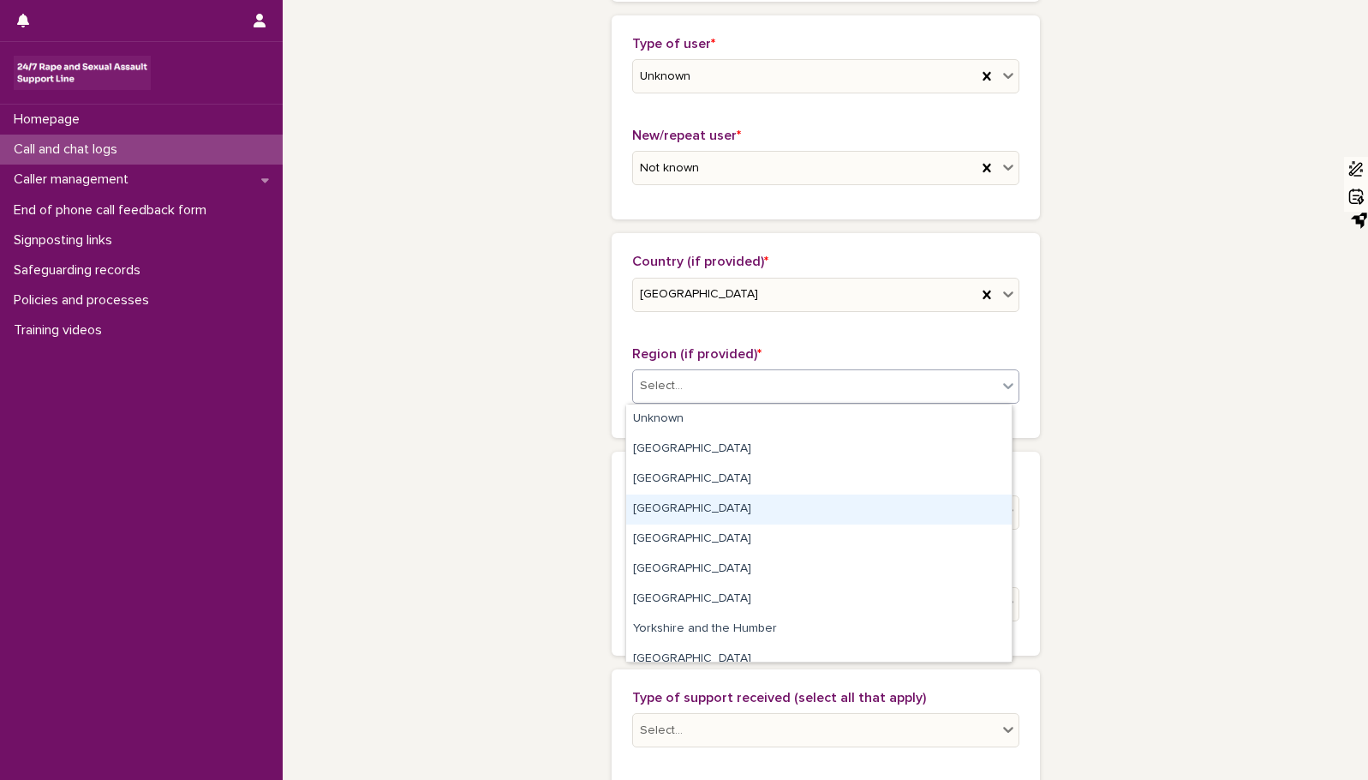
click at [858, 523] on div "[GEOGRAPHIC_DATA]" at bounding box center [819, 509] width 386 height 30
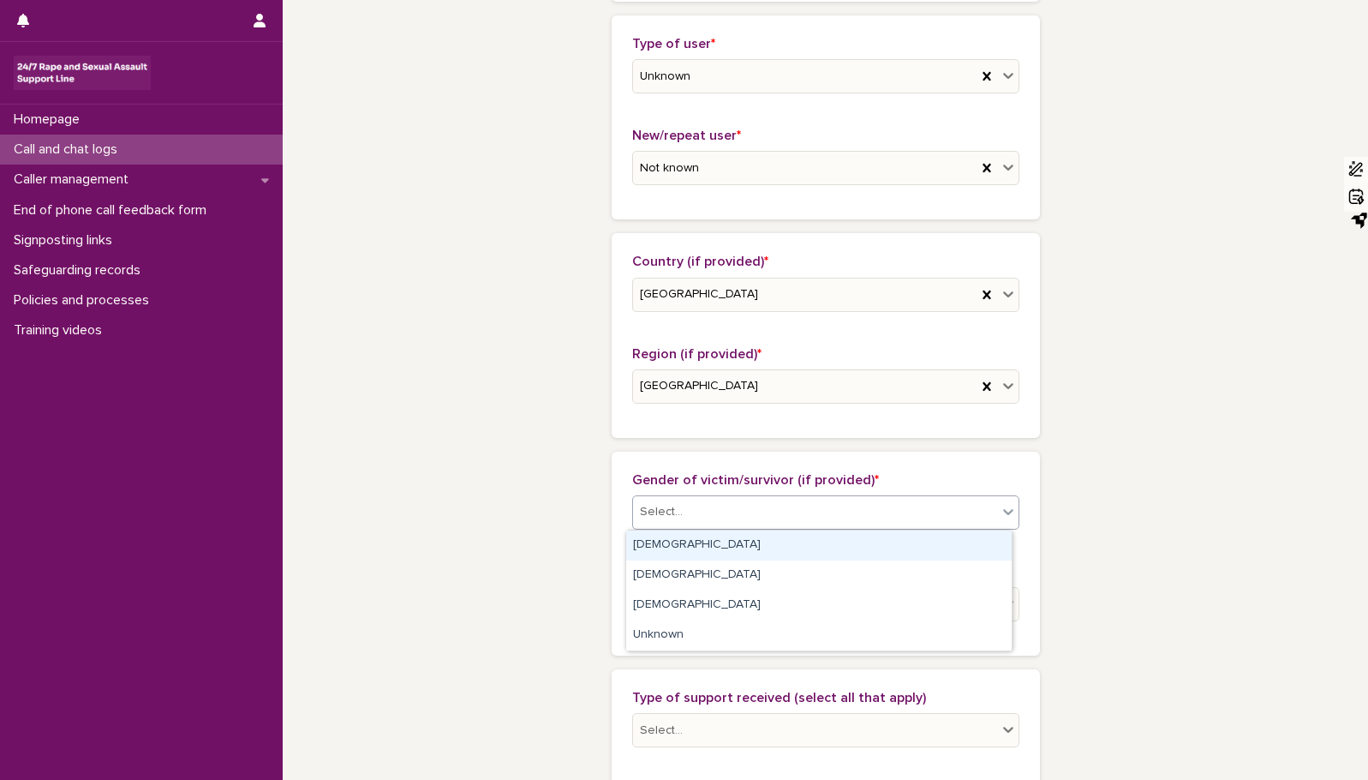
click at [1000, 509] on icon at bounding box center [1008, 511] width 17 height 17
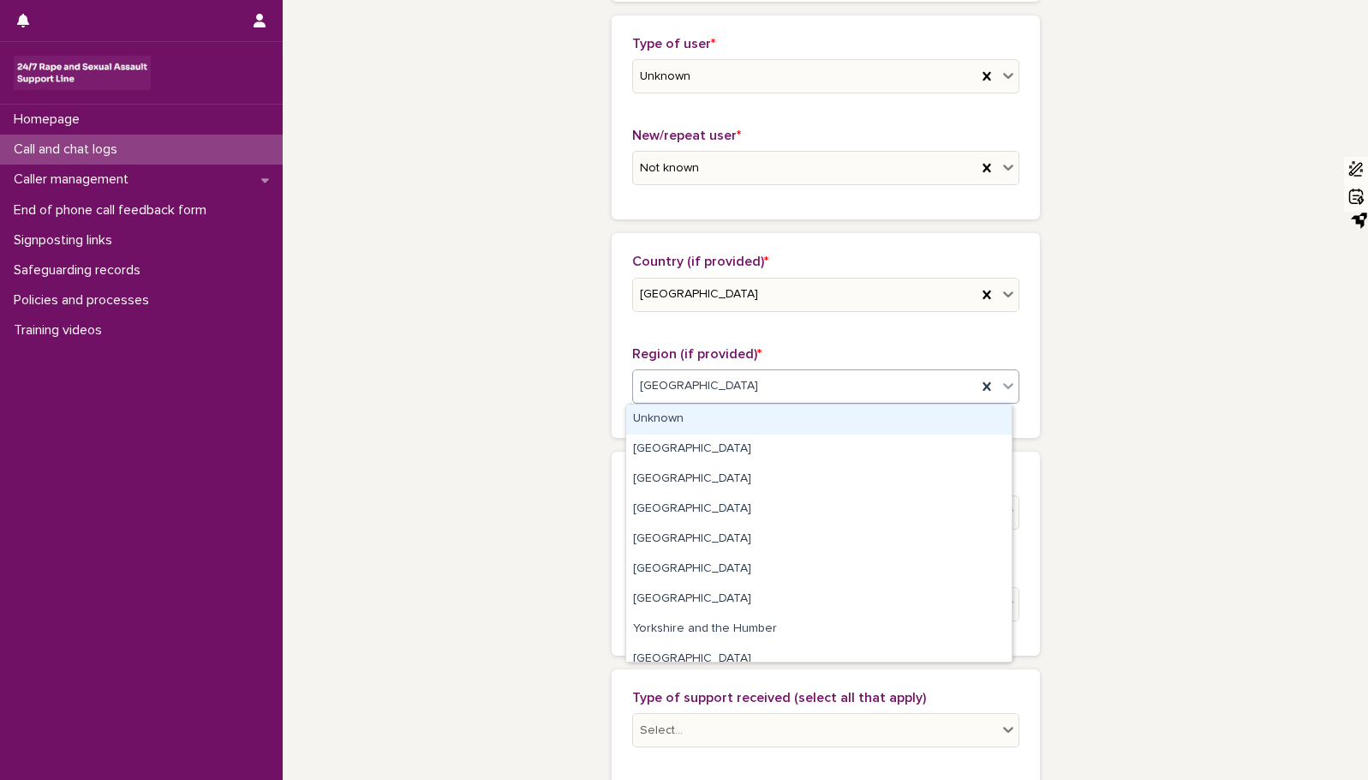
click at [1008, 386] on icon at bounding box center [1008, 385] width 17 height 17
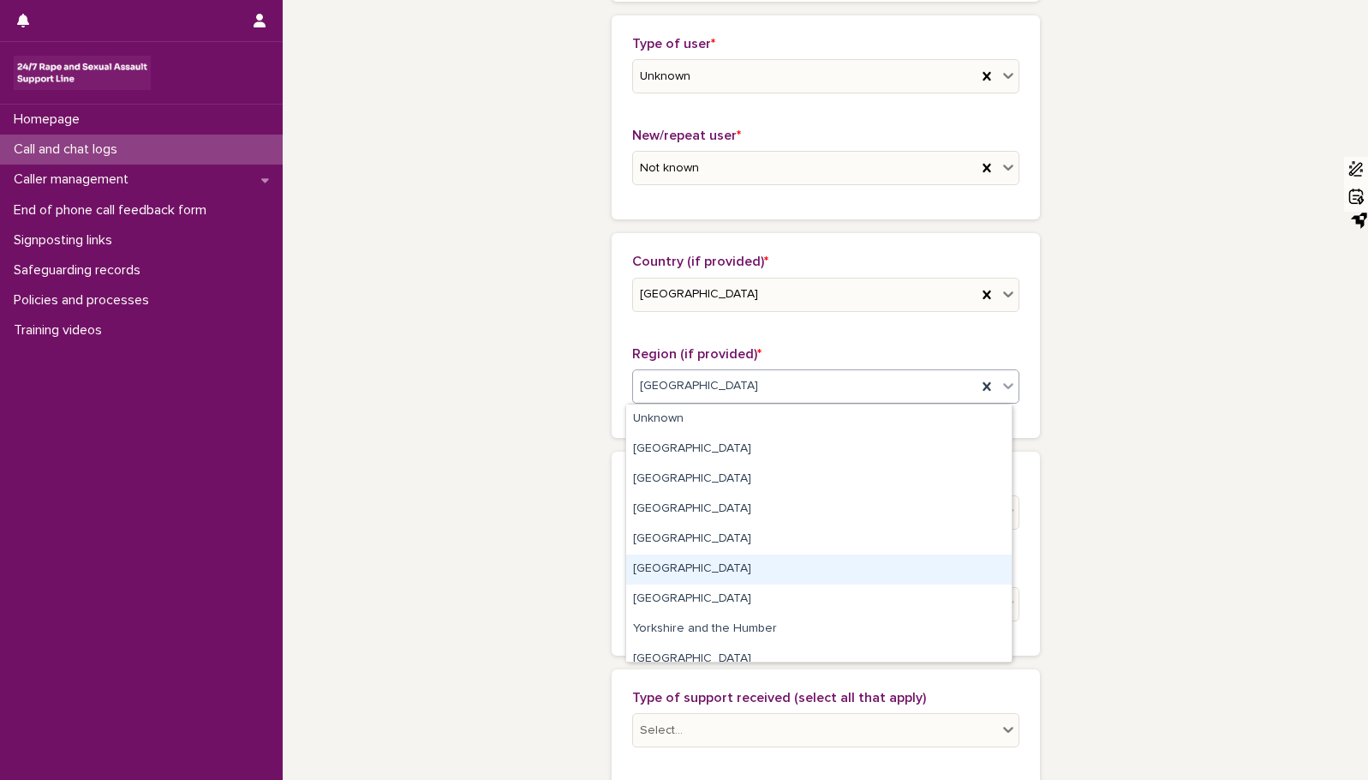
click at [707, 568] on div "[GEOGRAPHIC_DATA]" at bounding box center [819, 569] width 386 height 30
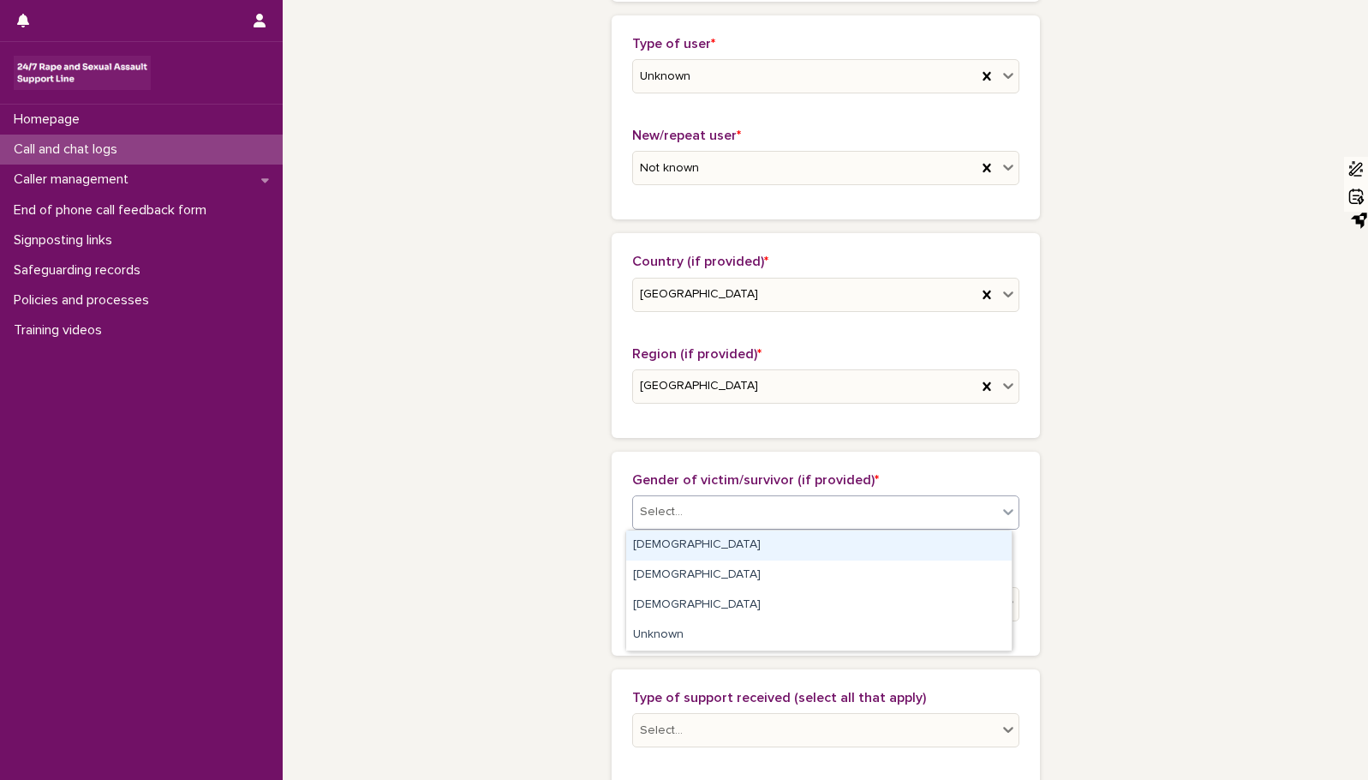
click at [1000, 510] on icon at bounding box center [1008, 511] width 17 height 17
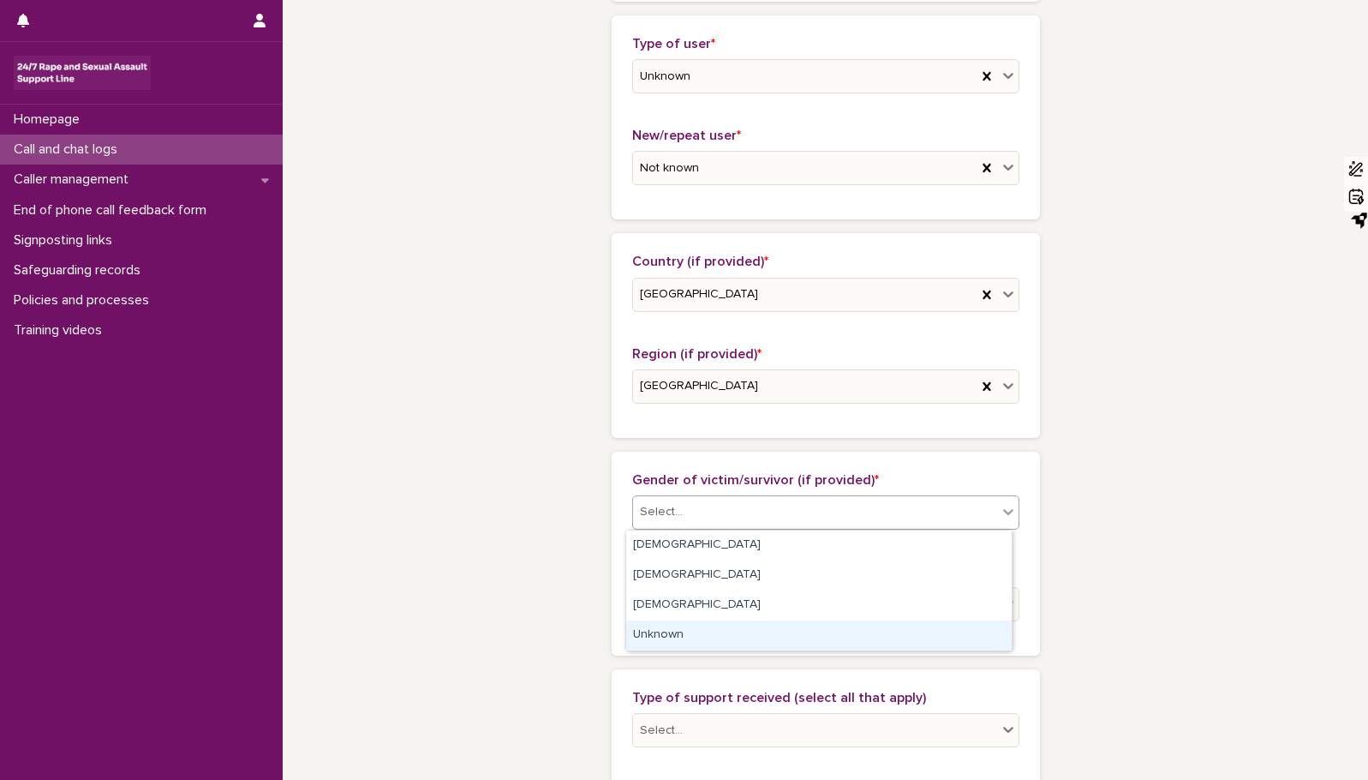
click at [922, 644] on div "Unknown" at bounding box center [819, 635] width 386 height 30
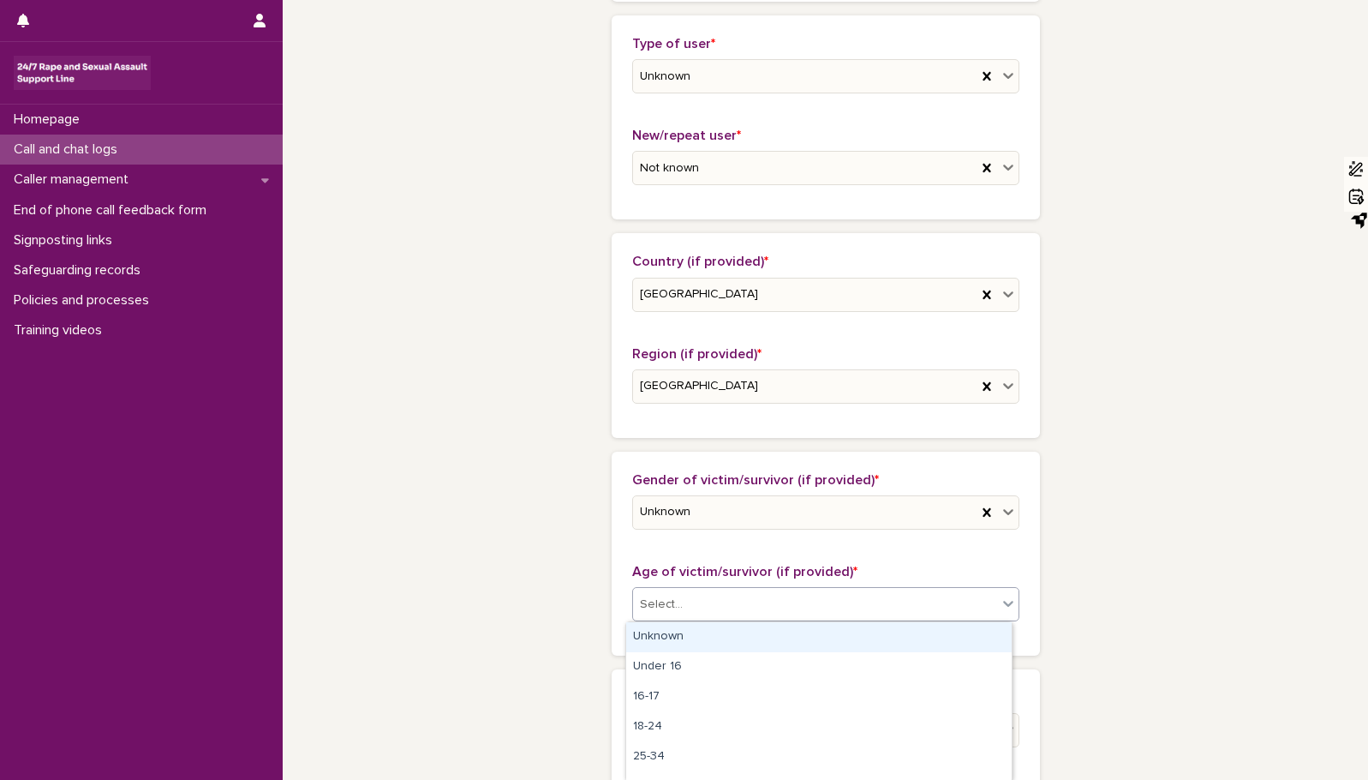
click at [1000, 601] on icon at bounding box center [1008, 603] width 17 height 17
click at [964, 643] on div "Unknown" at bounding box center [819, 637] width 386 height 30
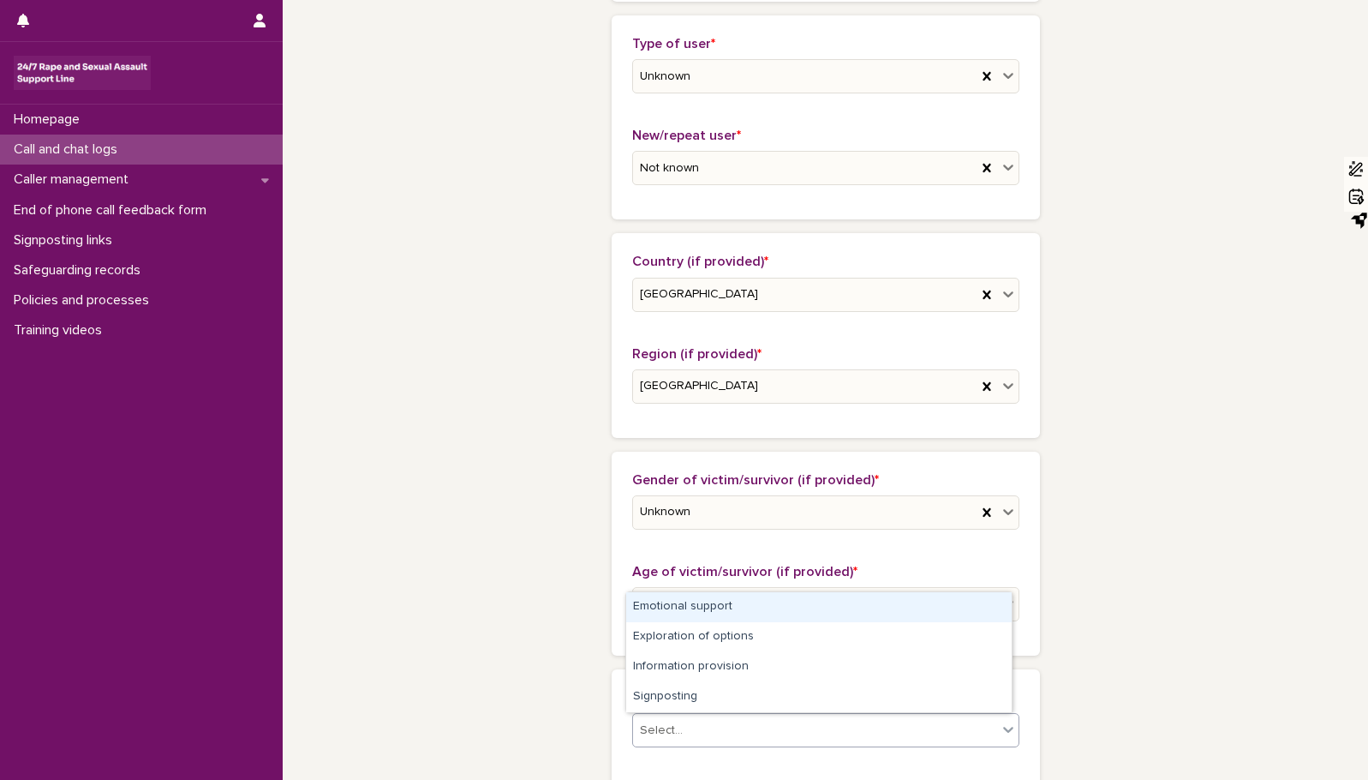
click at [1004, 729] on icon at bounding box center [1008, 730] width 10 height 6
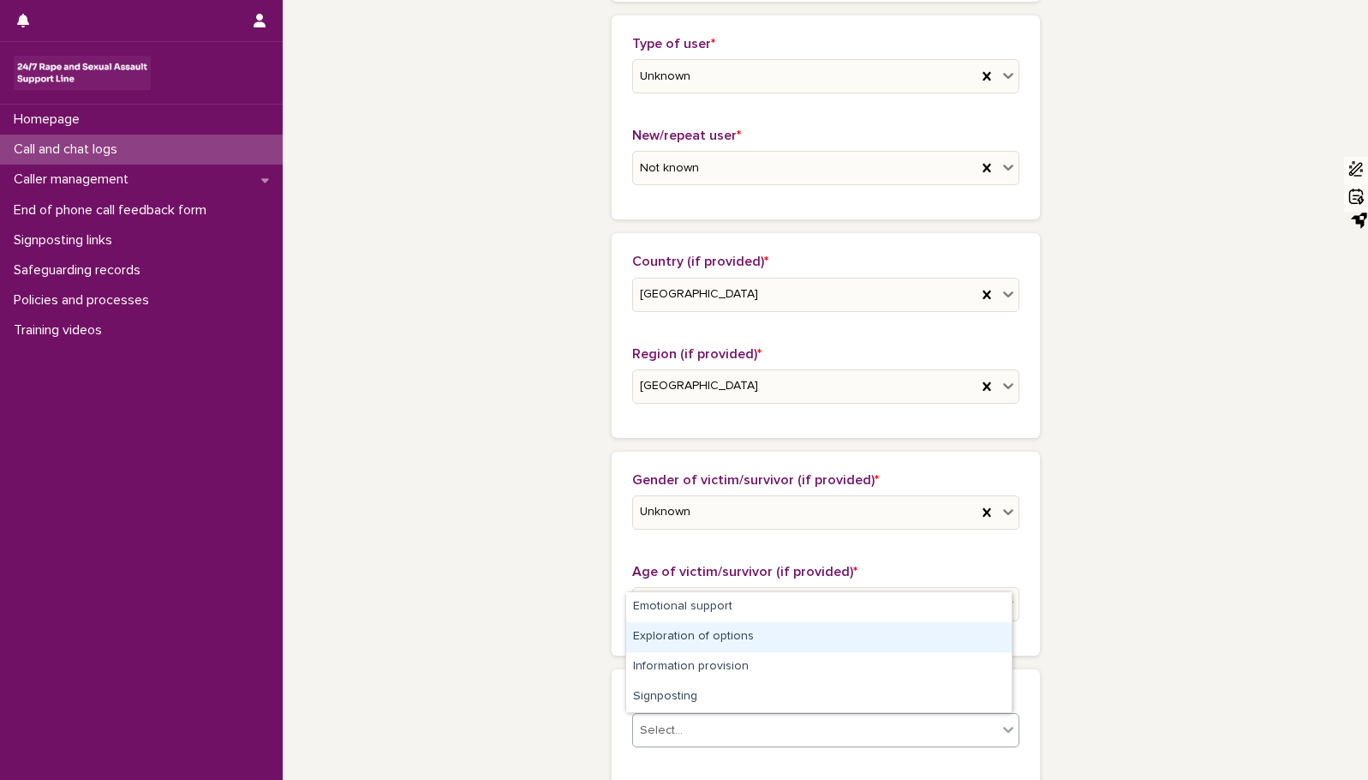
click at [954, 645] on div "Exploration of options" at bounding box center [819, 637] width 386 height 30
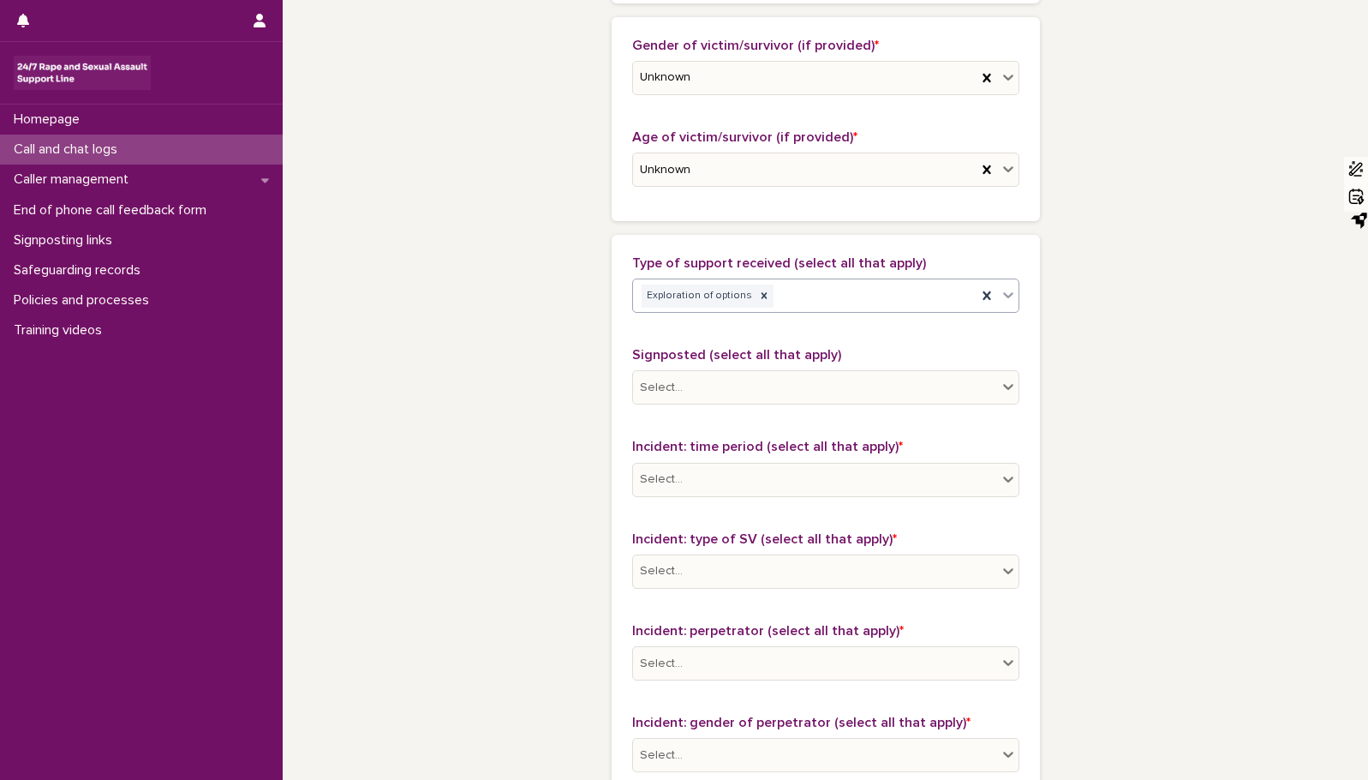
scroll to position [846, 0]
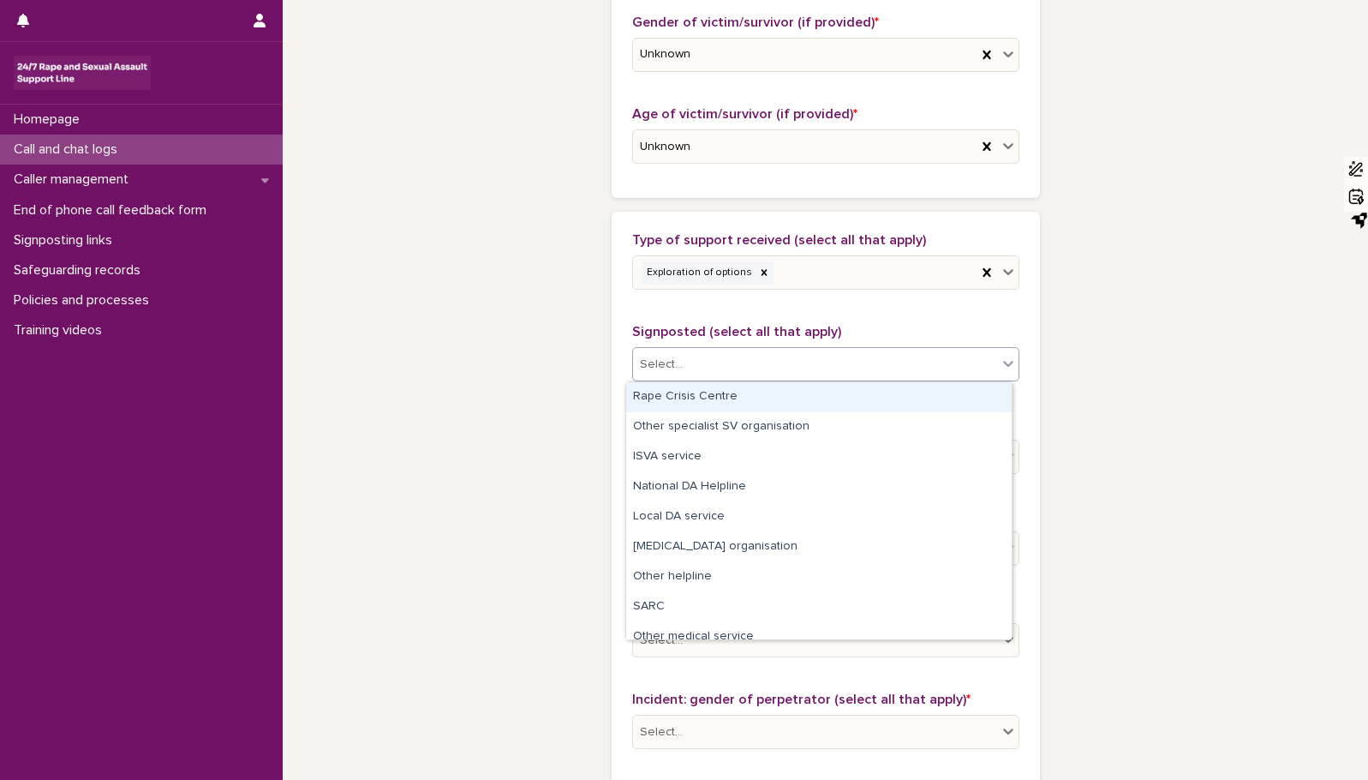
click at [1000, 366] on icon at bounding box center [1008, 363] width 17 height 17
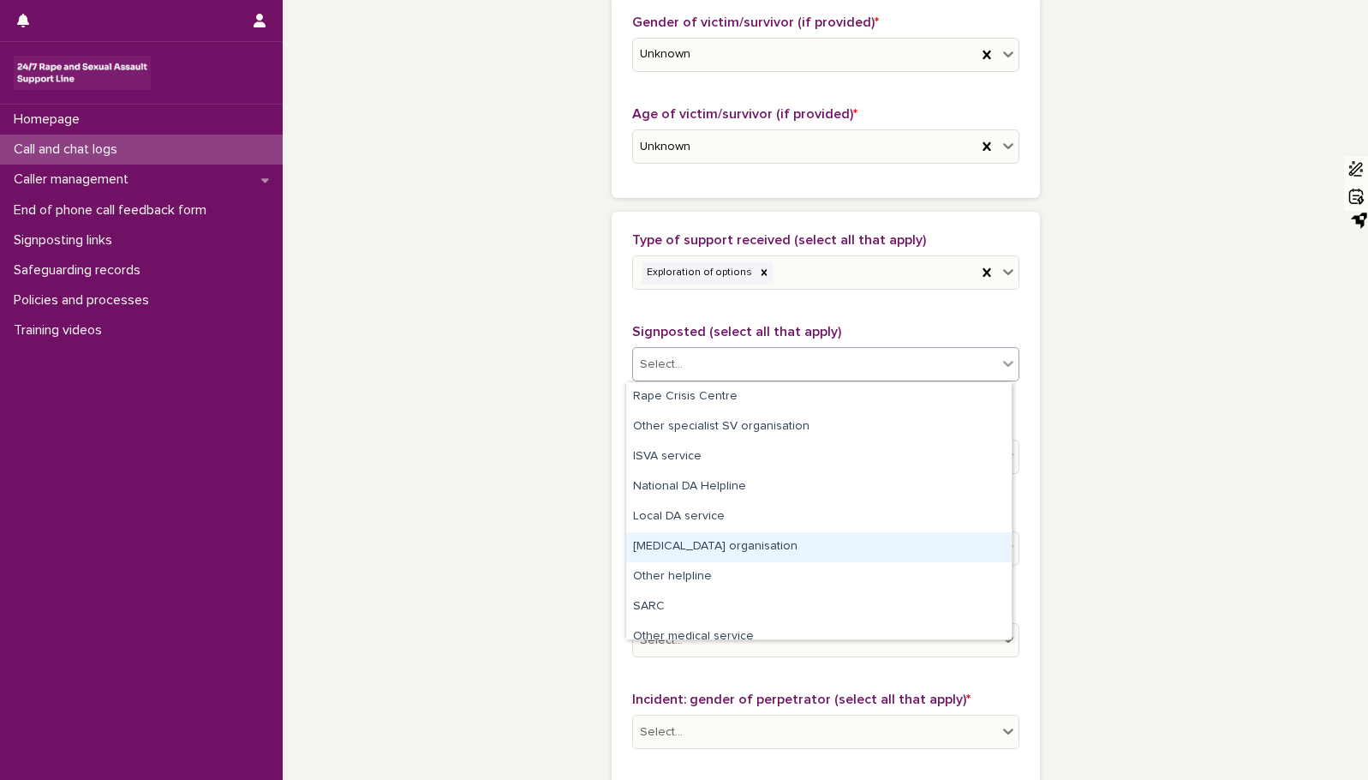
click at [854, 550] on div "[MEDICAL_DATA] organisation" at bounding box center [819, 547] width 386 height 30
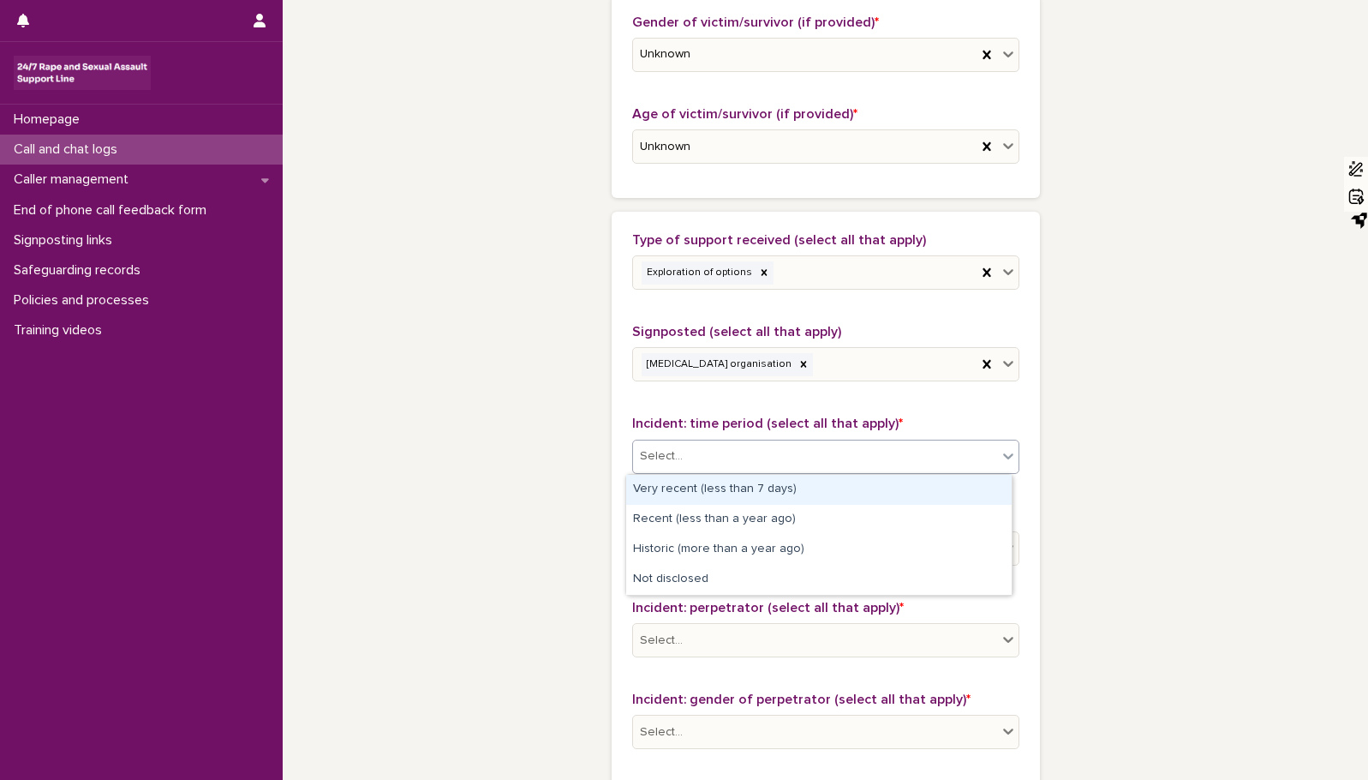
click at [1000, 452] on icon at bounding box center [1008, 455] width 17 height 17
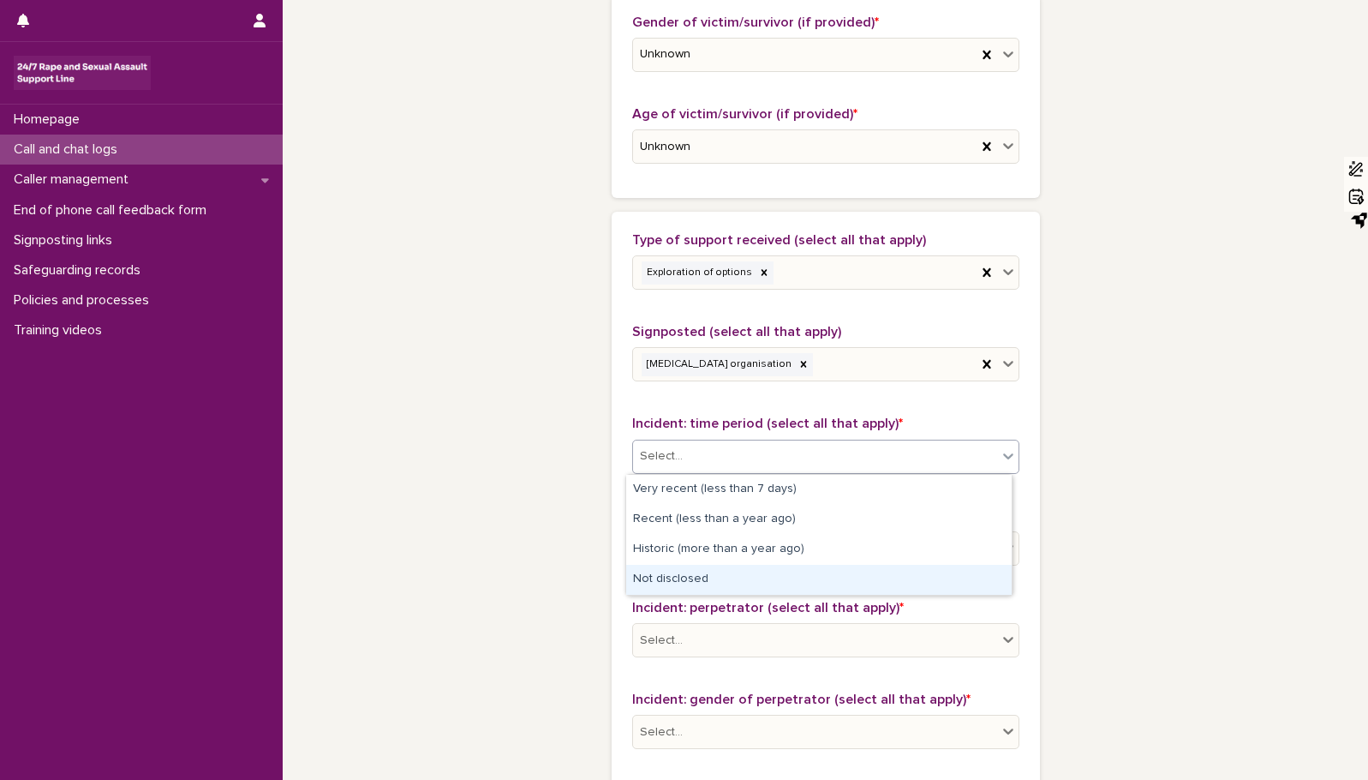
click at [960, 585] on div "Not disclosed" at bounding box center [819, 580] width 386 height 30
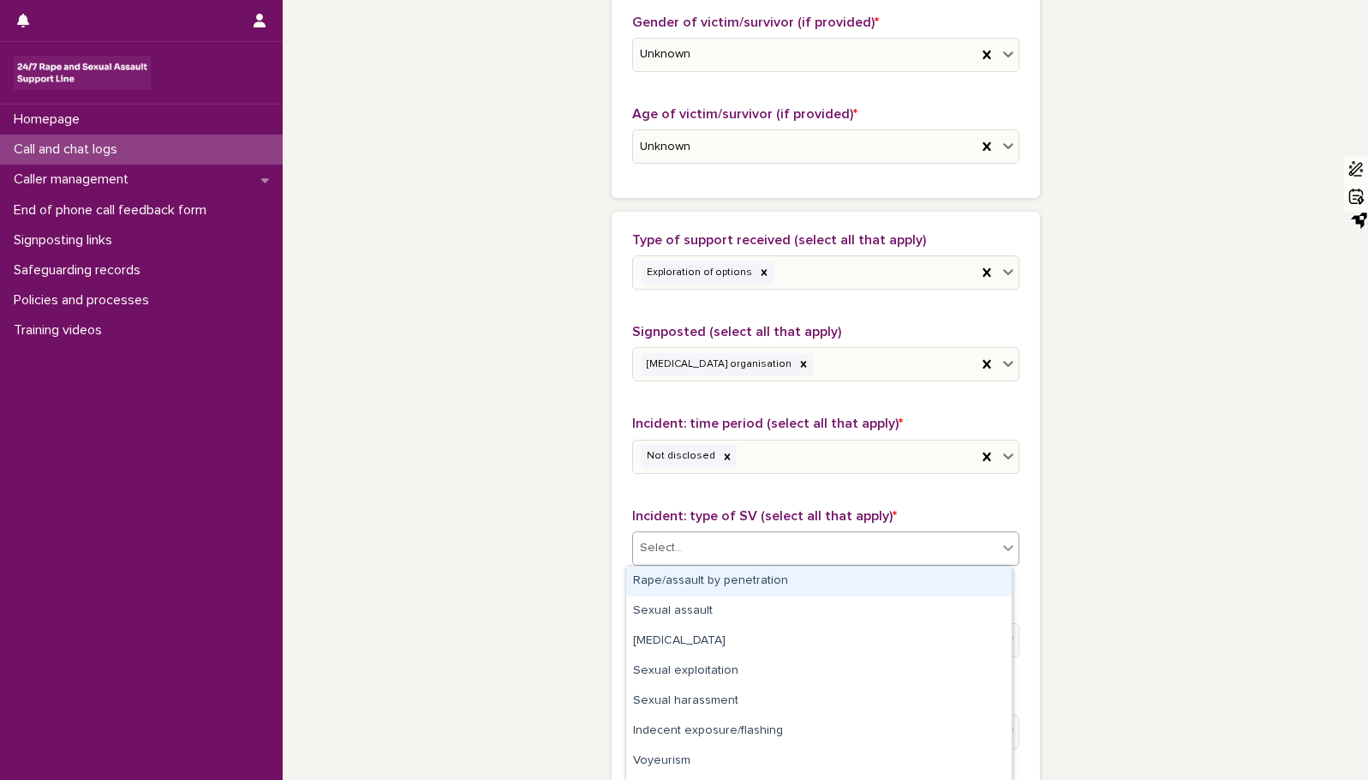
click at [1000, 547] on icon at bounding box center [1008, 547] width 17 height 17
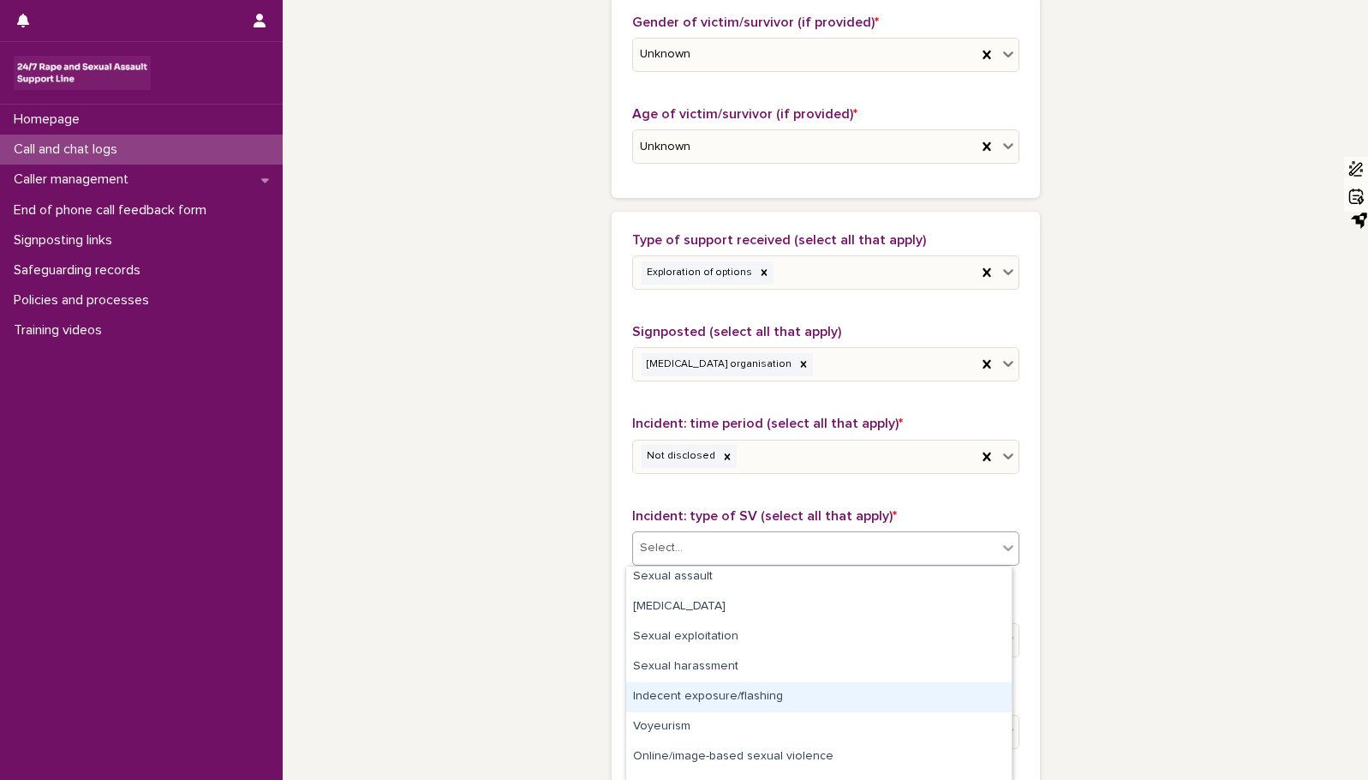
scroll to position [86, 0]
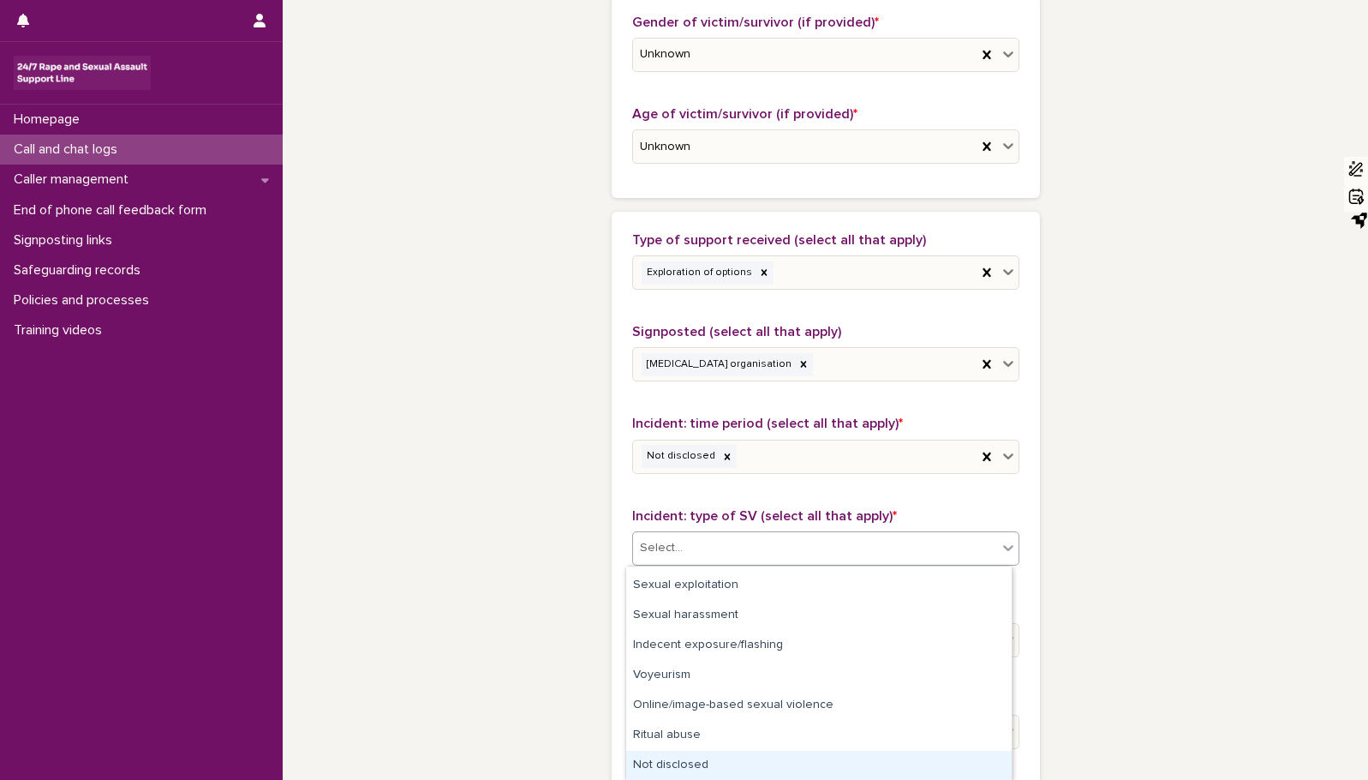
click at [894, 768] on div "Not disclosed" at bounding box center [819, 766] width 386 height 30
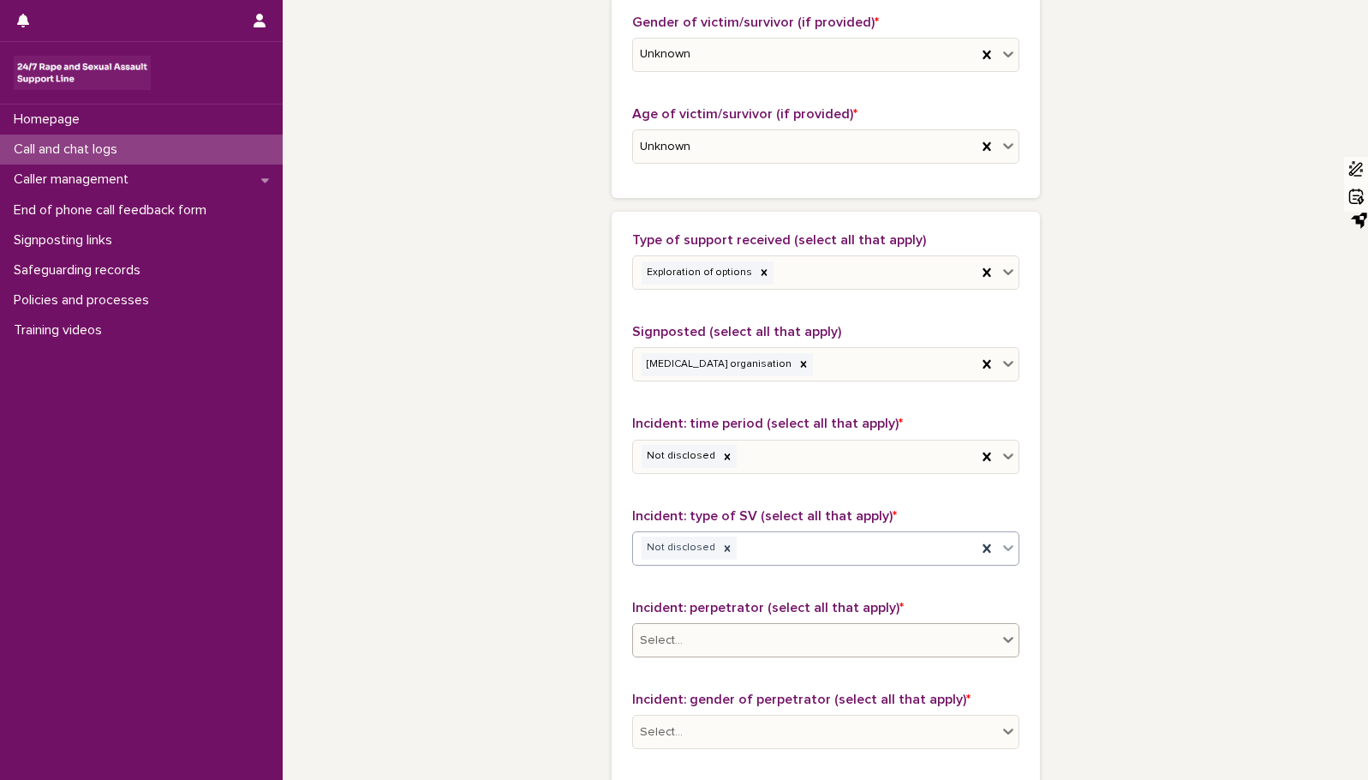
click at [1000, 635] on icon at bounding box center [1008, 639] width 17 height 17
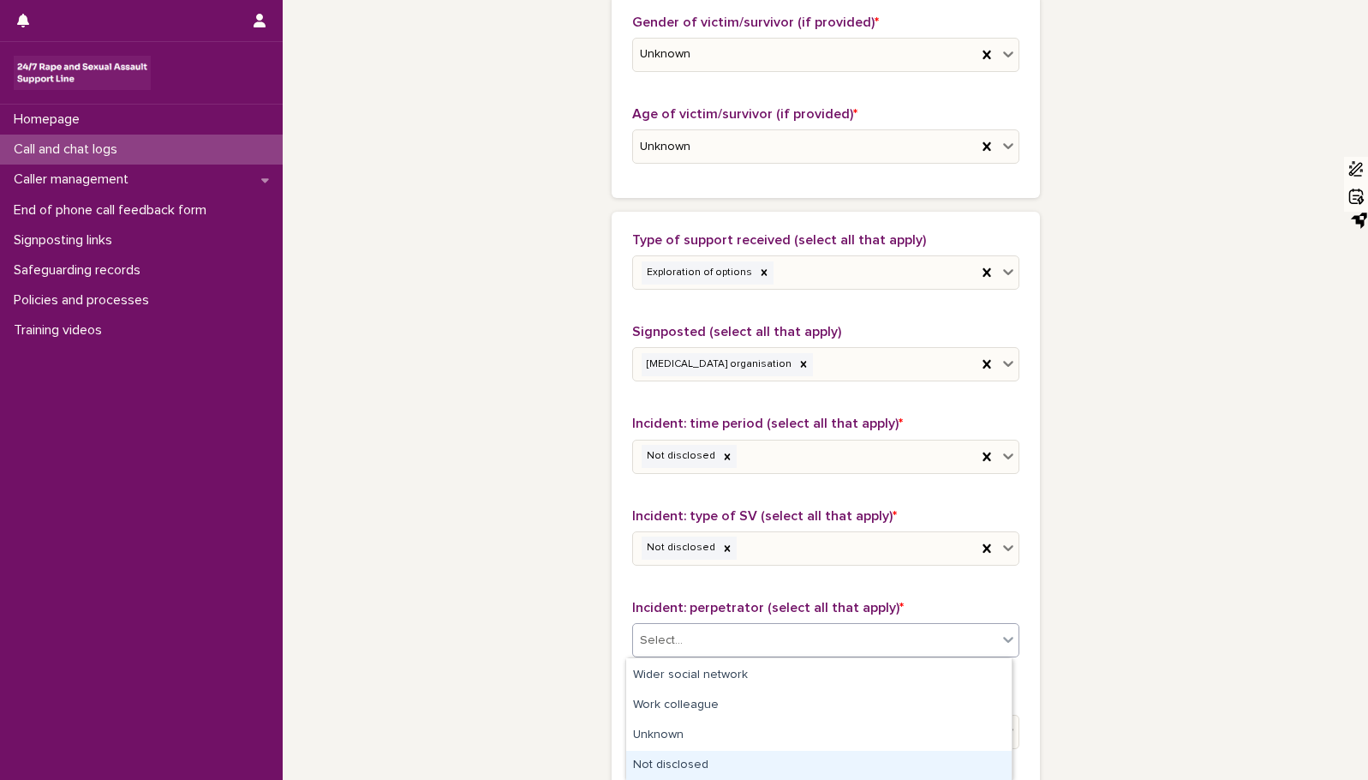
click at [984, 768] on div "Not disclosed" at bounding box center [819, 766] width 386 height 30
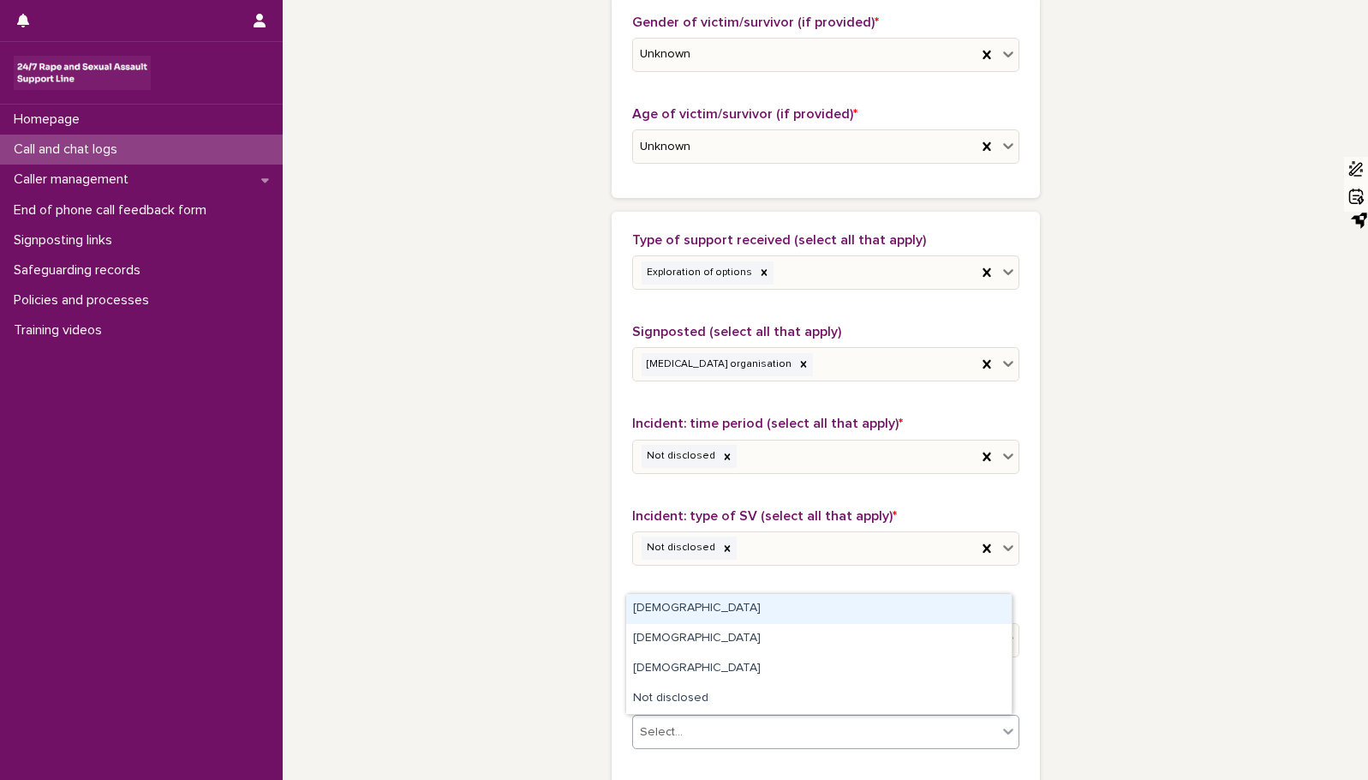
click at [1000, 726] on icon at bounding box center [1008, 730] width 17 height 17
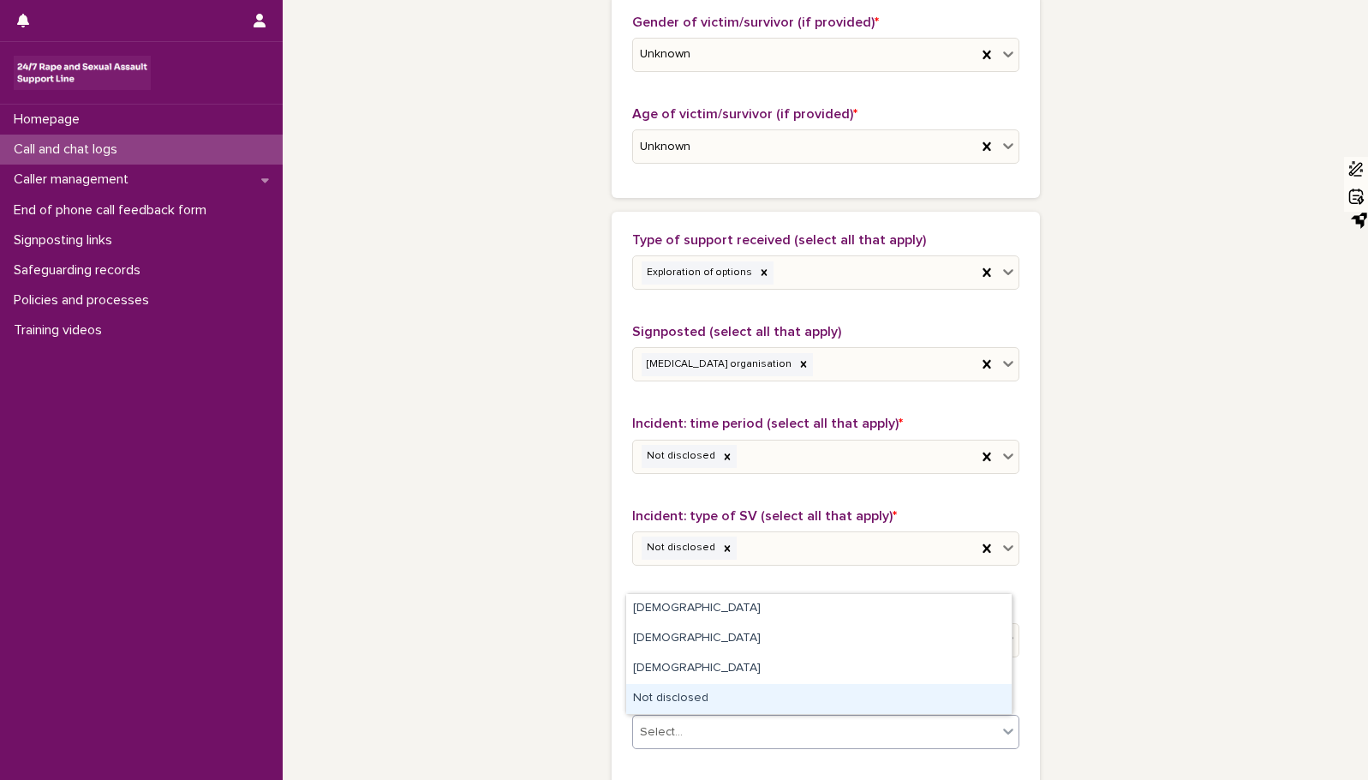
click at [990, 703] on div "Not disclosed" at bounding box center [819, 699] width 386 height 30
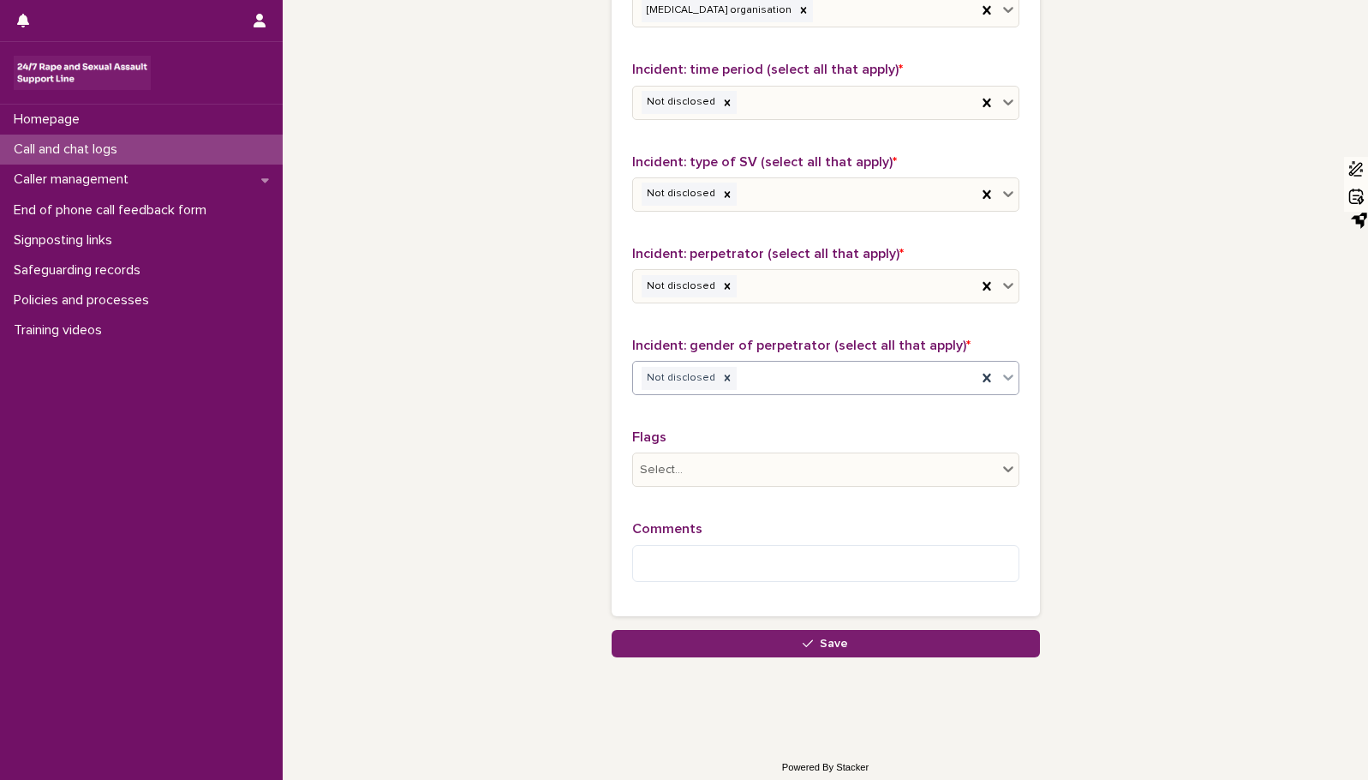
scroll to position [1211, 0]
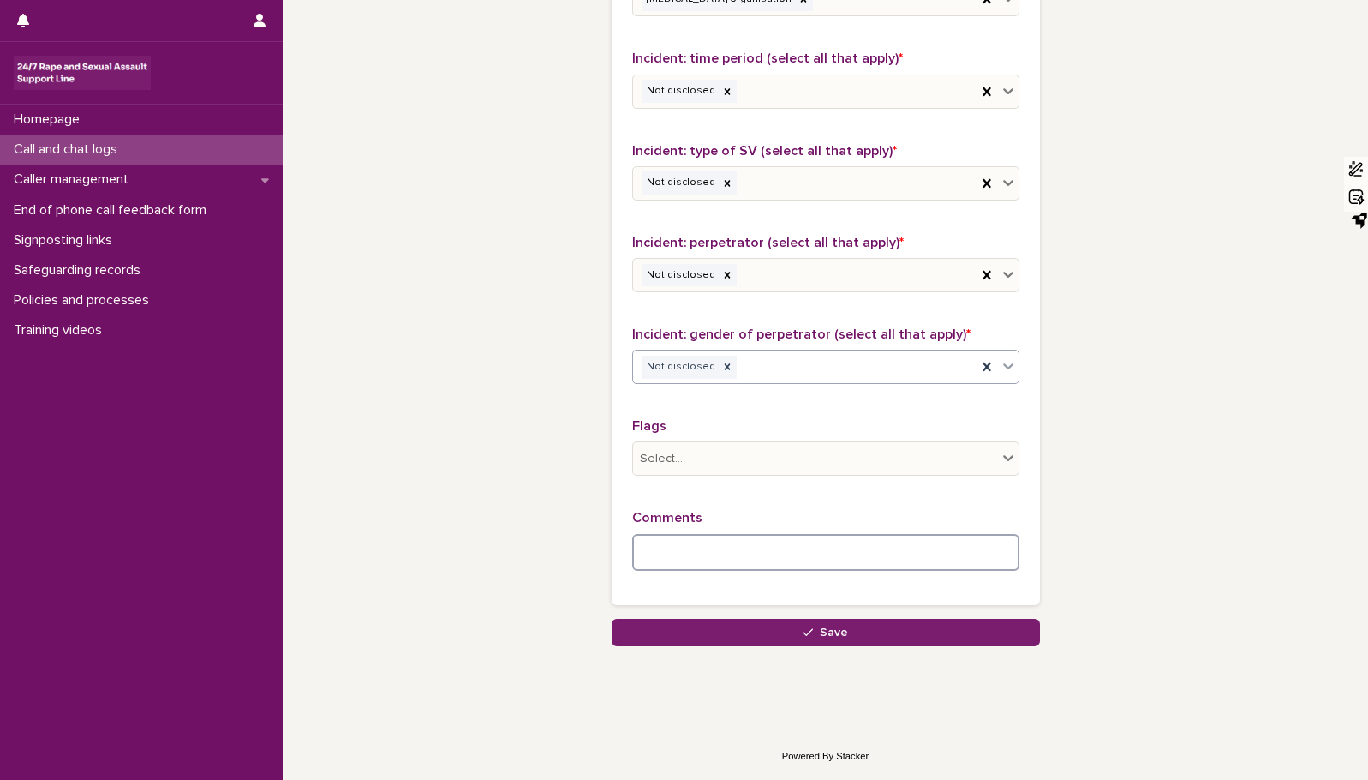
click at [632, 554] on textarea at bounding box center [825, 552] width 387 height 37
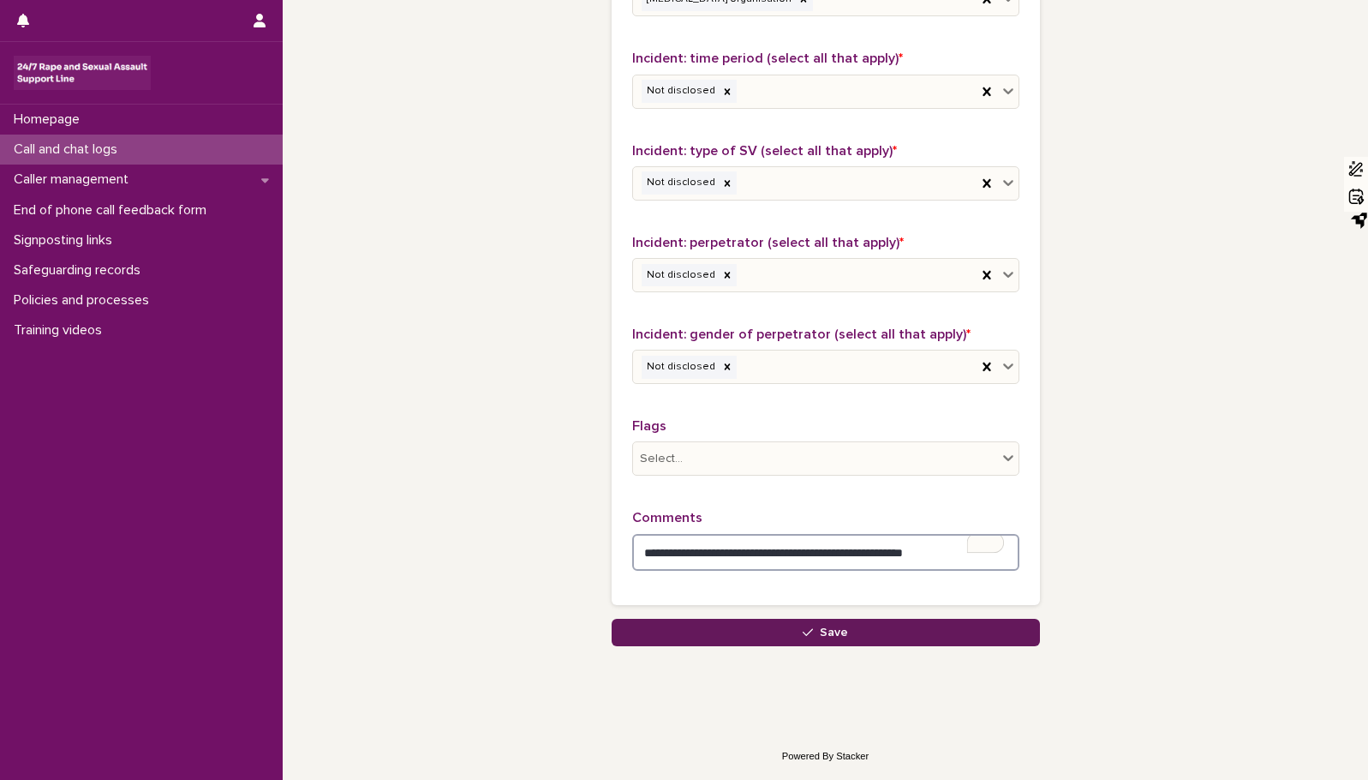
type textarea "**********"
click at [828, 634] on span "Save" at bounding box center [834, 632] width 28 height 12
